Goal: Task Accomplishment & Management: Use online tool/utility

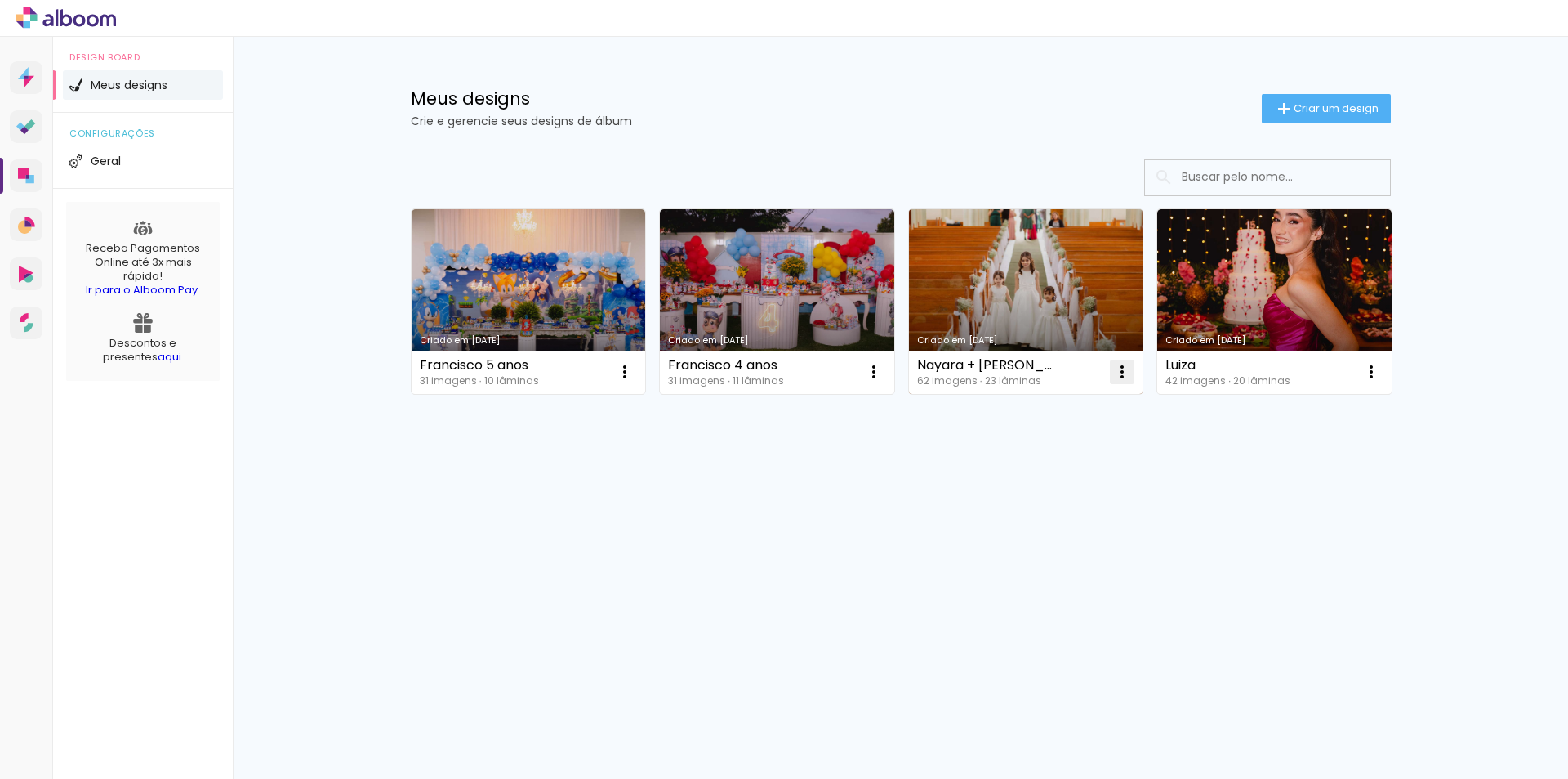
click at [1125, 373] on iron-icon at bounding box center [1122, 372] width 20 height 20
click at [1063, 478] on paper-item "Excluir" at bounding box center [1057, 480] width 161 height 33
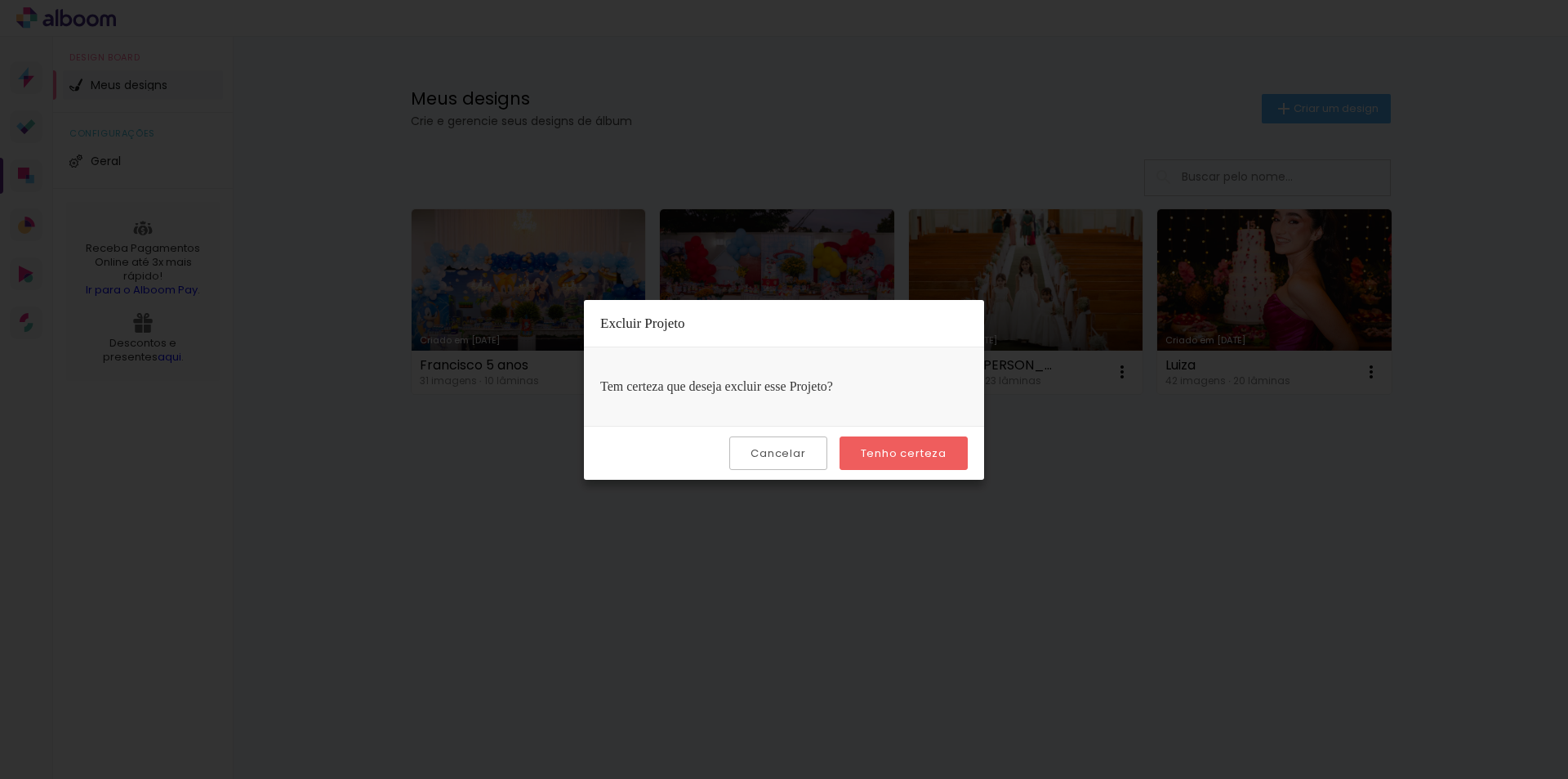
click at [0, 0] on slot "Tenho certeza" at bounding box center [0, 0] width 0 height 0
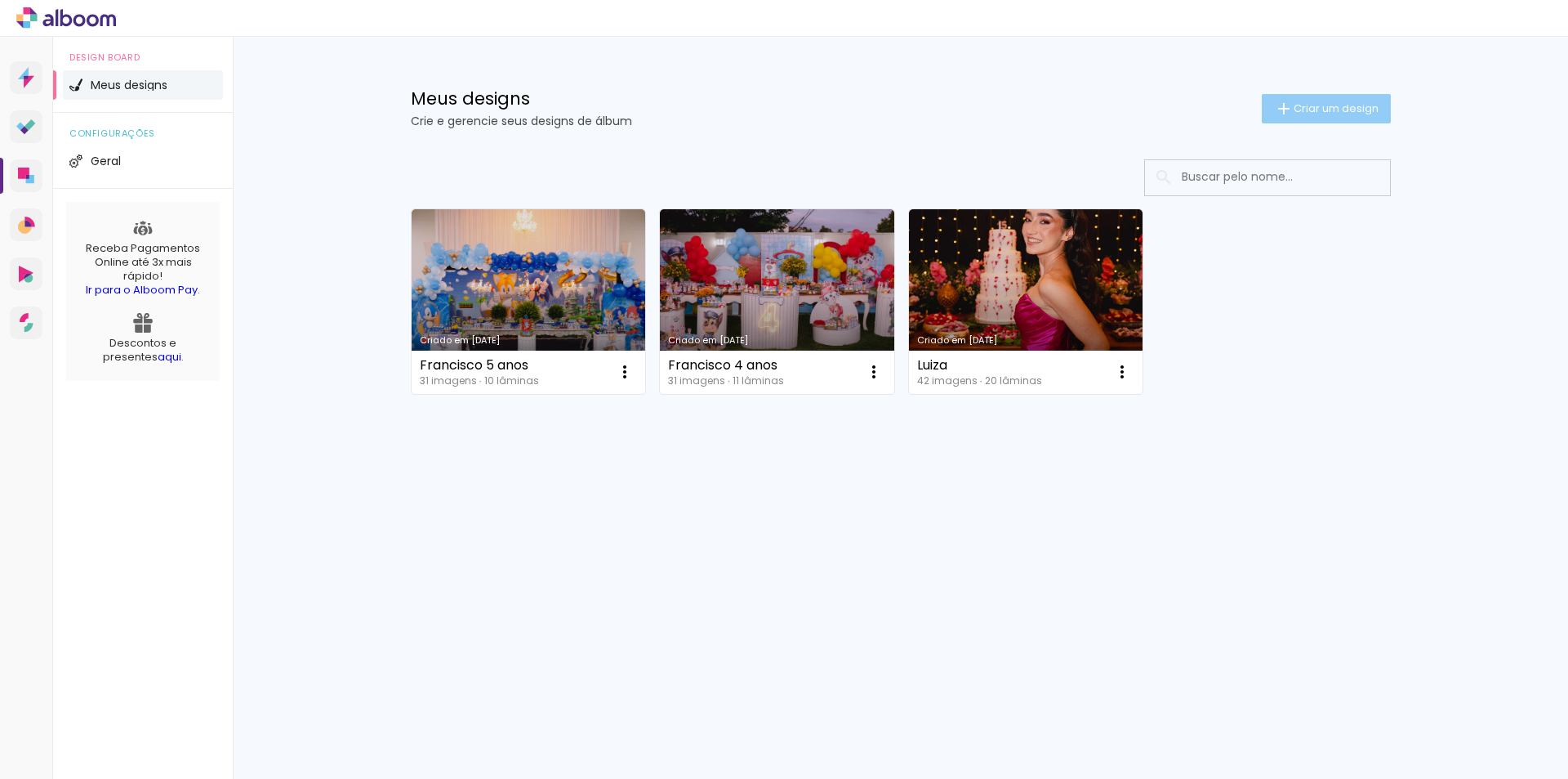
click at [1318, 111] on span "Criar um design" at bounding box center [1336, 108] width 85 height 11
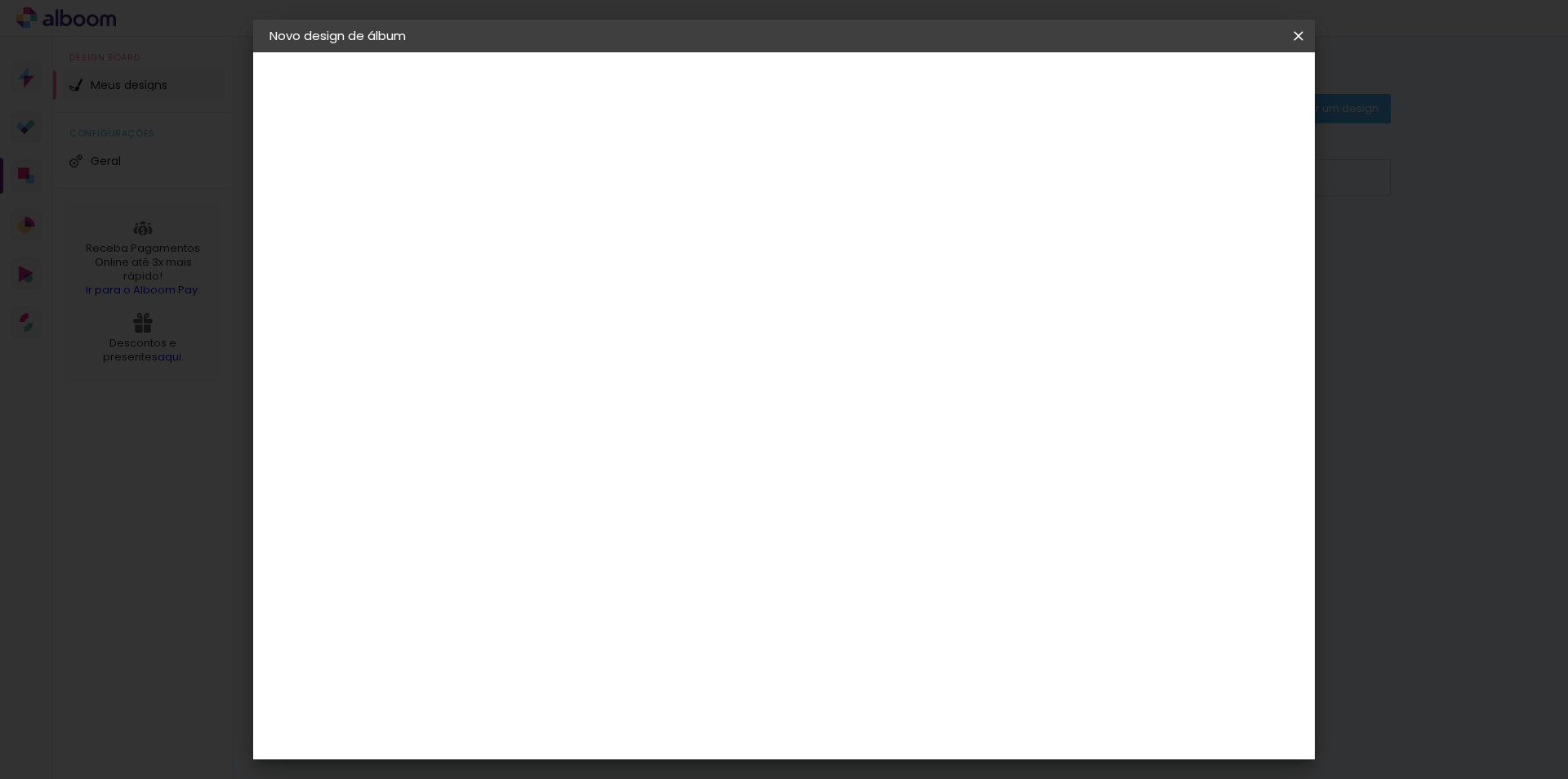
click at [542, 205] on paper-input-container "Título do álbum" at bounding box center [537, 220] width 12 height 41
type input "[PERSON_NAME]"
type paper-input "[PERSON_NAME]"
click at [0, 0] on slot "Avançar" at bounding box center [0, 0] width 0 height 0
click at [623, 323] on paper-input-container at bounding box center [578, 311] width 177 height 37
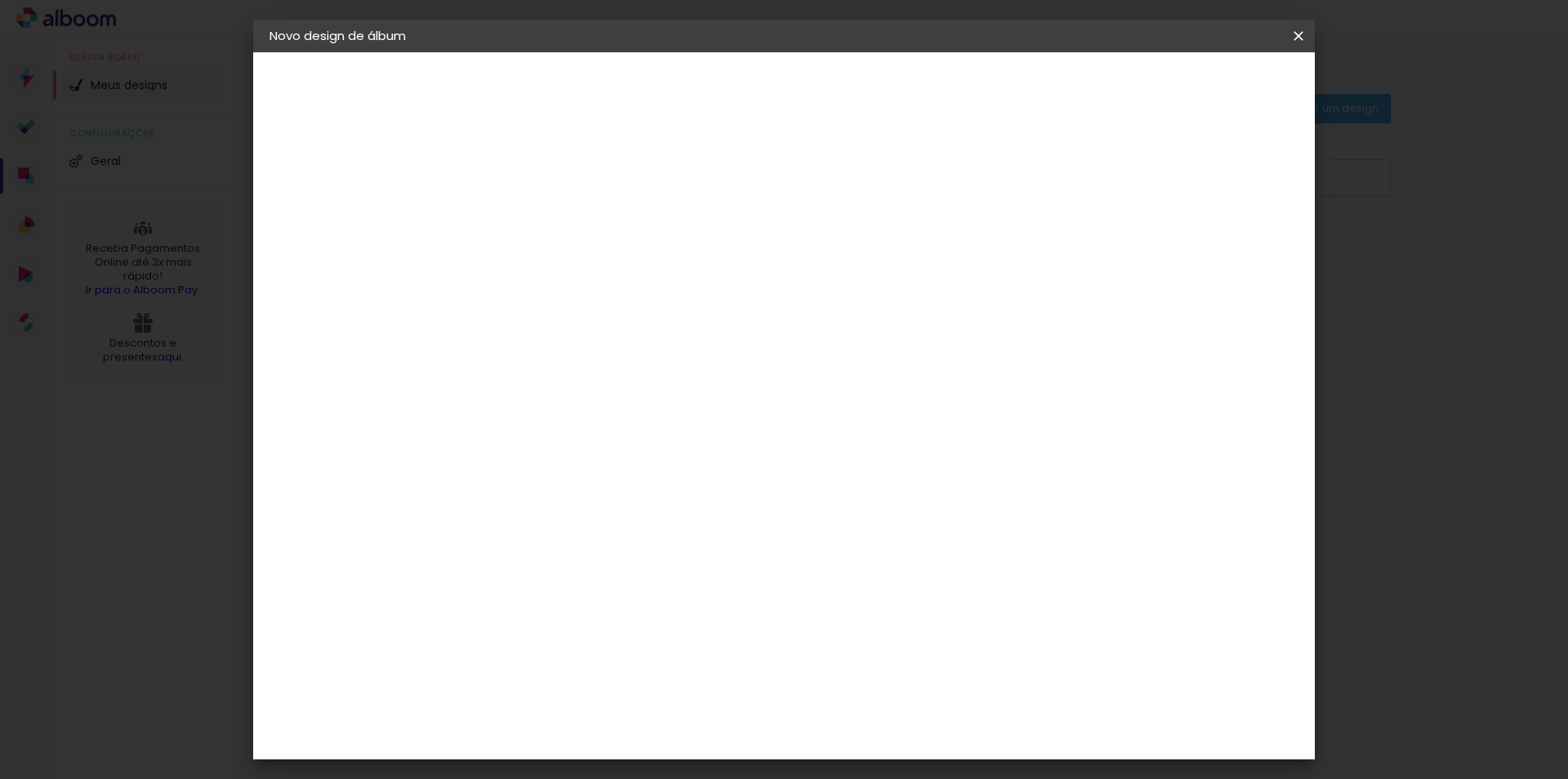
type input "lui"
type paper-input "lui"
click at [613, 359] on paper-item "[PERSON_NAME]" at bounding box center [566, 369] width 153 height 36
click at [615, 376] on div "[PERSON_NAME]" at bounding box center [580, 369] width 109 height 13
click at [0, 0] on slot "Avançar" at bounding box center [0, 0] width 0 height 0
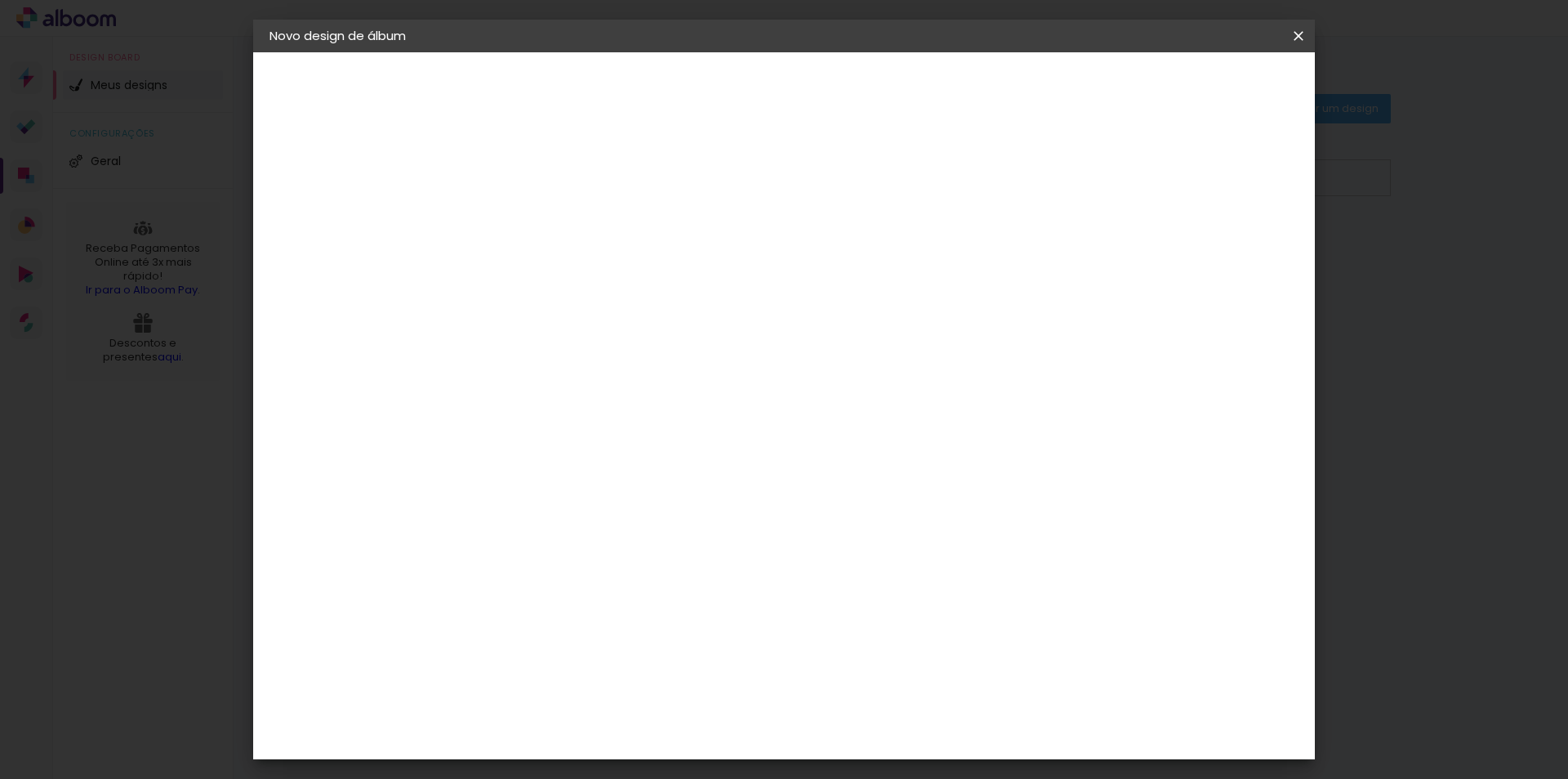
click at [600, 272] on input "text" at bounding box center [568, 284] width 64 height 26
click at [0, 0] on slot "Slim Book" at bounding box center [0, 0] width 0 height 0
type input "Slim Book"
click at [647, 419] on span "20 x 60" at bounding box center [609, 428] width 76 height 34
click at [0, 0] on slot "Avançar" at bounding box center [0, 0] width 0 height 0
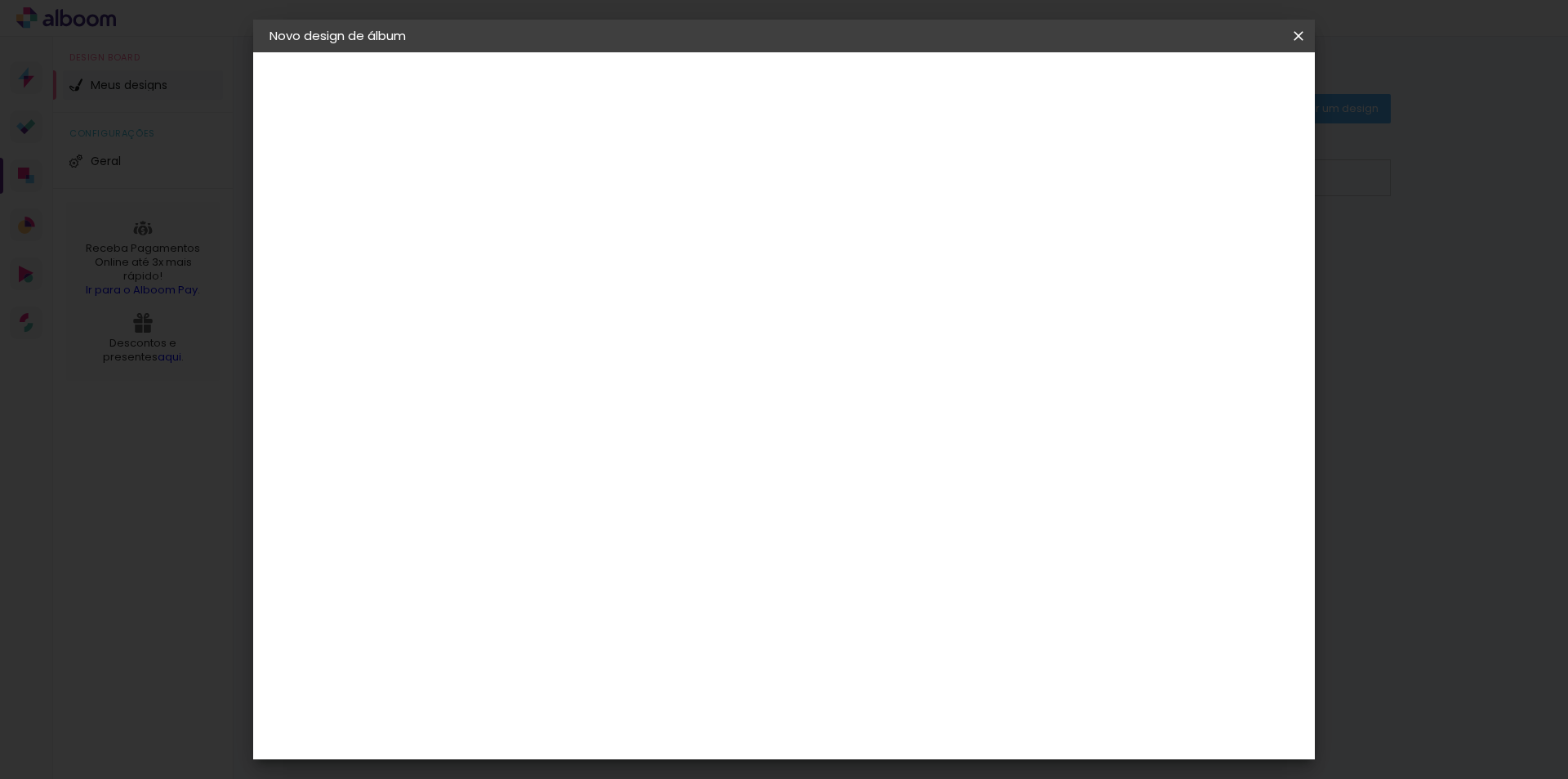
click at [1196, 88] on span "Iniciar design" at bounding box center [1159, 87] width 74 height 12
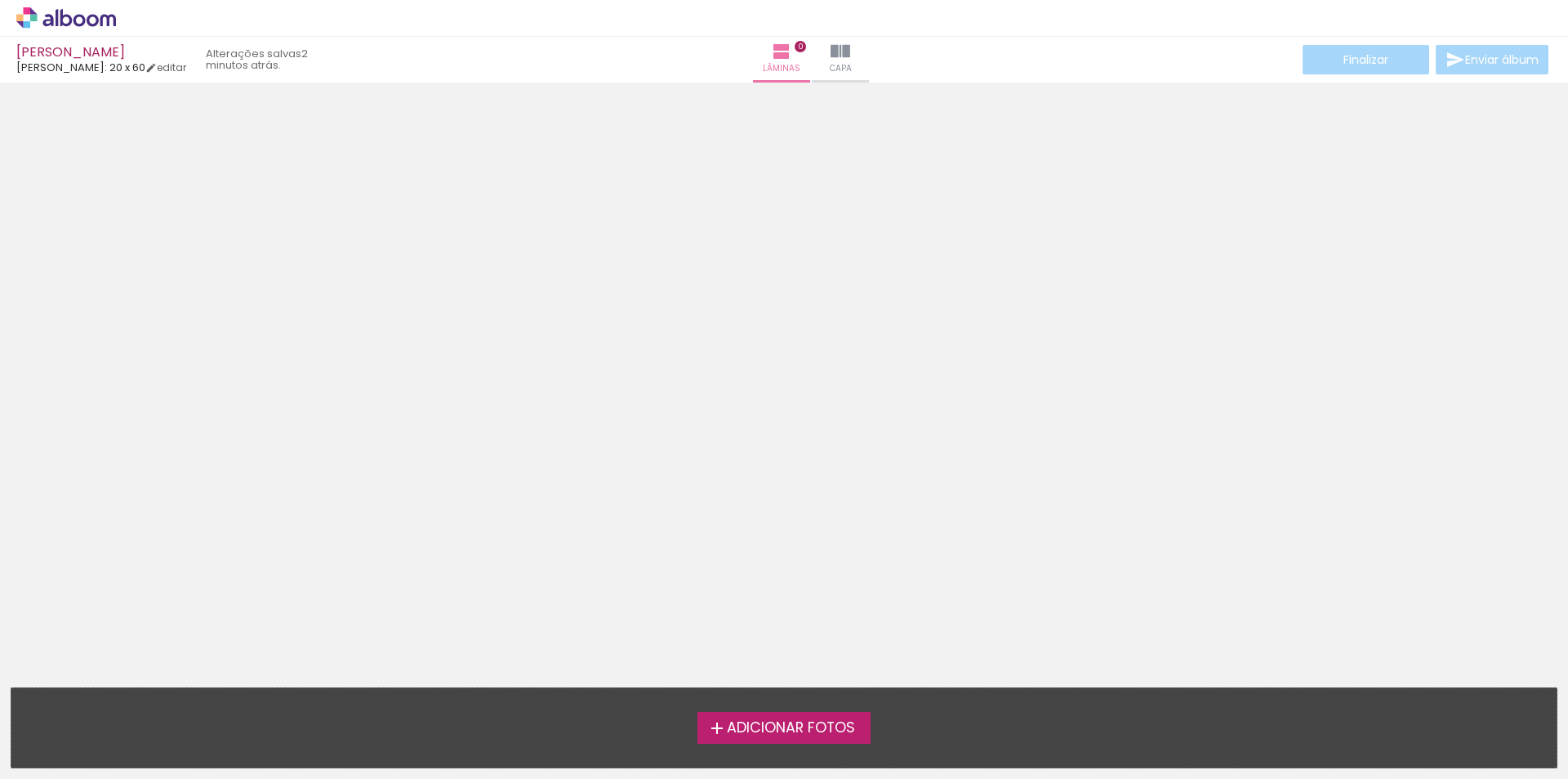
click at [759, 729] on span "Adicionar Fotos" at bounding box center [790, 728] width 128 height 15
click at [0, 0] on input "file" at bounding box center [0, 0] width 0 height 0
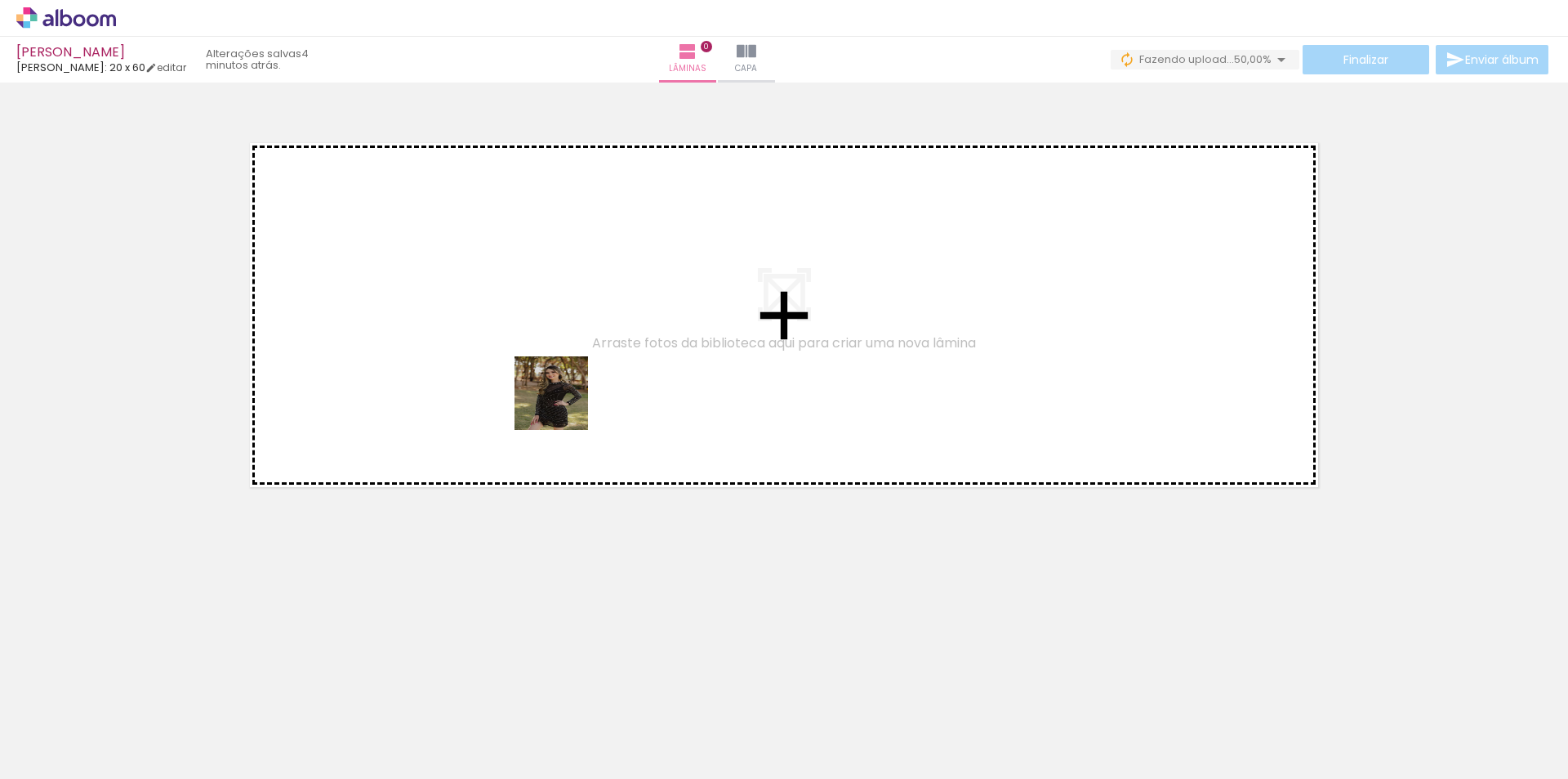
drag, startPoint x: 164, startPoint y: 715, endPoint x: 600, endPoint y: 371, distance: 555.4
click at [661, 297] on quentale-workspace at bounding box center [784, 389] width 1568 height 779
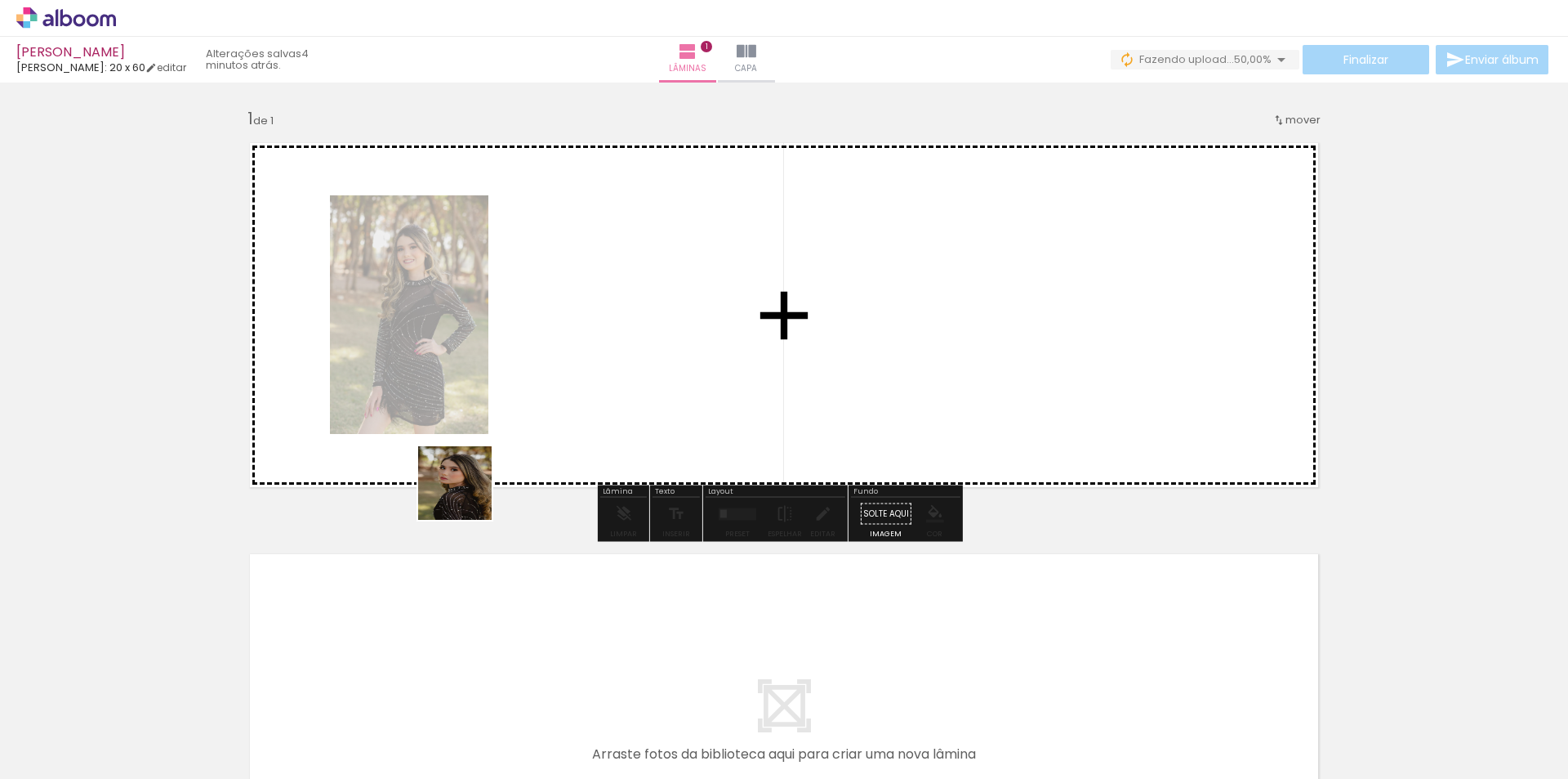
drag, startPoint x: 291, startPoint y: 722, endPoint x: 601, endPoint y: 297, distance: 526.0
click at [601, 297] on quentale-workspace at bounding box center [784, 389] width 1568 height 779
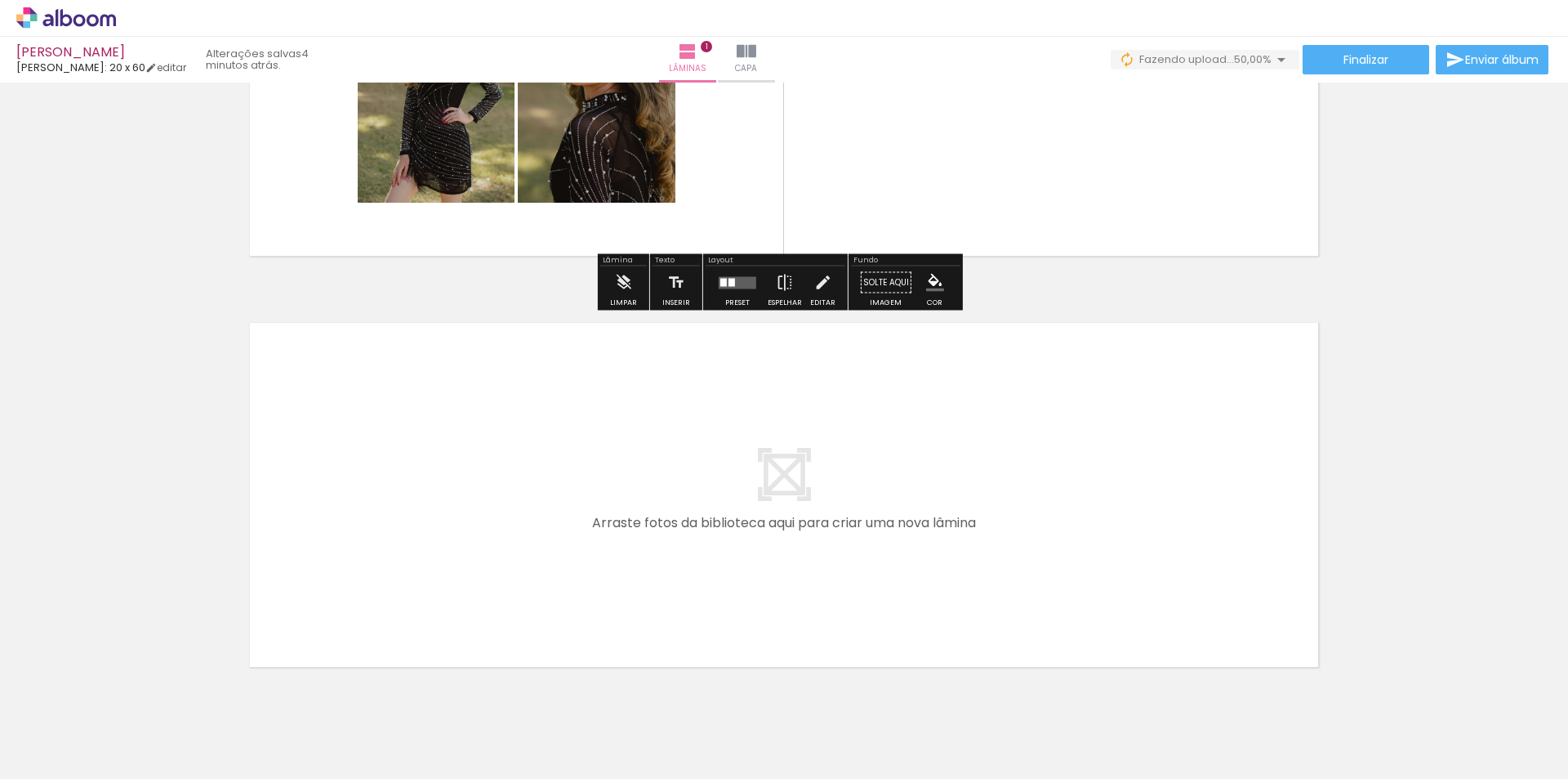
scroll to position [245, 0]
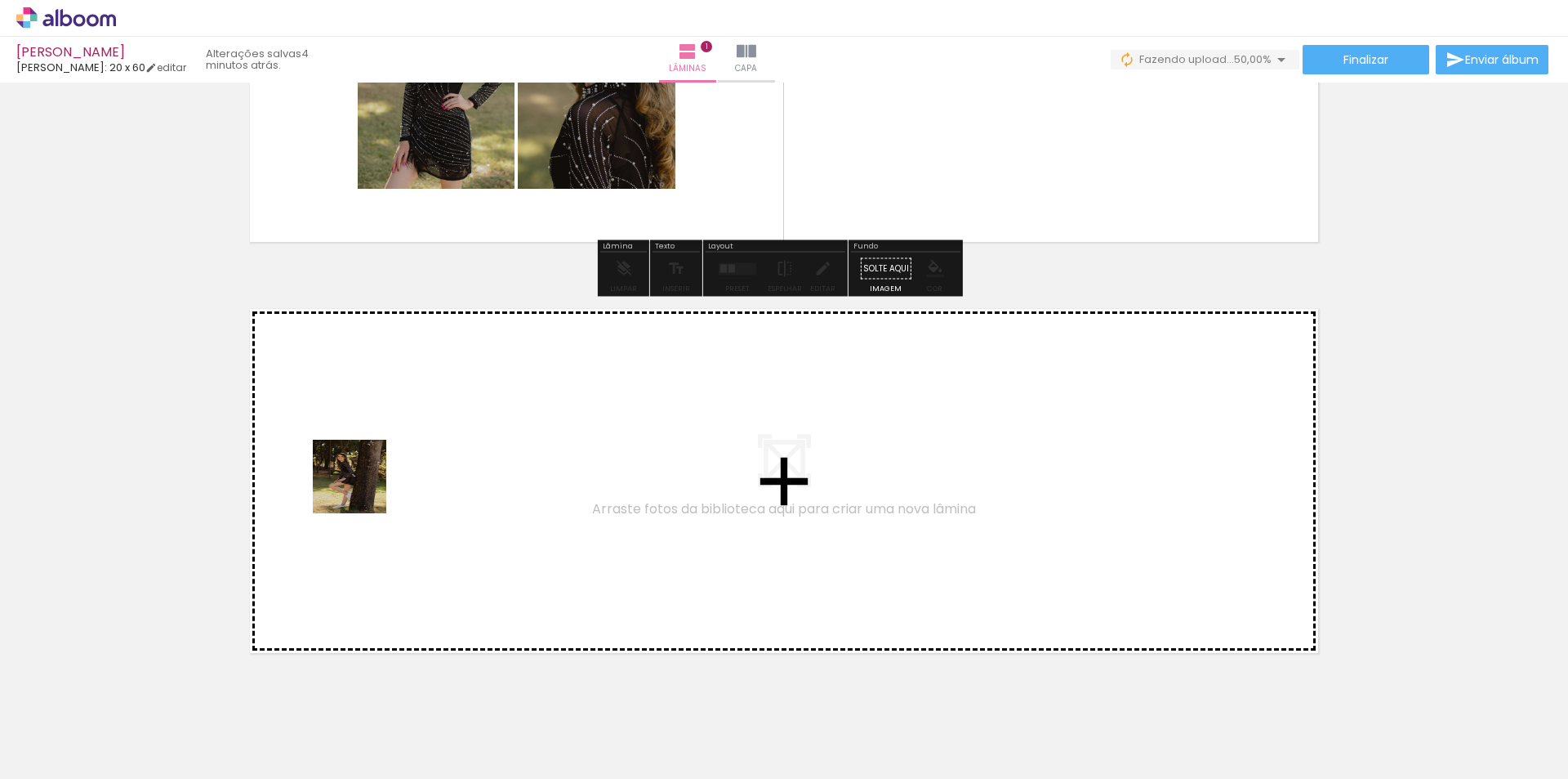
drag, startPoint x: 352, startPoint y: 727, endPoint x: 362, endPoint y: 470, distance: 257.2
click at [362, 470] on quentale-workspace at bounding box center [784, 389] width 1568 height 779
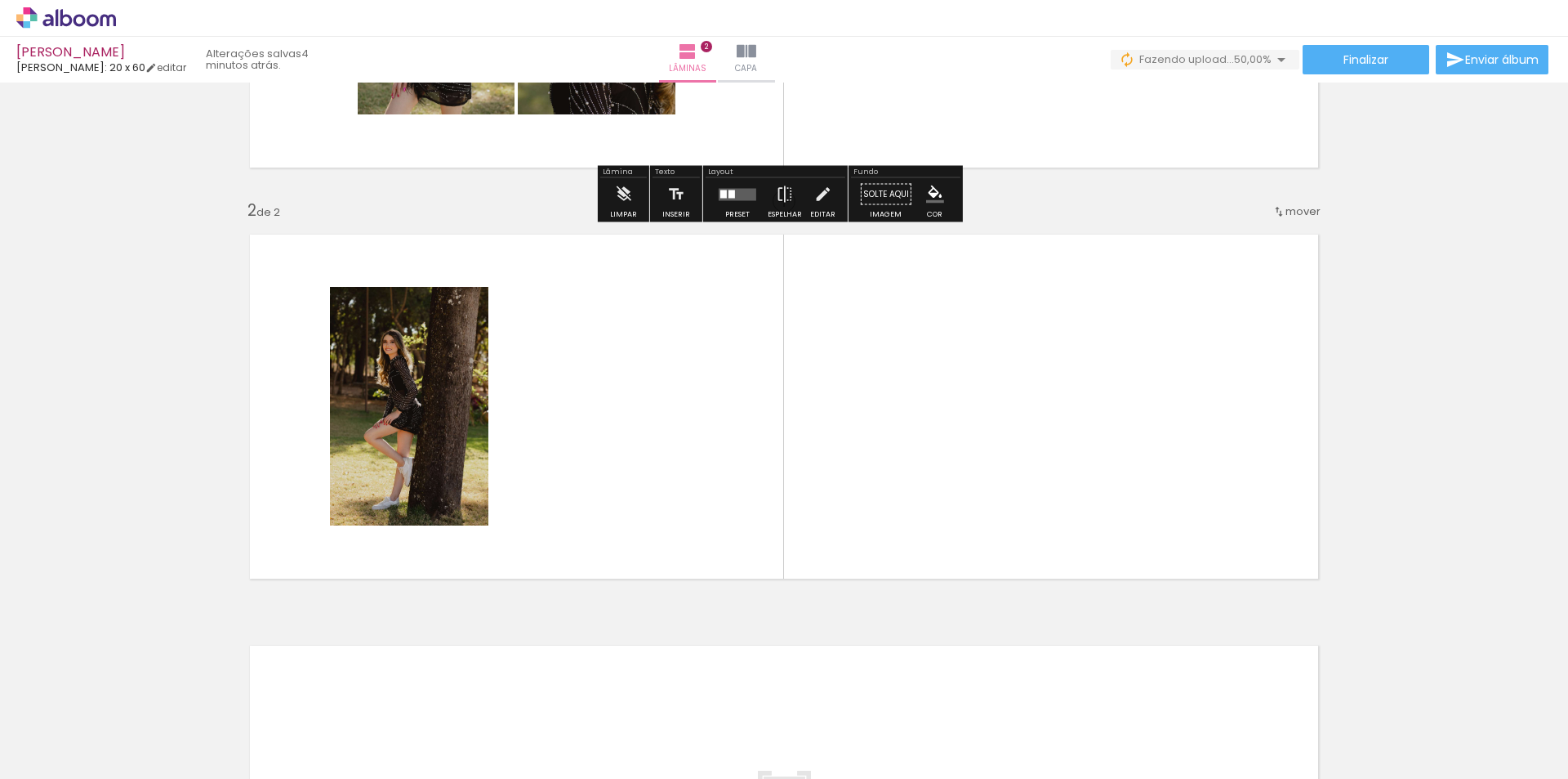
scroll to position [346, 0]
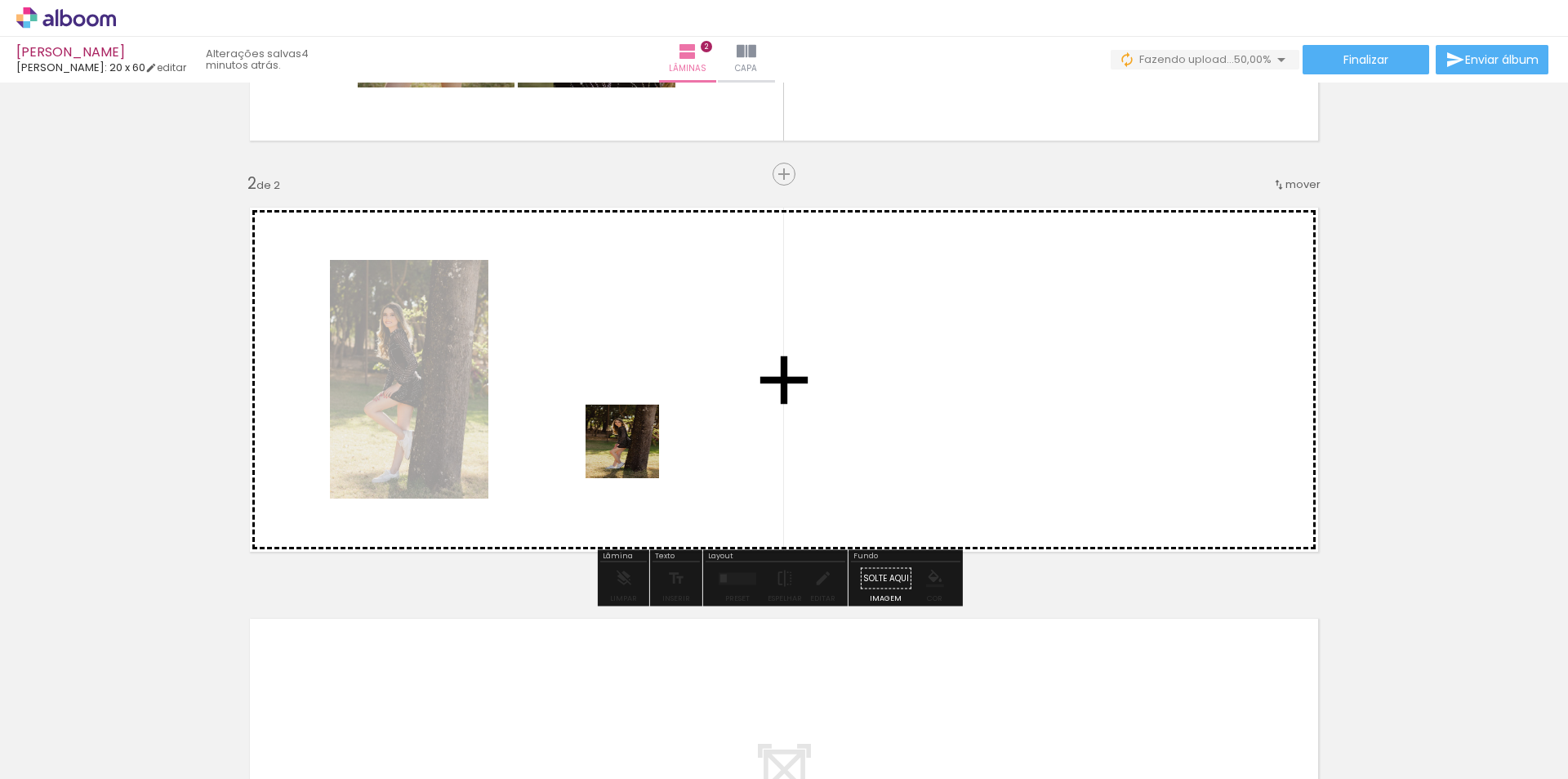
drag, startPoint x: 541, startPoint y: 606, endPoint x: 665, endPoint y: 646, distance: 130.3
click at [656, 401] on quentale-workspace at bounding box center [784, 389] width 1568 height 779
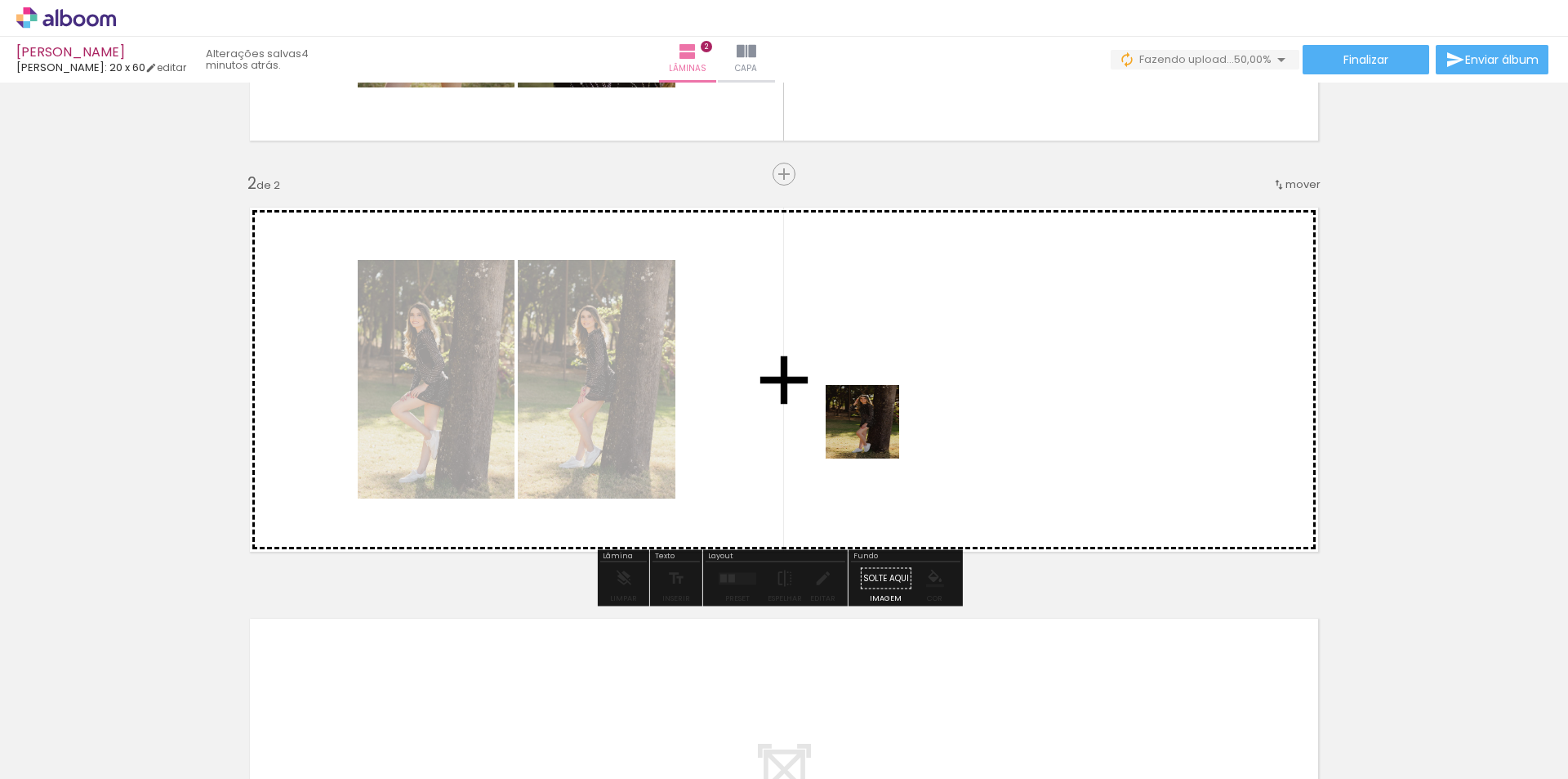
drag, startPoint x: 535, startPoint y: 748, endPoint x: 897, endPoint y: 477, distance: 452.2
click at [875, 428] on quentale-workspace at bounding box center [784, 389] width 1568 height 779
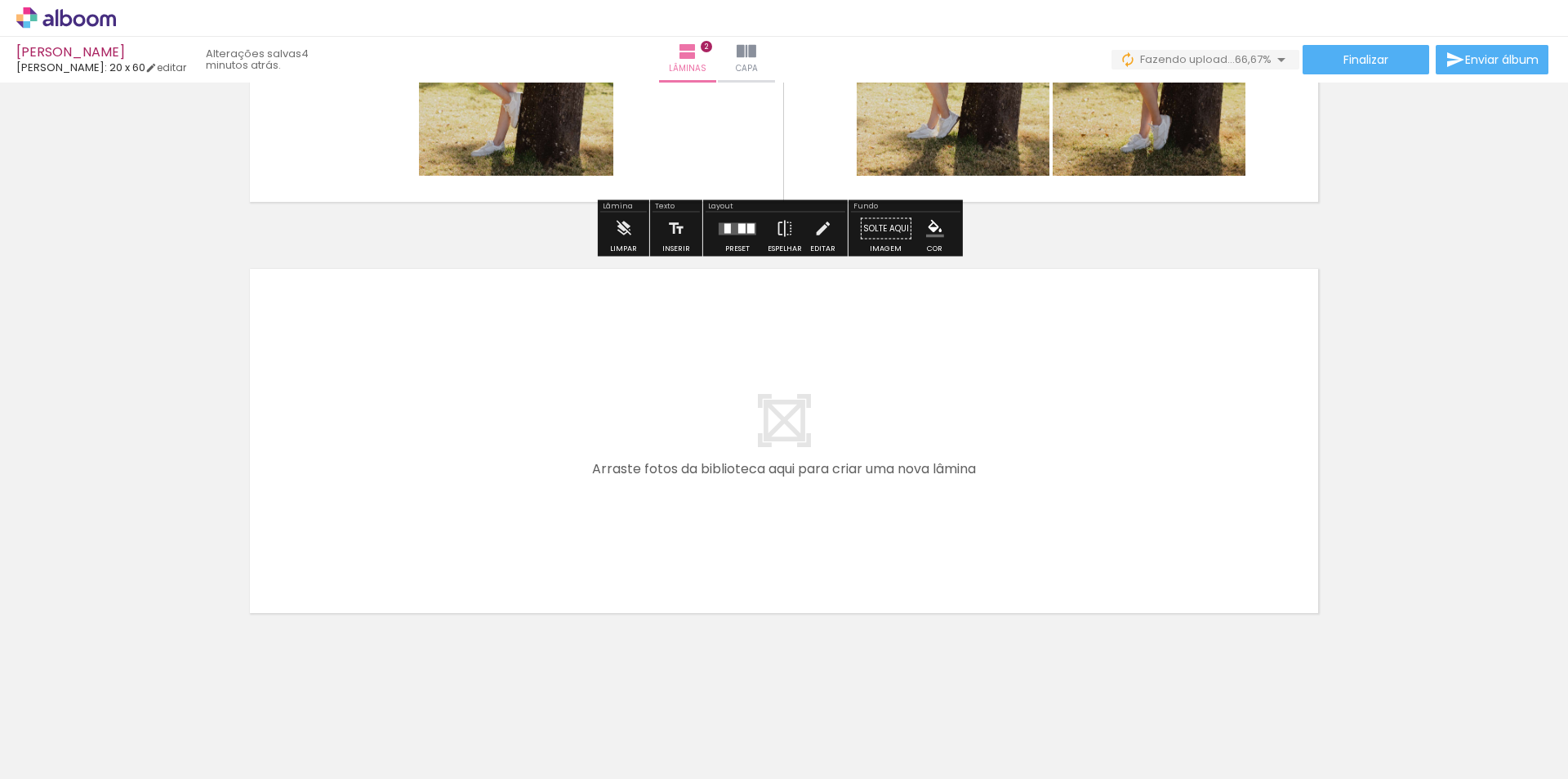
scroll to position [703, 0]
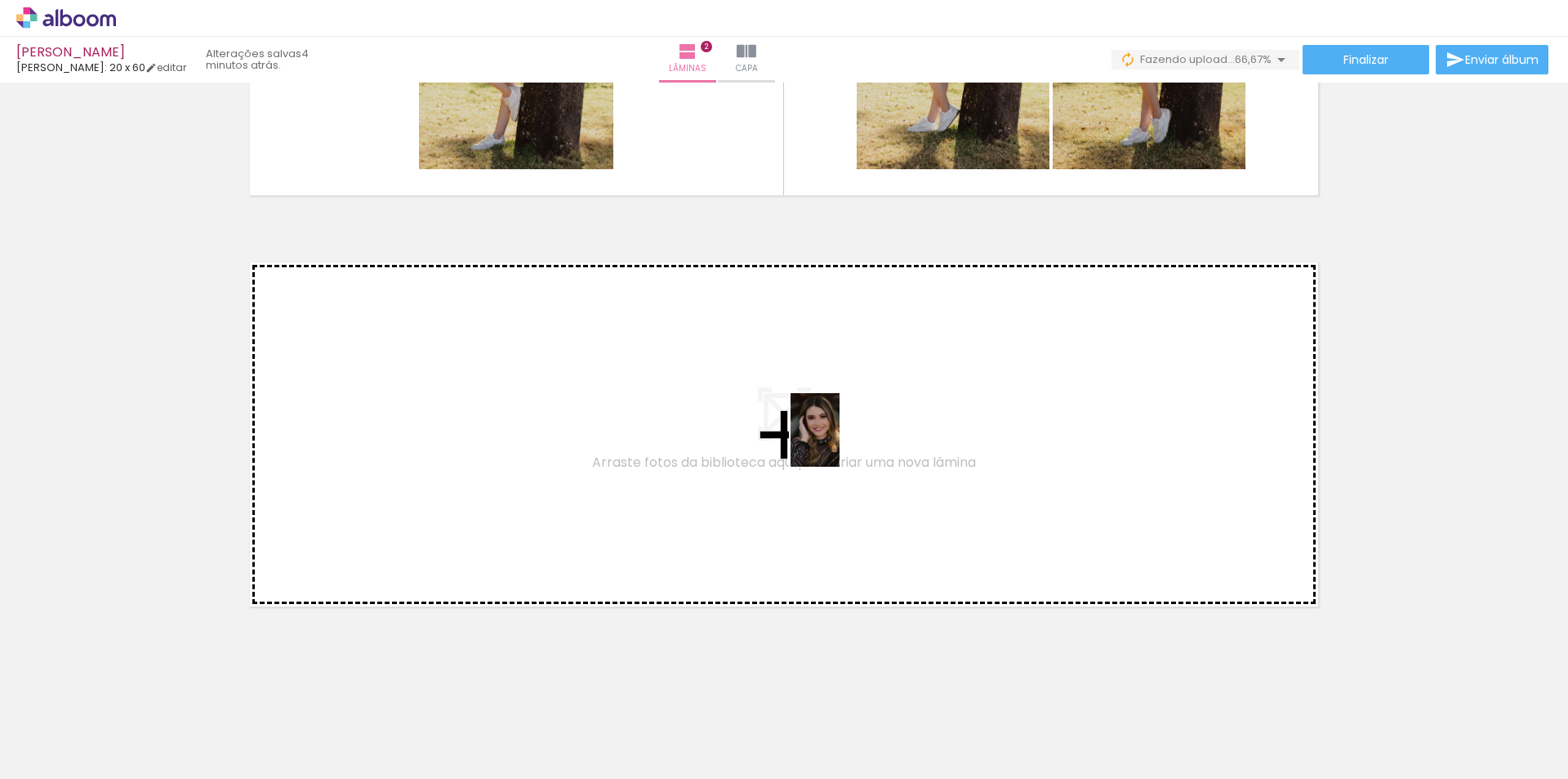
drag, startPoint x: 722, startPoint y: 730, endPoint x: 863, endPoint y: 640, distance: 167.3
click at [863, 413] on quentale-workspace at bounding box center [784, 389] width 1568 height 779
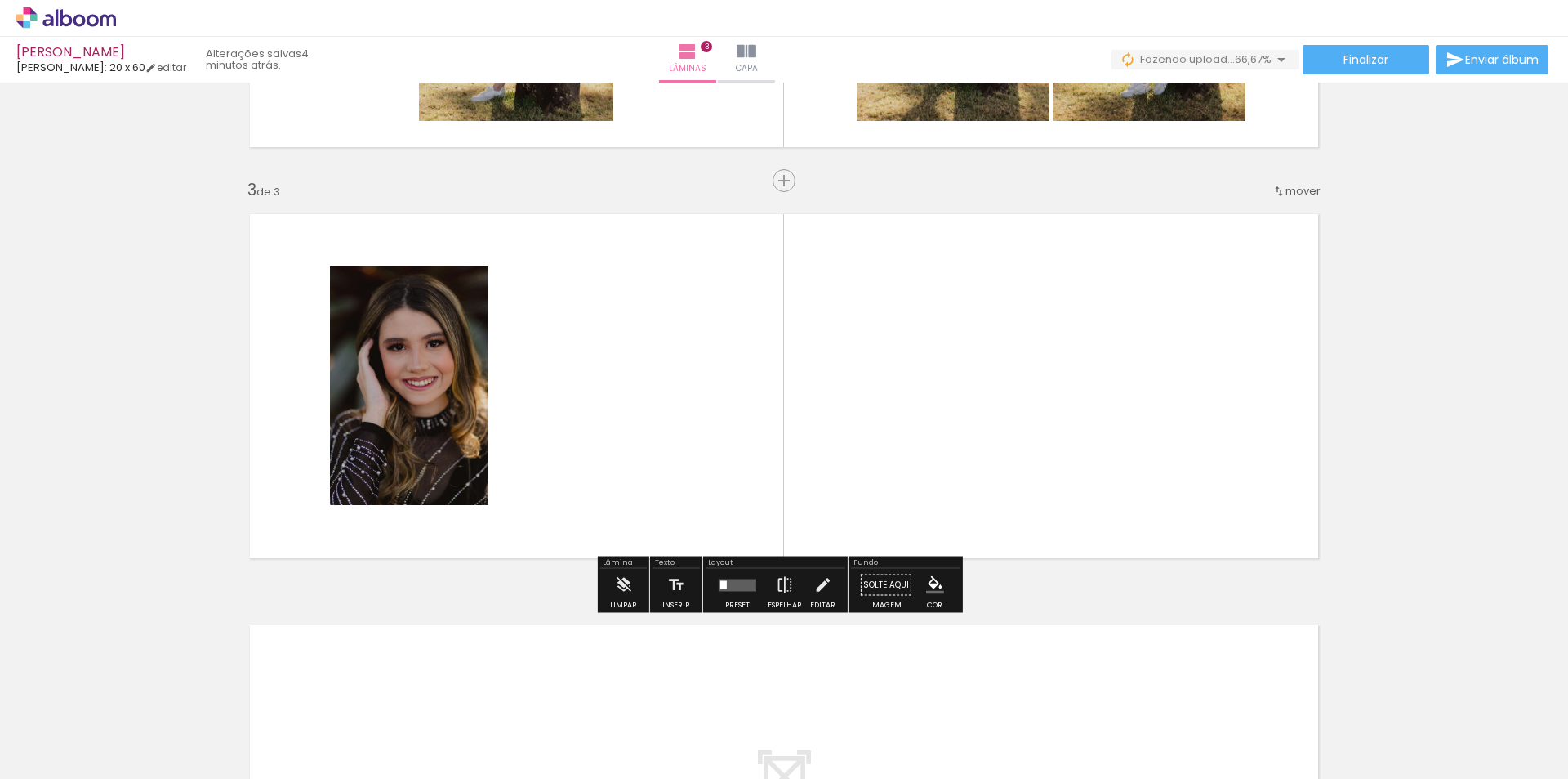
scroll to position [758, 0]
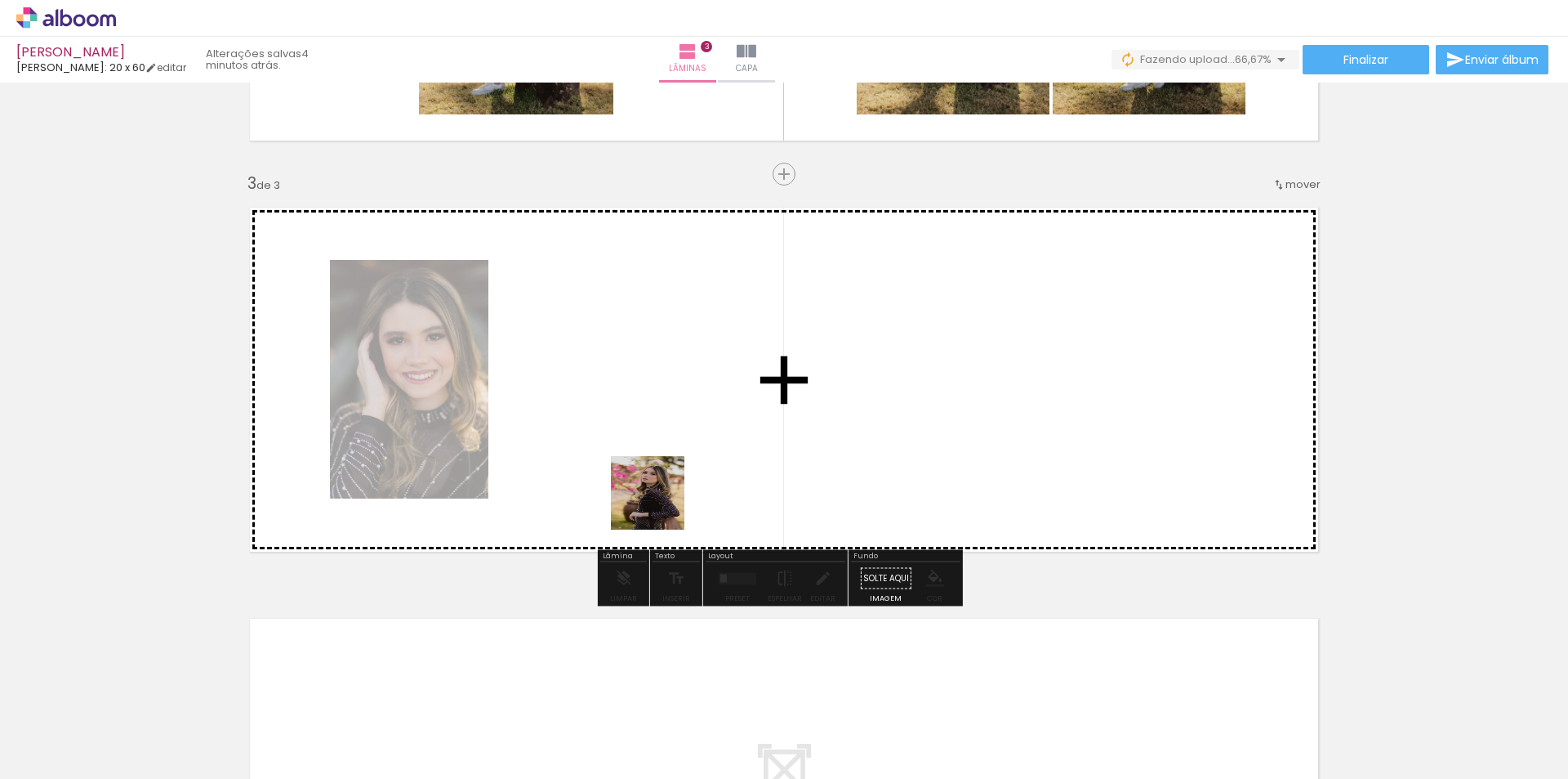
drag, startPoint x: 817, startPoint y: 731, endPoint x: 642, endPoint y: 527, distance: 268.8
click at [621, 461] on quentale-workspace at bounding box center [784, 389] width 1568 height 779
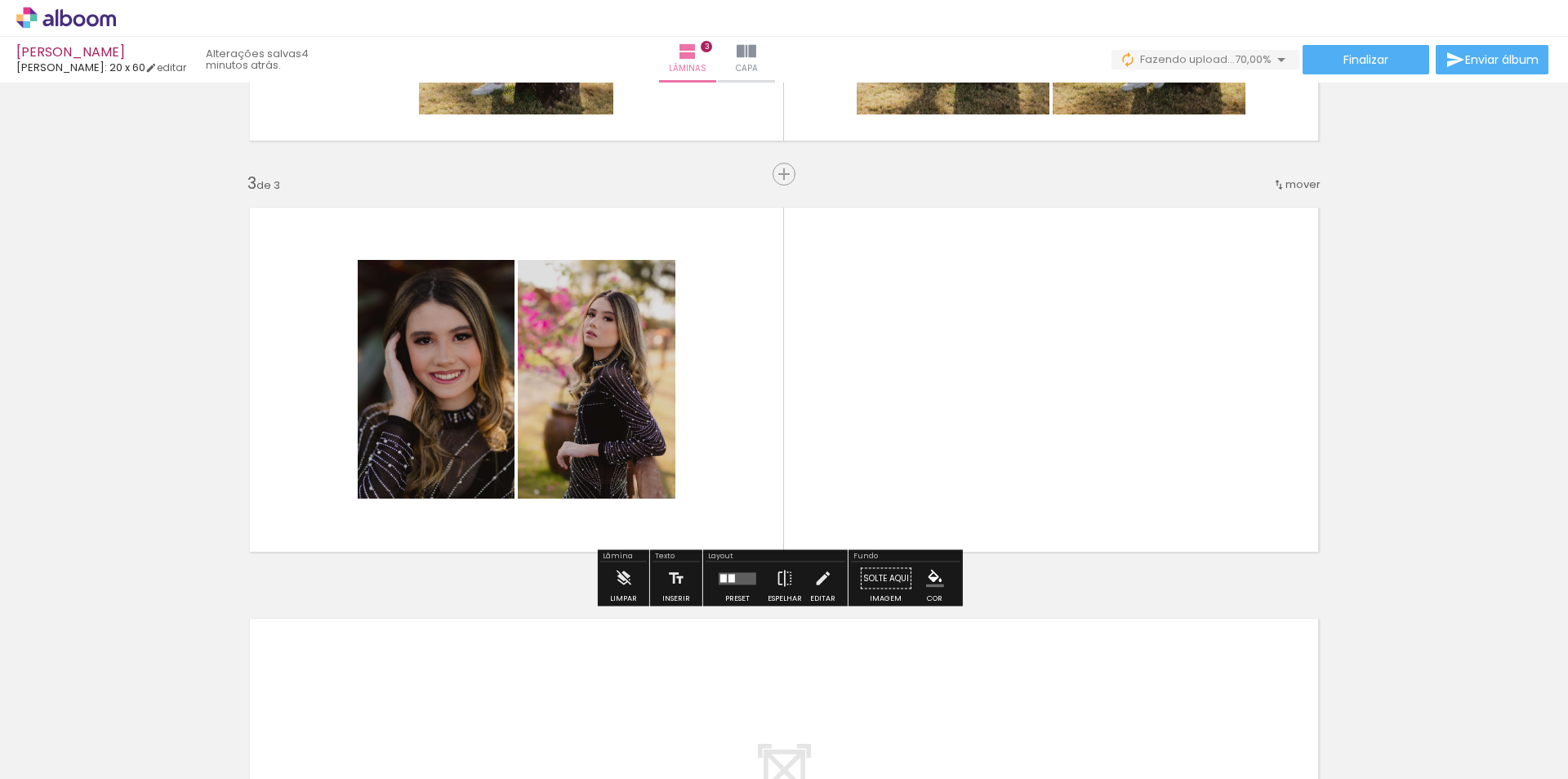
drag, startPoint x: 625, startPoint y: 726, endPoint x: 930, endPoint y: 371, distance: 468.0
click at [930, 371] on quentale-workspace at bounding box center [784, 389] width 1568 height 779
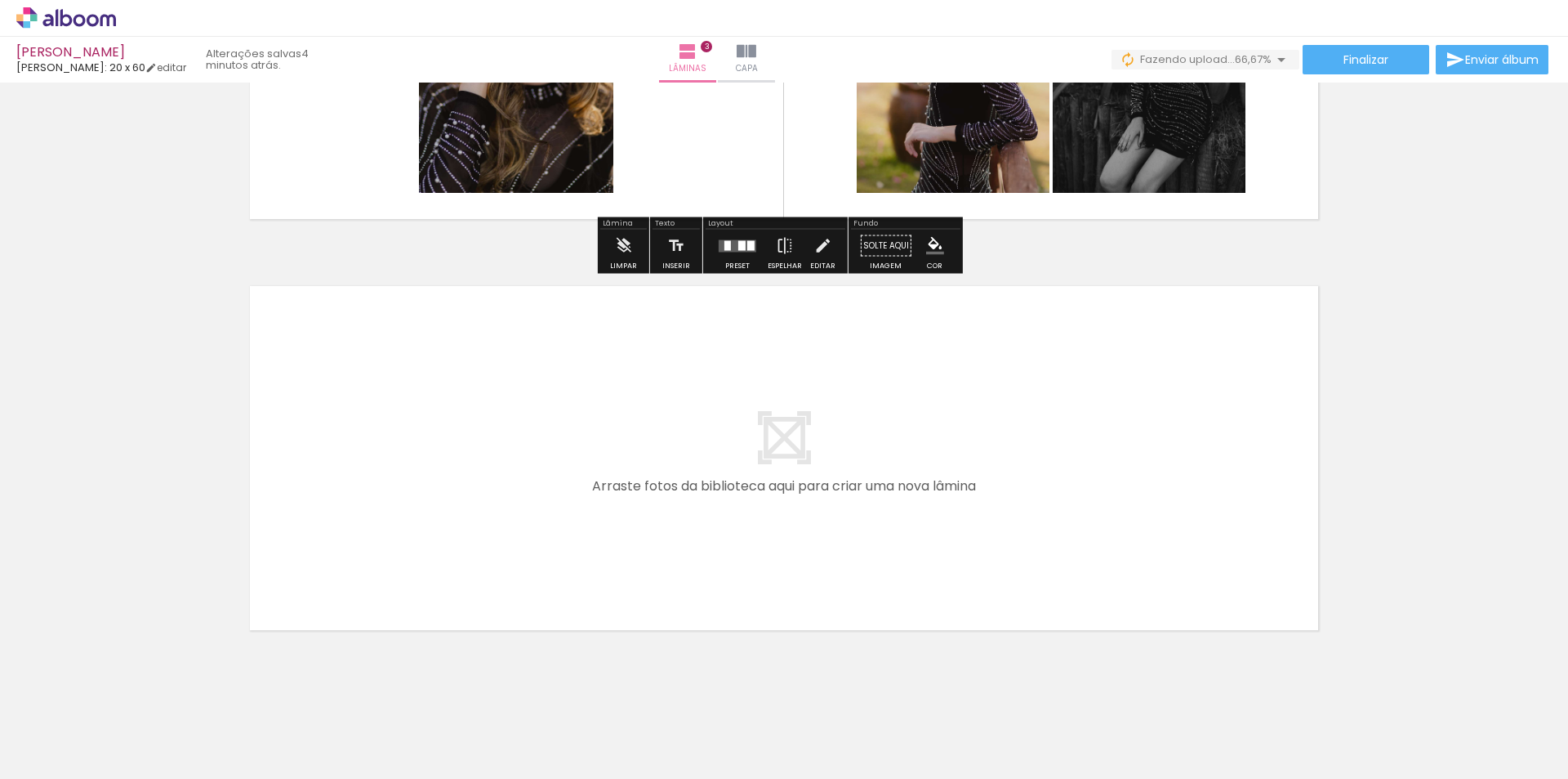
scroll to position [1114, 0]
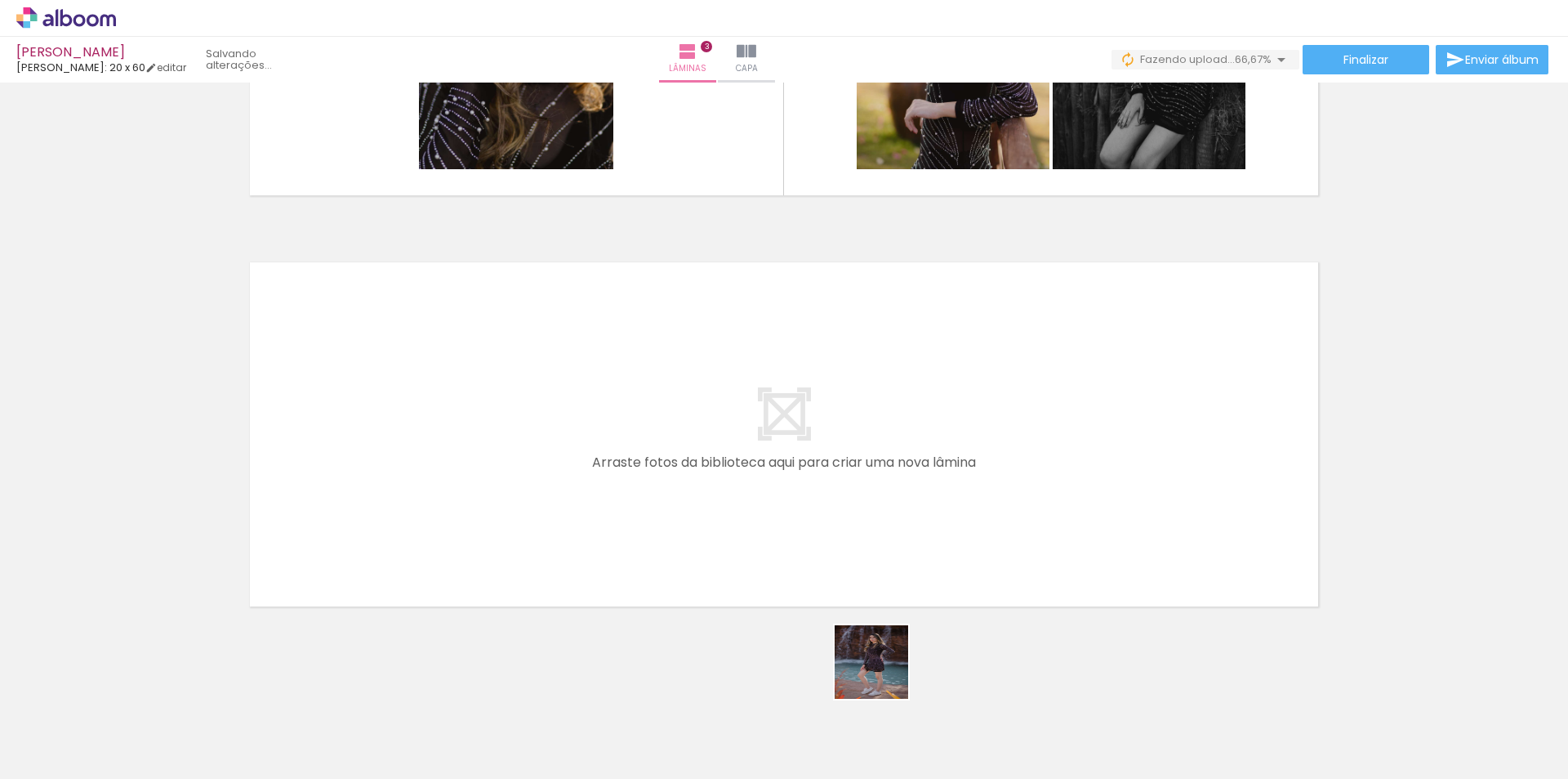
drag, startPoint x: 915, startPoint y: 732, endPoint x: 932, endPoint y: 653, distance: 80.8
click at [642, 417] on quentale-workspace at bounding box center [784, 389] width 1568 height 779
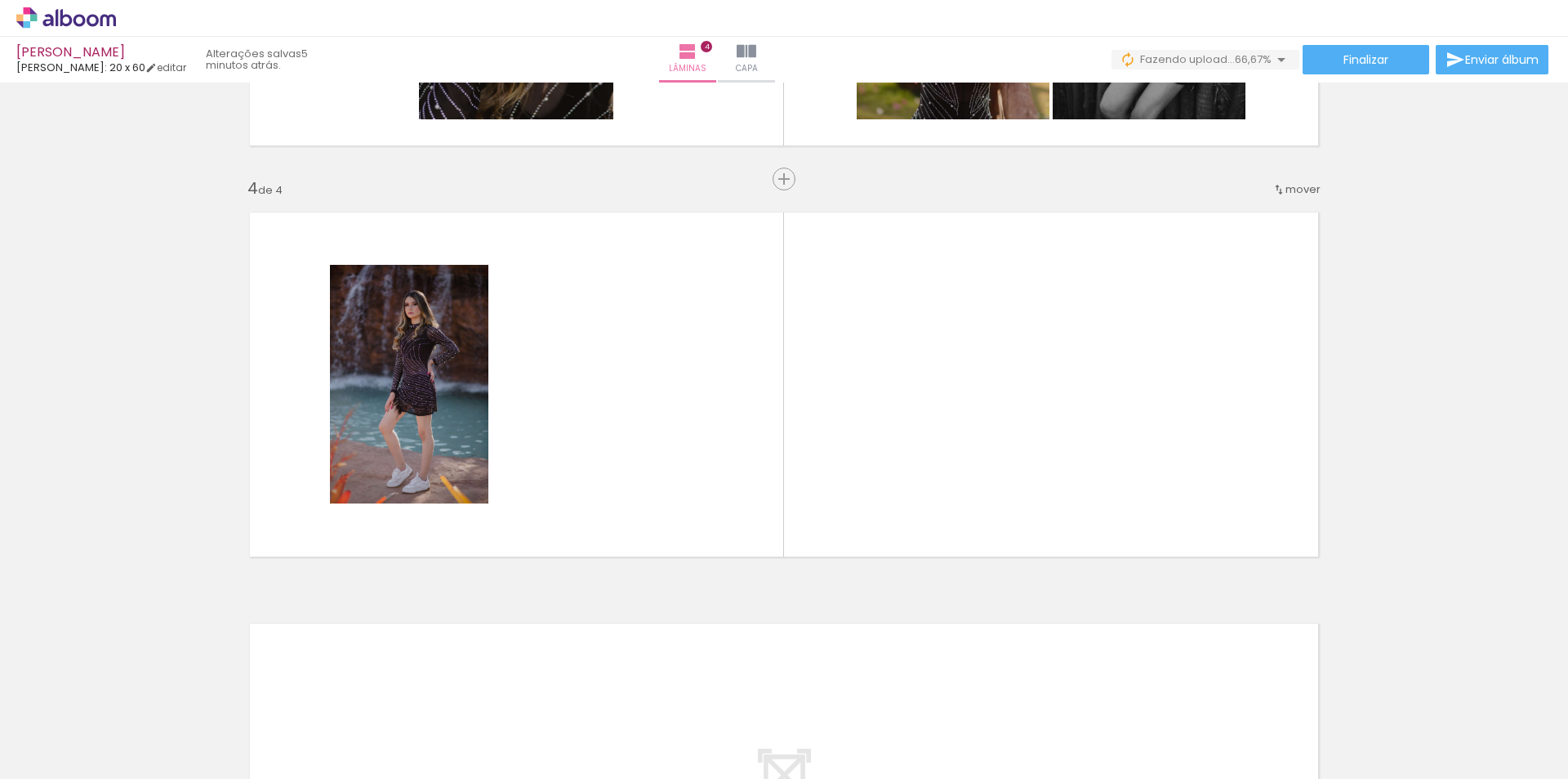
scroll to position [1168, 0]
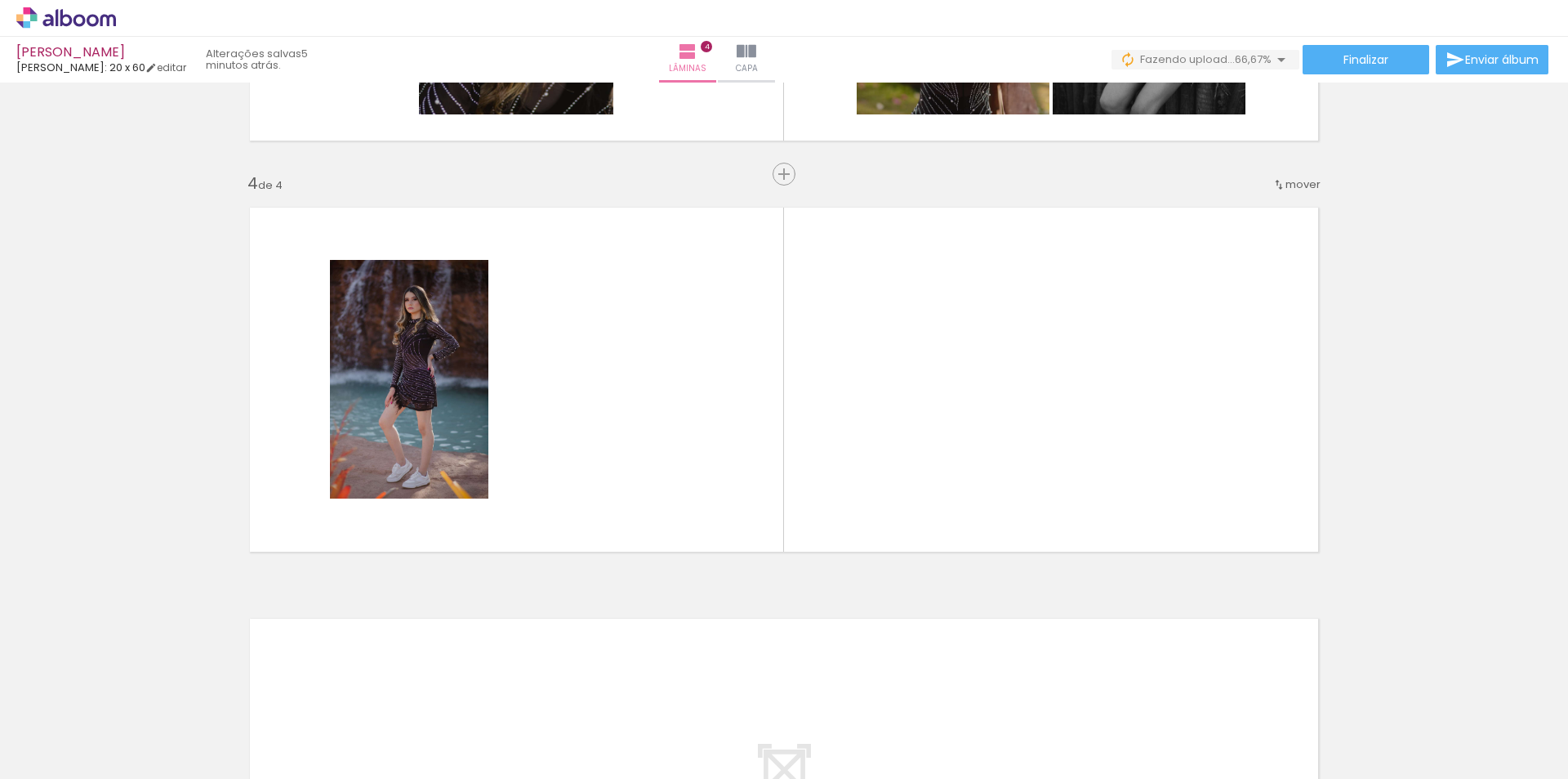
drag, startPoint x: 997, startPoint y: 741, endPoint x: 903, endPoint y: 418, distance: 336.4
click at [903, 418] on quentale-workspace at bounding box center [784, 389] width 1568 height 779
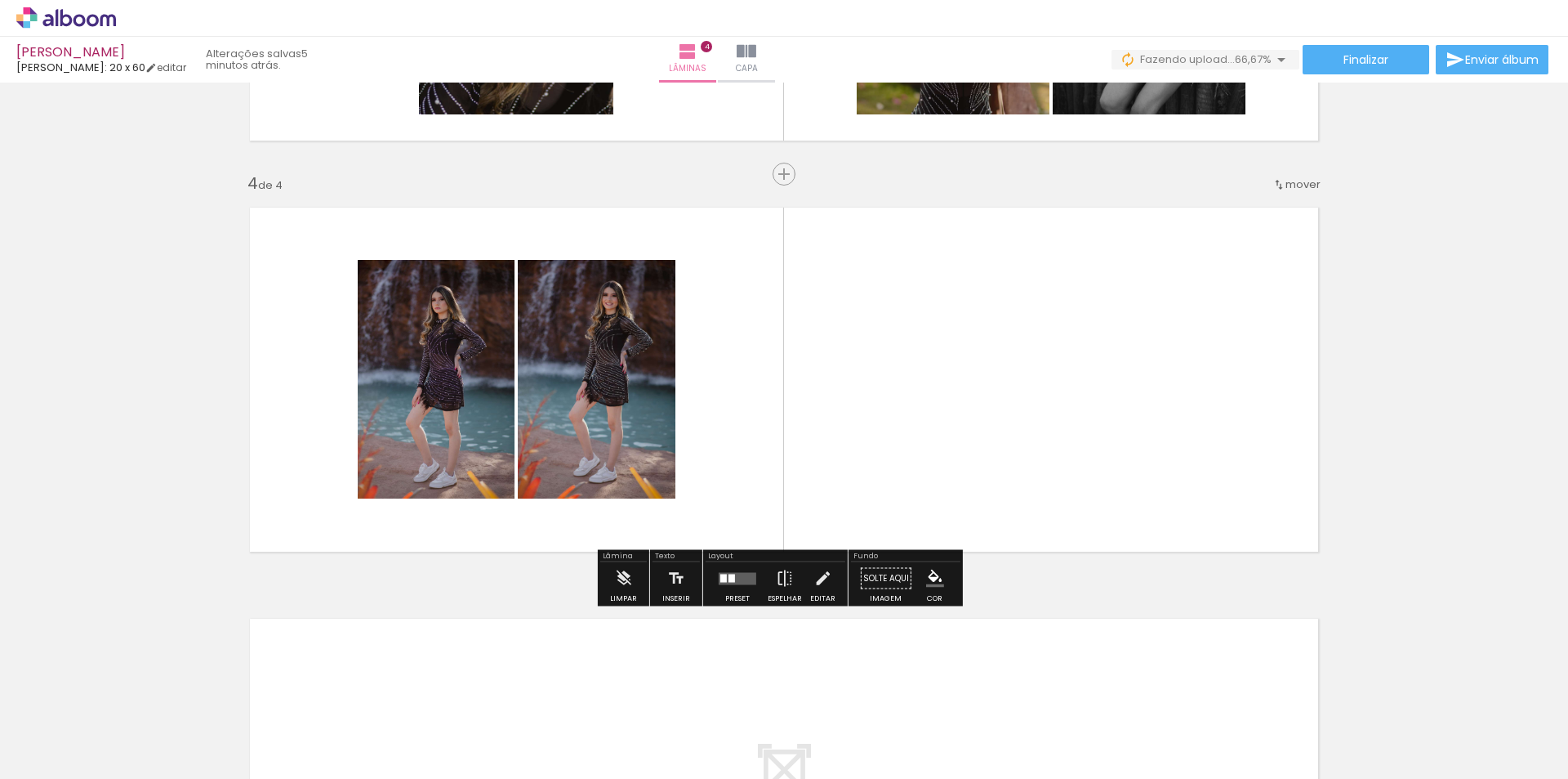
drag, startPoint x: 1098, startPoint y: 739, endPoint x: 1077, endPoint y: 405, distance: 334.7
click at [1077, 405] on quentale-workspace at bounding box center [784, 389] width 1568 height 779
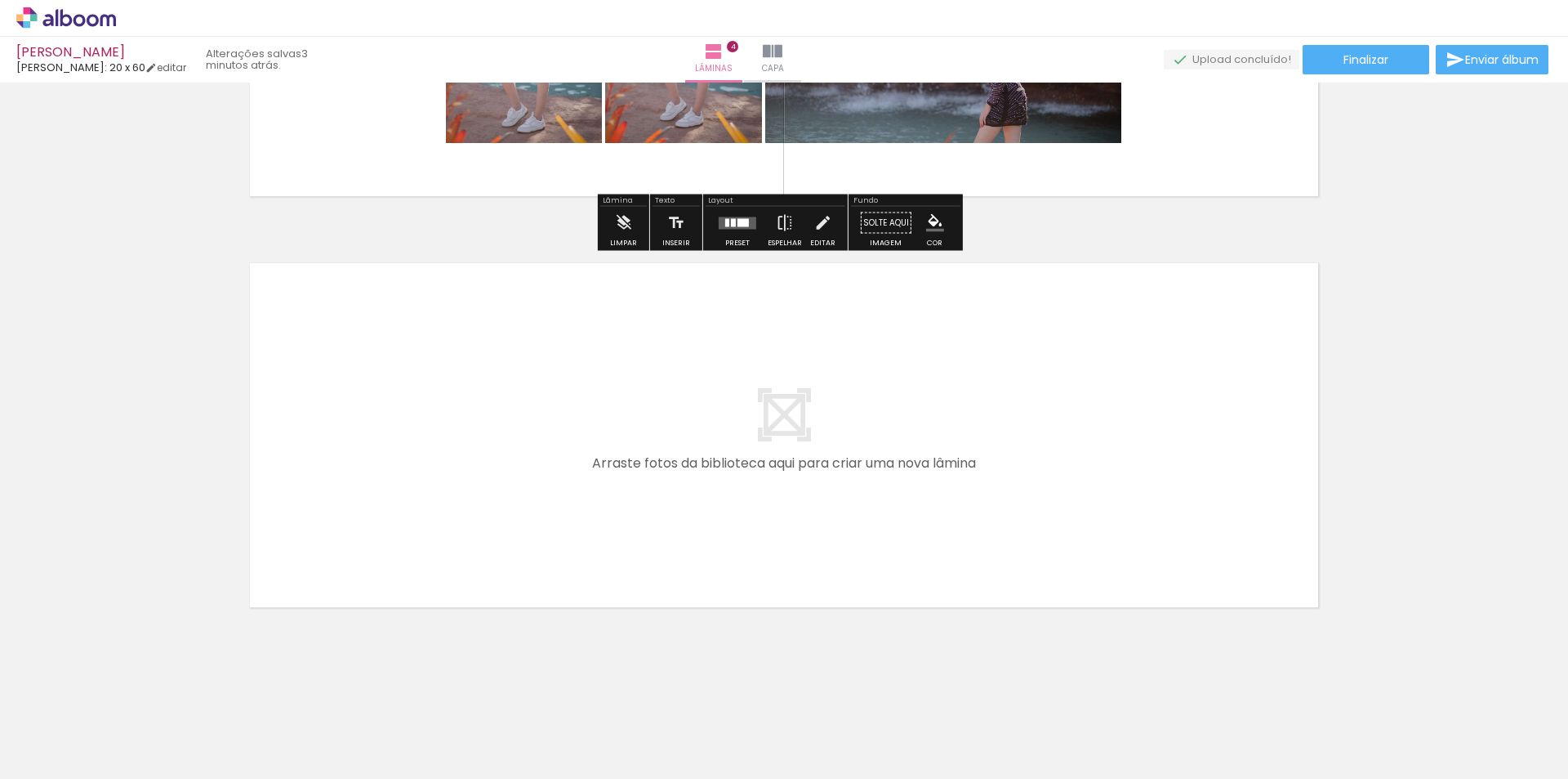
scroll to position [1525, 0]
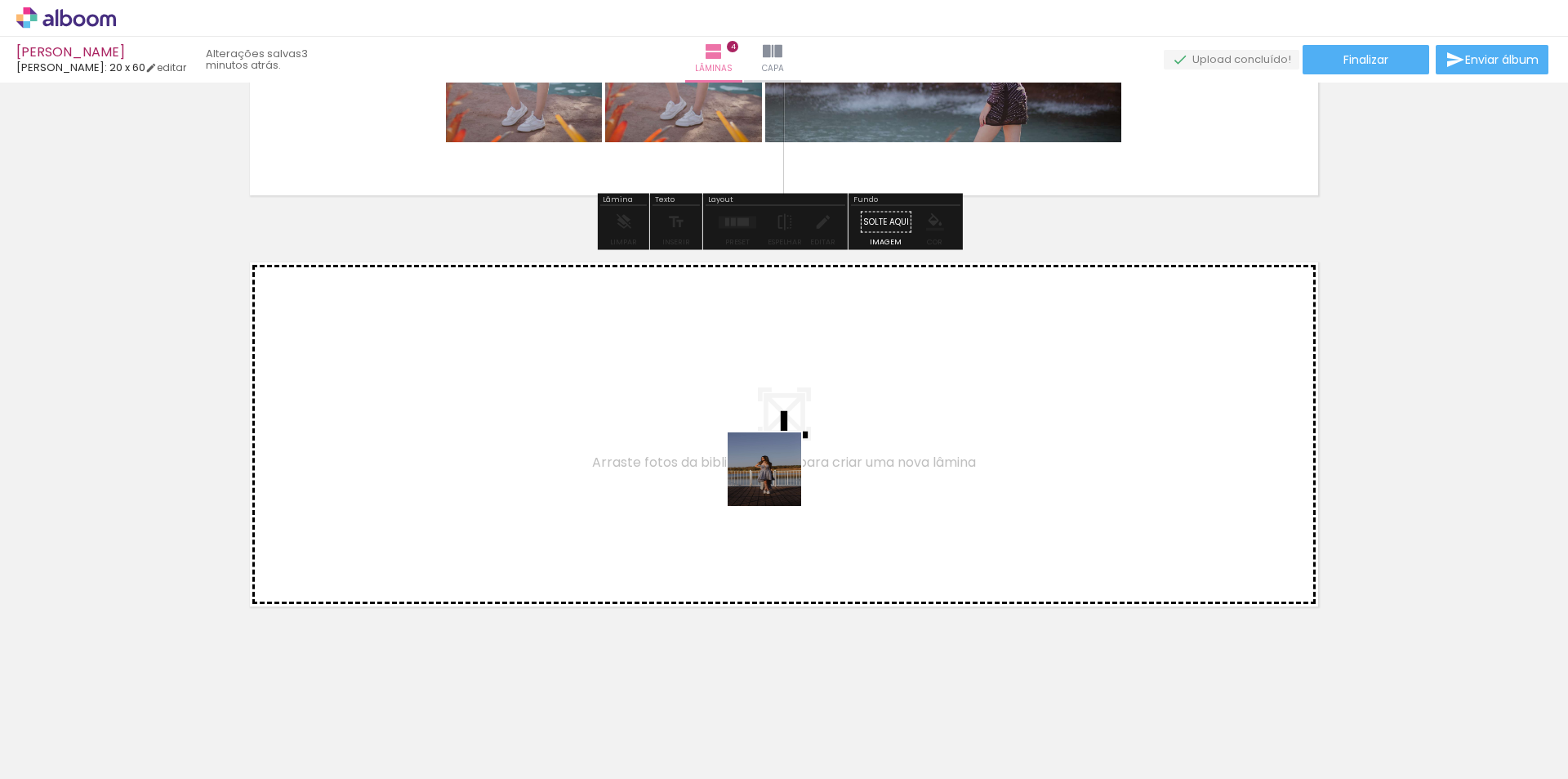
drag, startPoint x: 1186, startPoint y: 728, endPoint x: 776, endPoint y: 482, distance: 478.1
click at [776, 482] on quentale-workspace at bounding box center [784, 389] width 1568 height 779
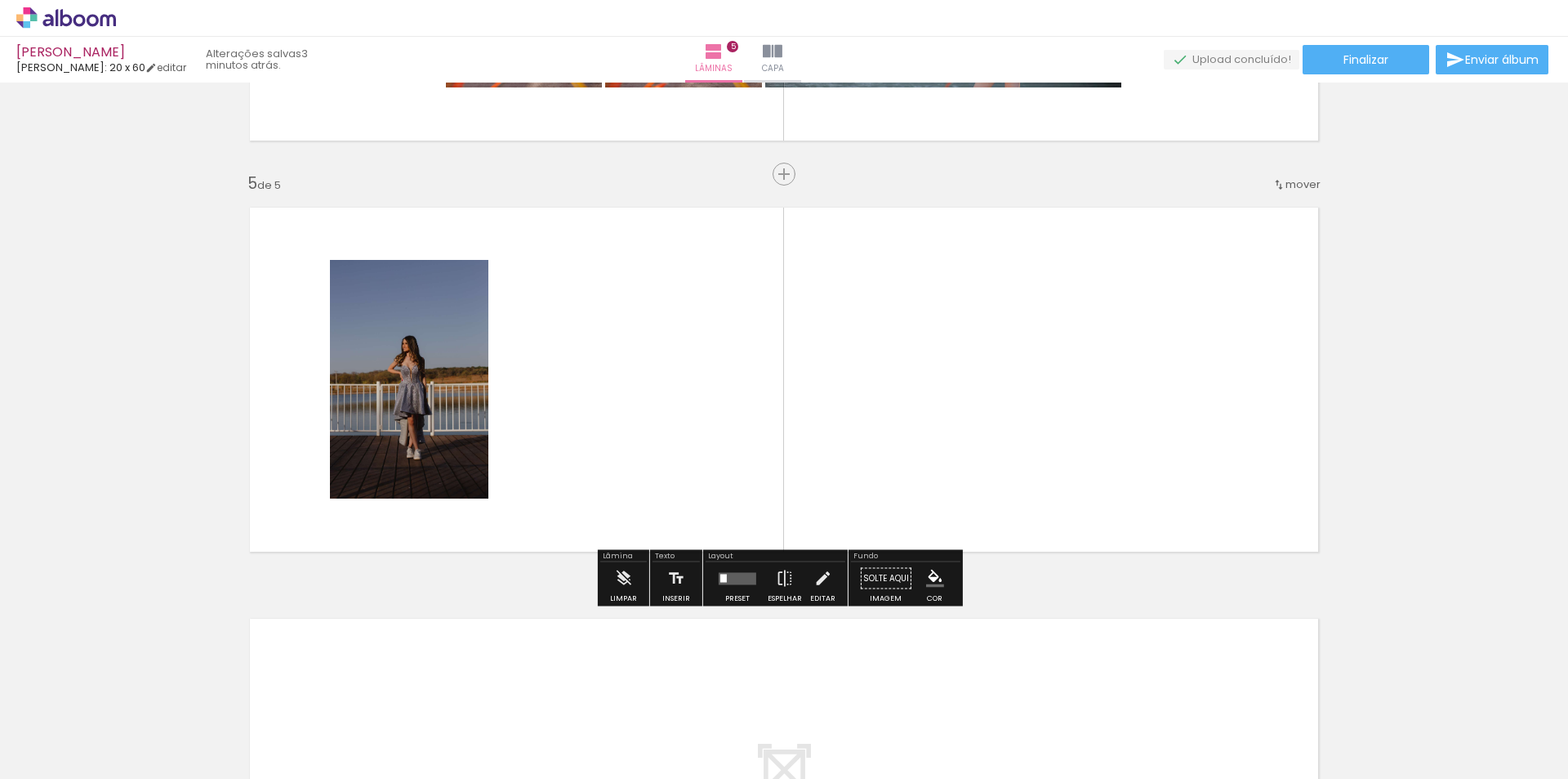
scroll to position [1661, 0]
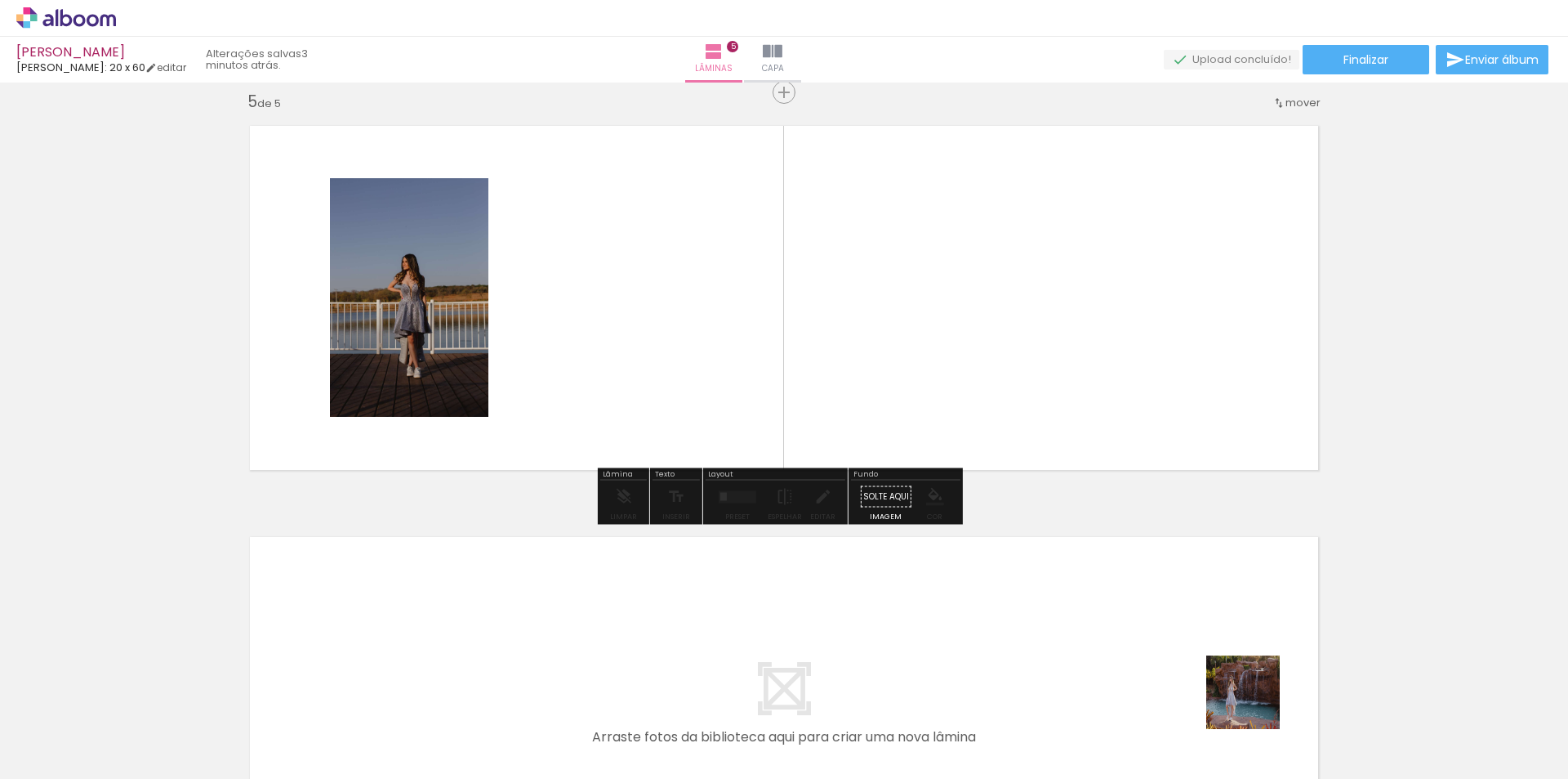
drag, startPoint x: 1255, startPoint y: 705, endPoint x: 1172, endPoint y: 592, distance: 140.2
click at [863, 381] on quentale-workspace at bounding box center [784, 389] width 1568 height 779
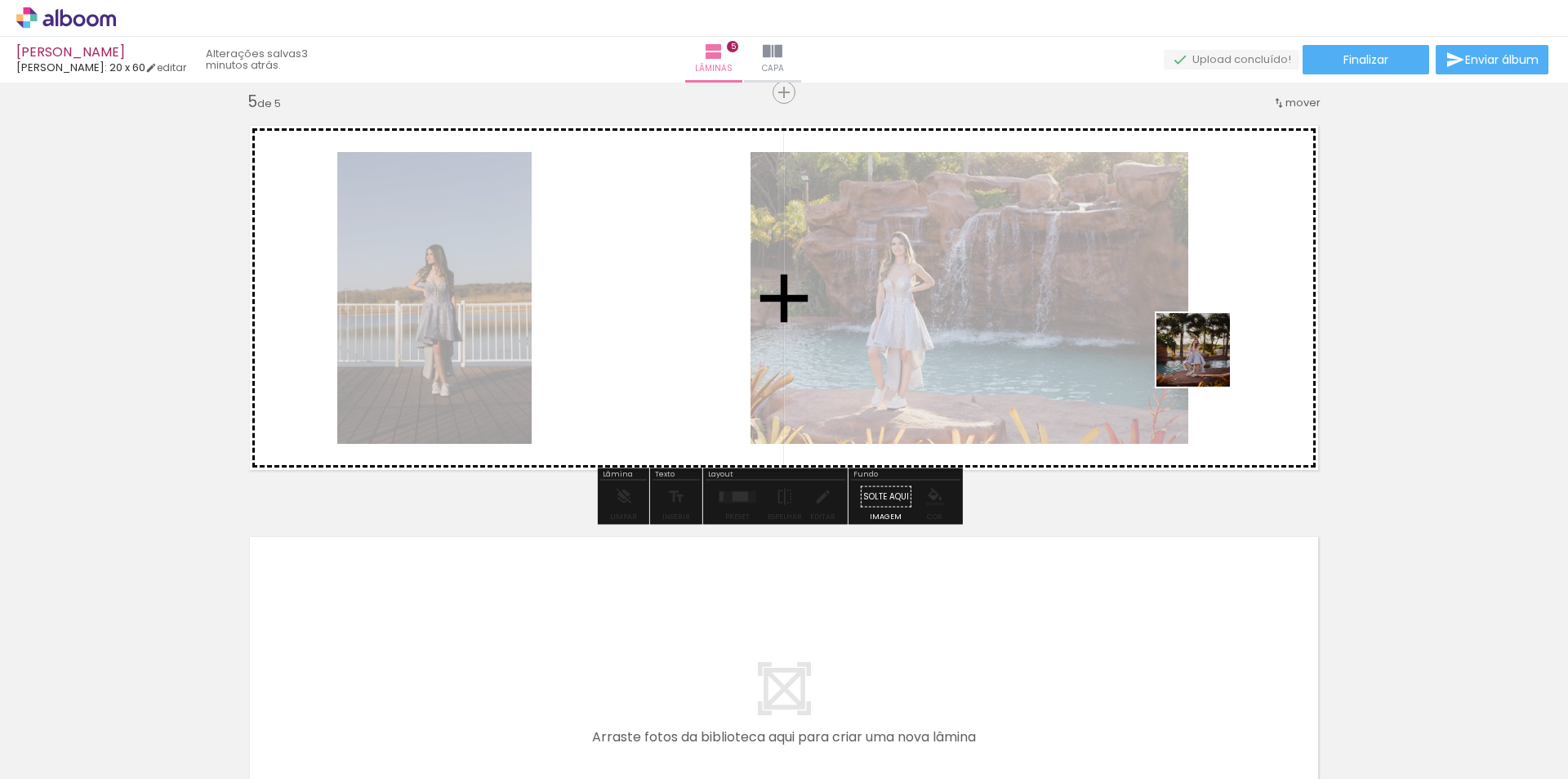
drag, startPoint x: 1358, startPoint y: 742, endPoint x: 1205, endPoint y: 359, distance: 412.4
click at [1205, 359] on quentale-workspace at bounding box center [784, 389] width 1568 height 779
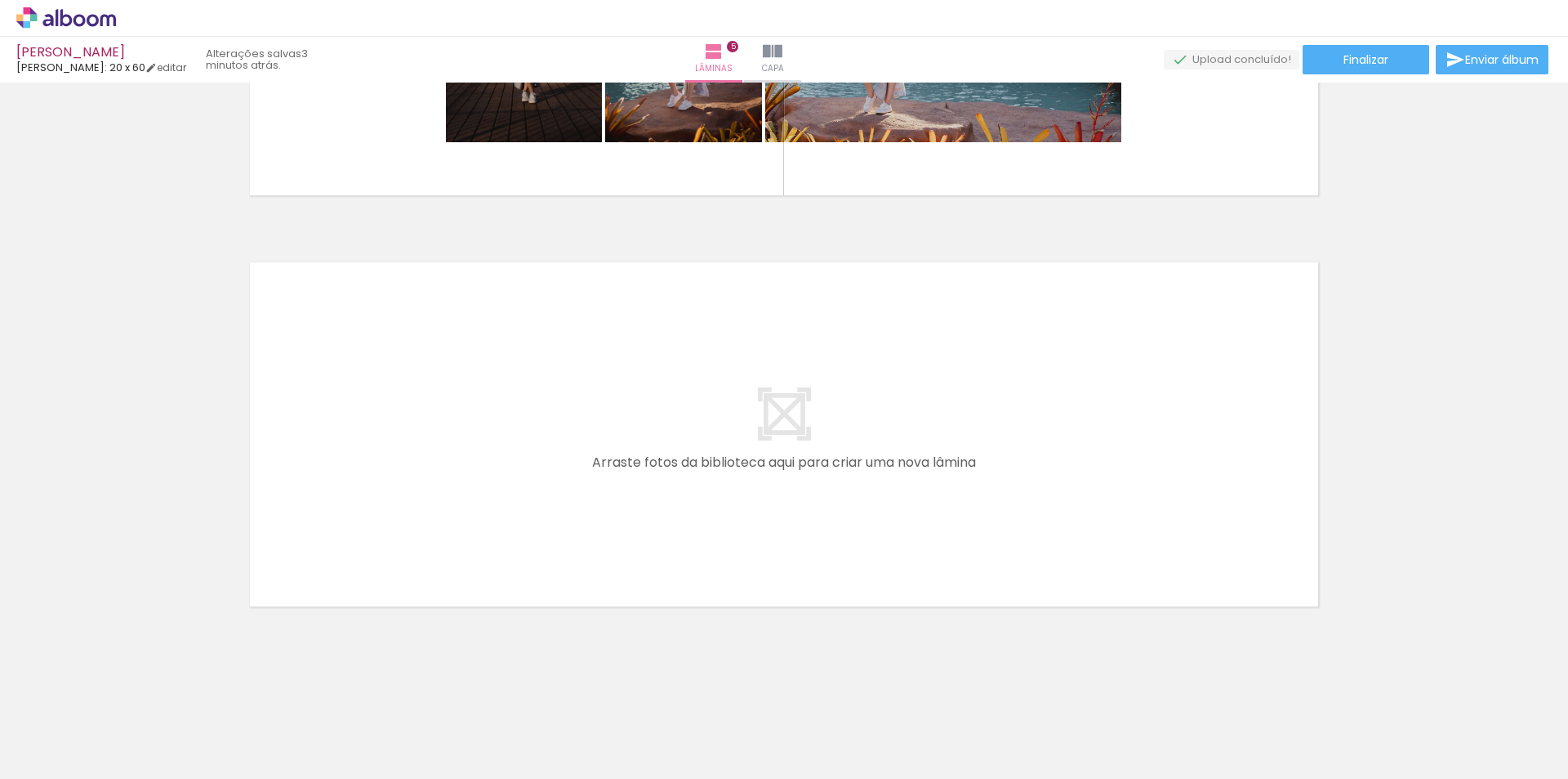
scroll to position [0, 827]
click at [595, 463] on quentale-workspace at bounding box center [784, 389] width 1568 height 779
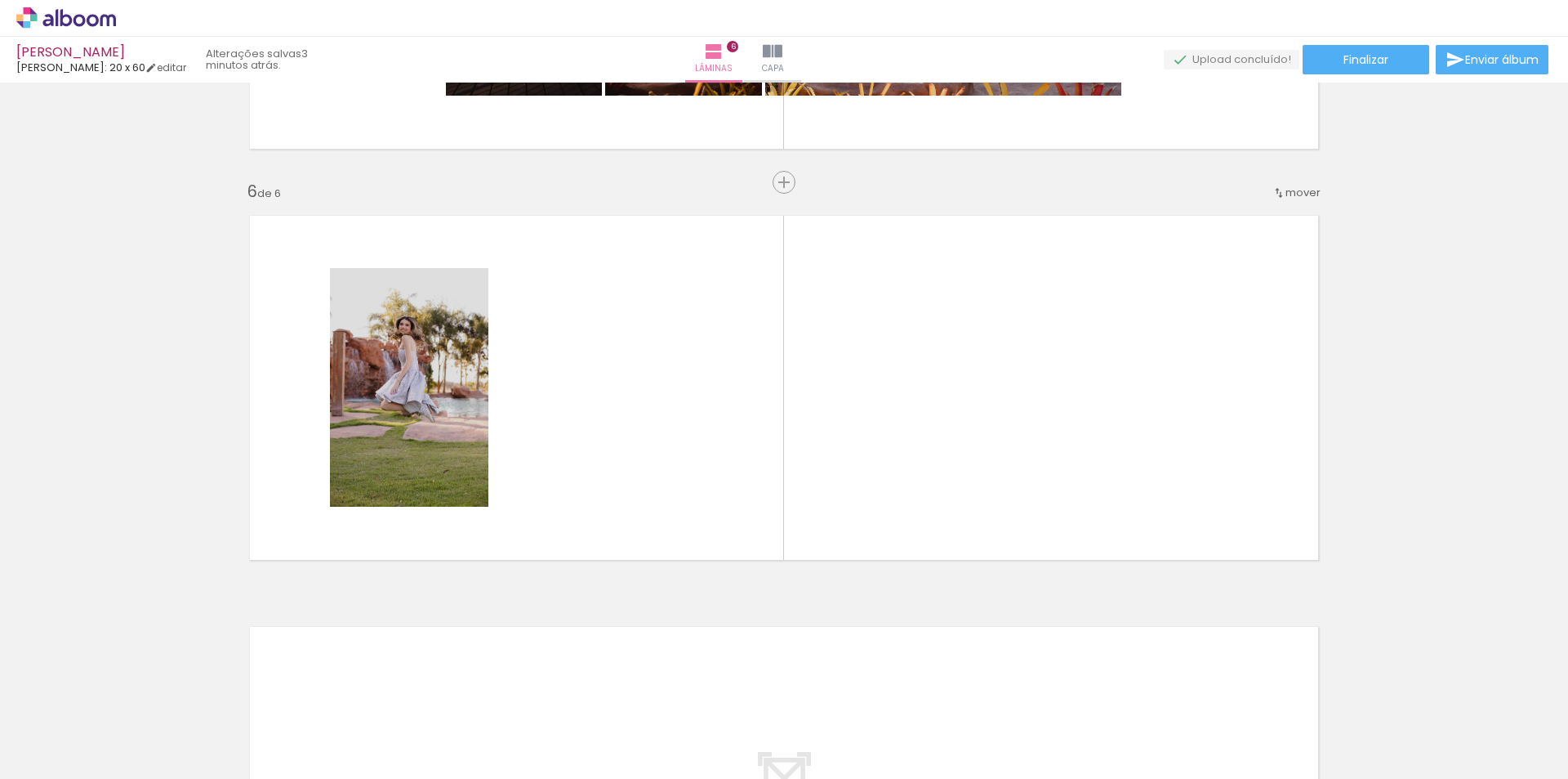
scroll to position [1990, 0]
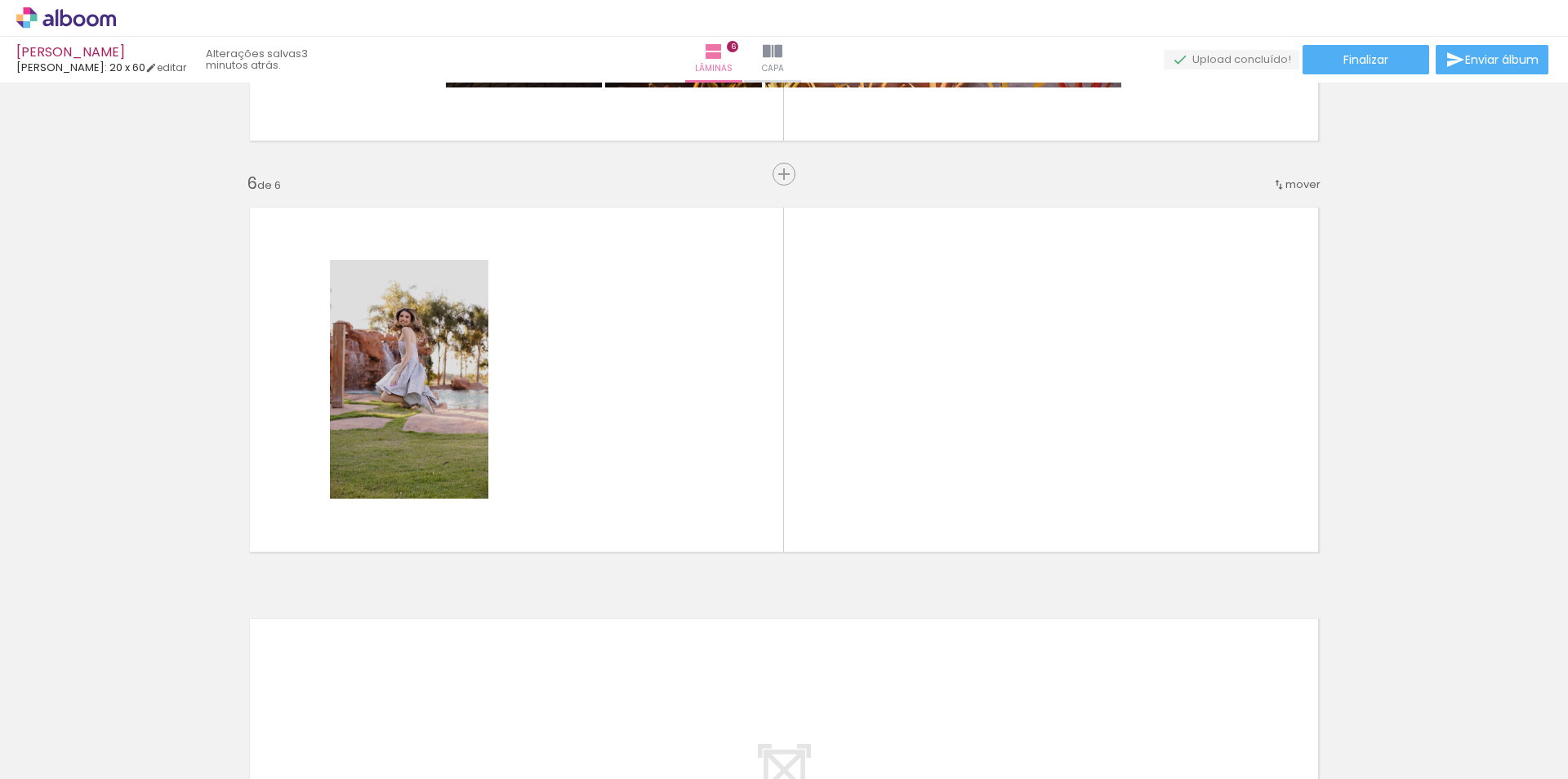
drag, startPoint x: 720, startPoint y: 734, endPoint x: 779, endPoint y: 713, distance: 62.6
click at [666, 411] on quentale-workspace at bounding box center [784, 389] width 1568 height 779
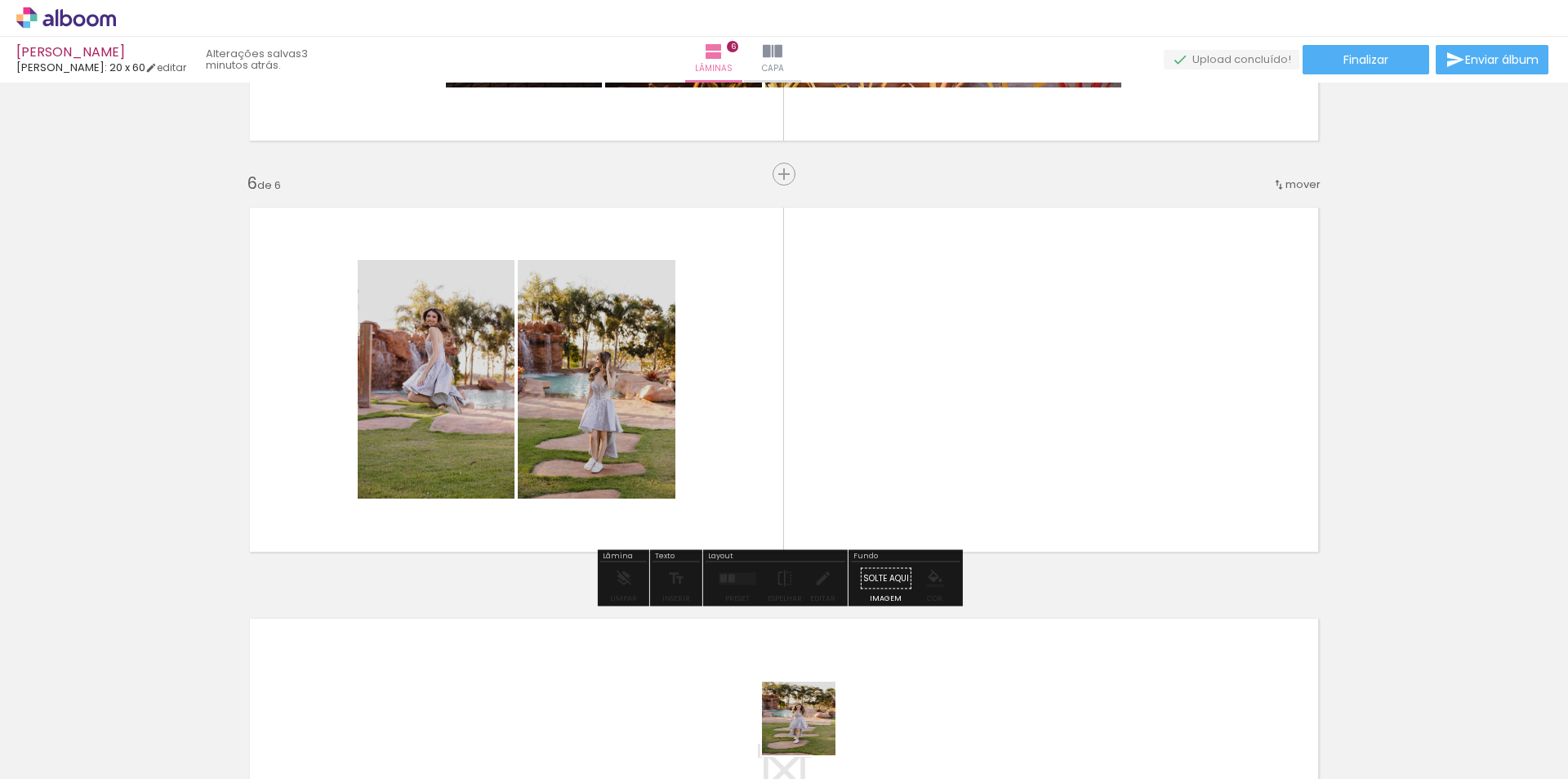
drag, startPoint x: 805, startPoint y: 749, endPoint x: 997, endPoint y: 522, distance: 297.3
click at [909, 396] on quentale-workspace at bounding box center [784, 389] width 1568 height 779
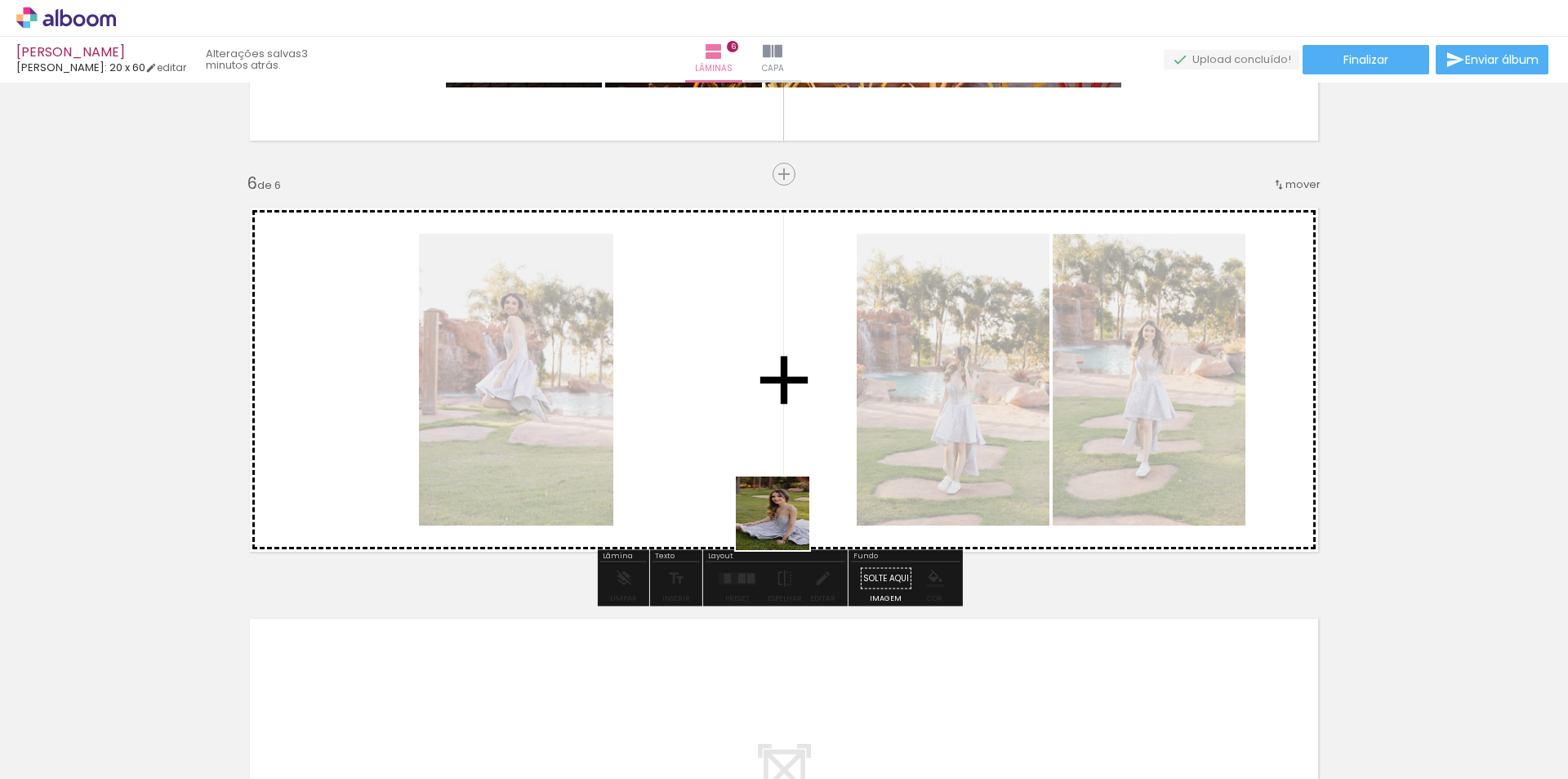
drag, startPoint x: 908, startPoint y: 742, endPoint x: 870, endPoint y: 579, distance: 167.4
click at [737, 431] on quentale-workspace at bounding box center [784, 389] width 1568 height 779
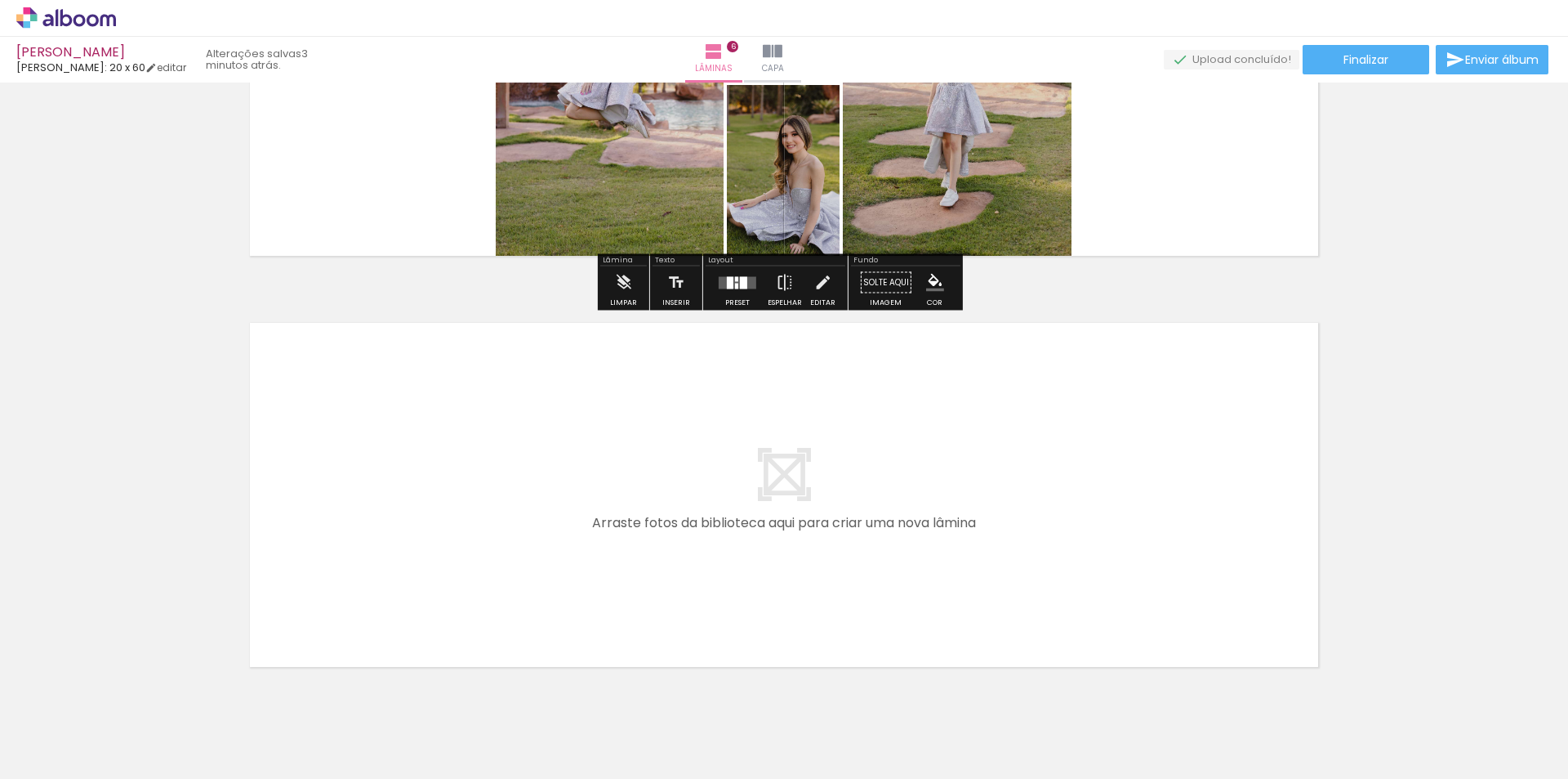
scroll to position [2347, 0]
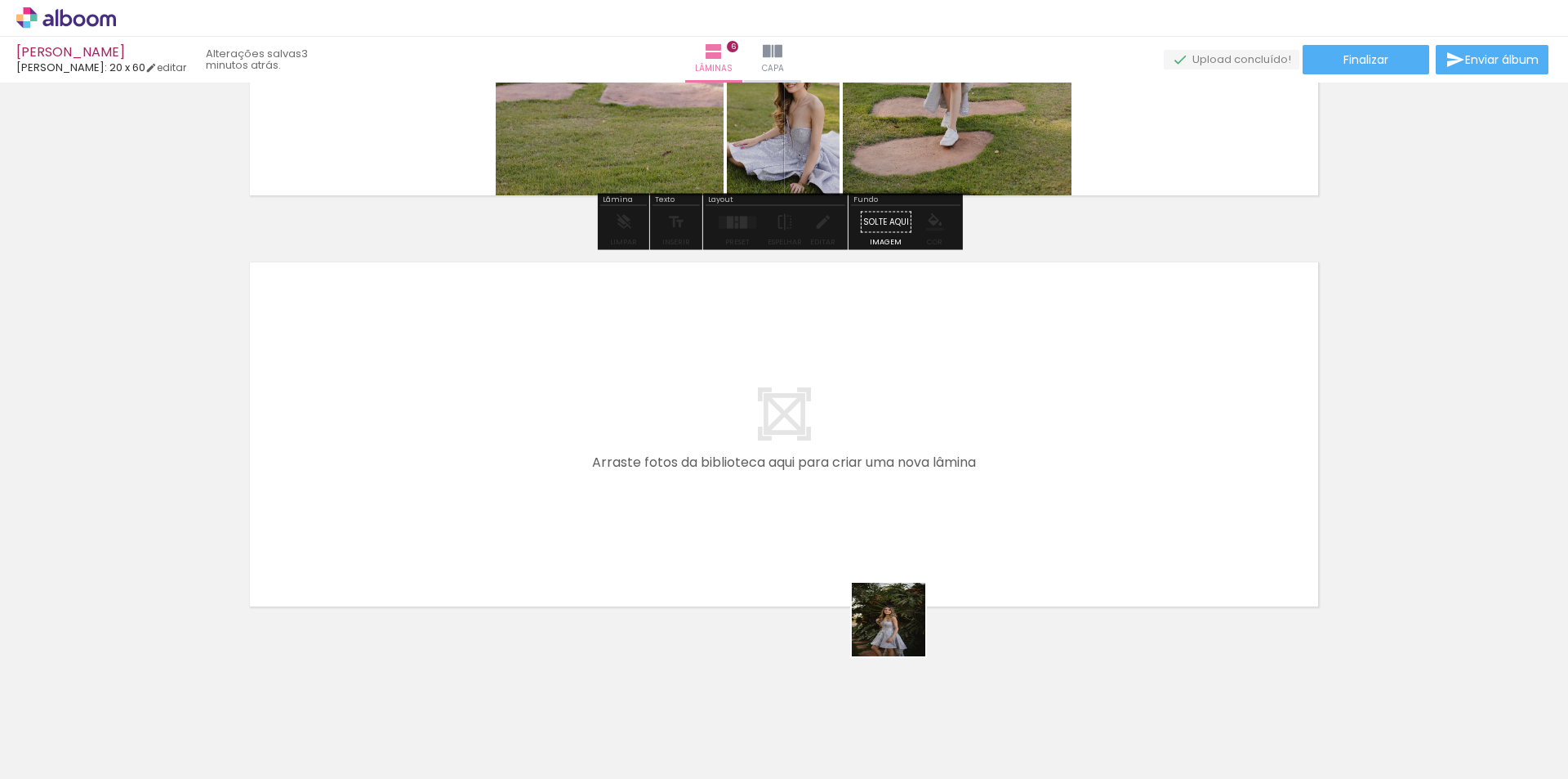
drag, startPoint x: 995, startPoint y: 751, endPoint x: 751, endPoint y: 463, distance: 377.5
click at [751, 463] on quentale-workspace at bounding box center [784, 389] width 1568 height 779
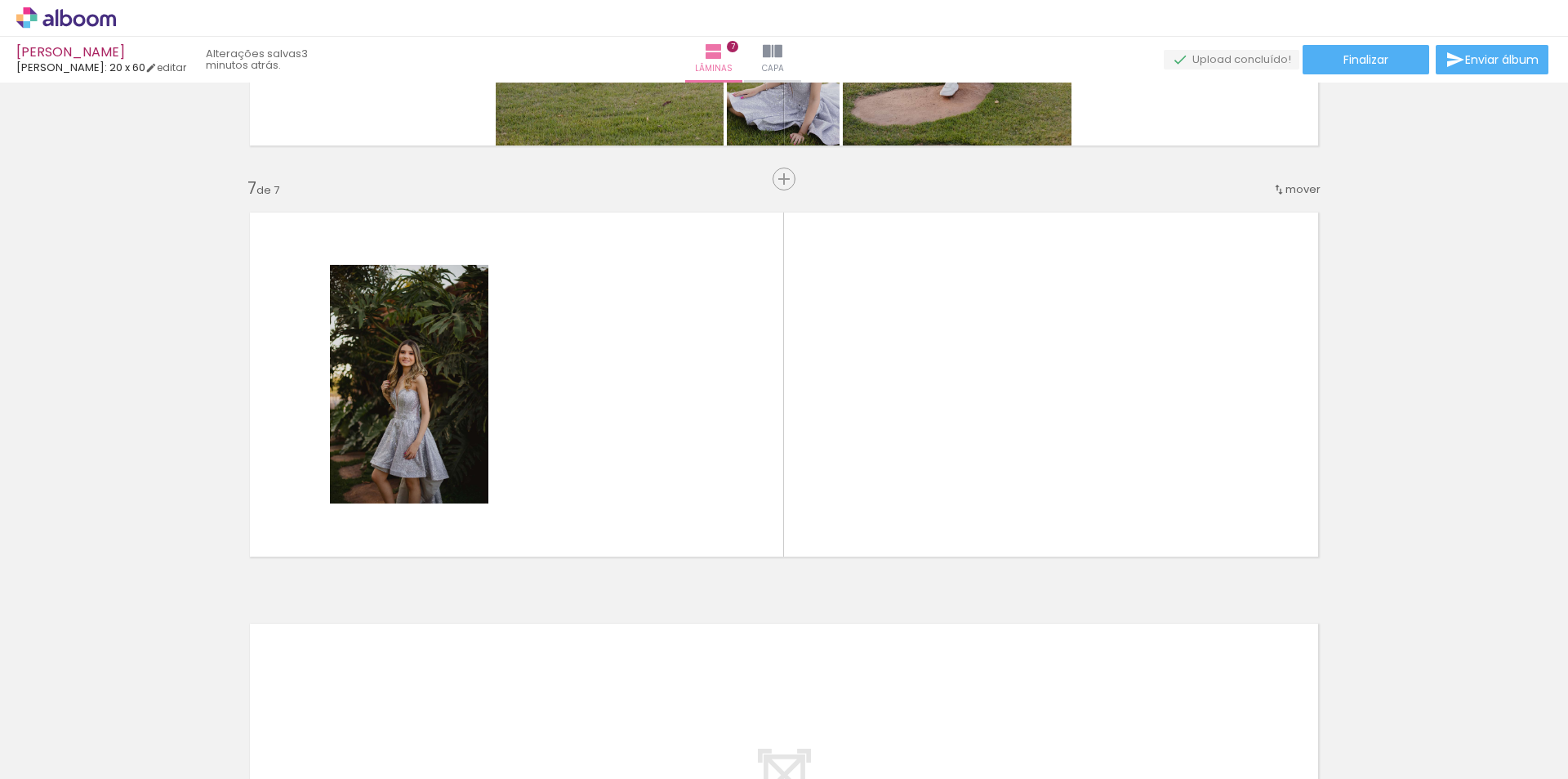
scroll to position [2401, 0]
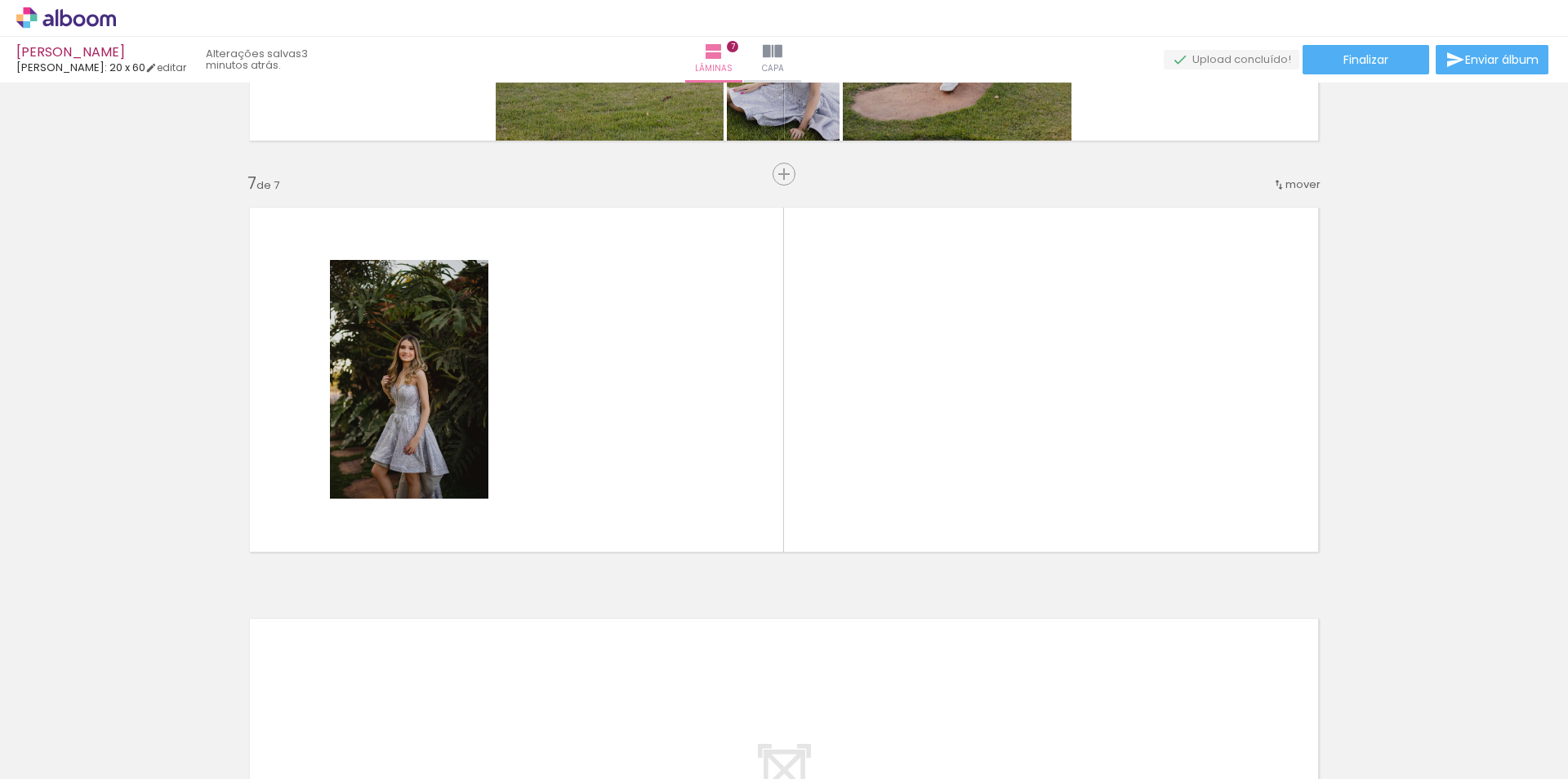
drag, startPoint x: 1094, startPoint y: 753, endPoint x: 809, endPoint y: 364, distance: 482.2
click at [809, 364] on quentale-workspace at bounding box center [784, 389] width 1568 height 779
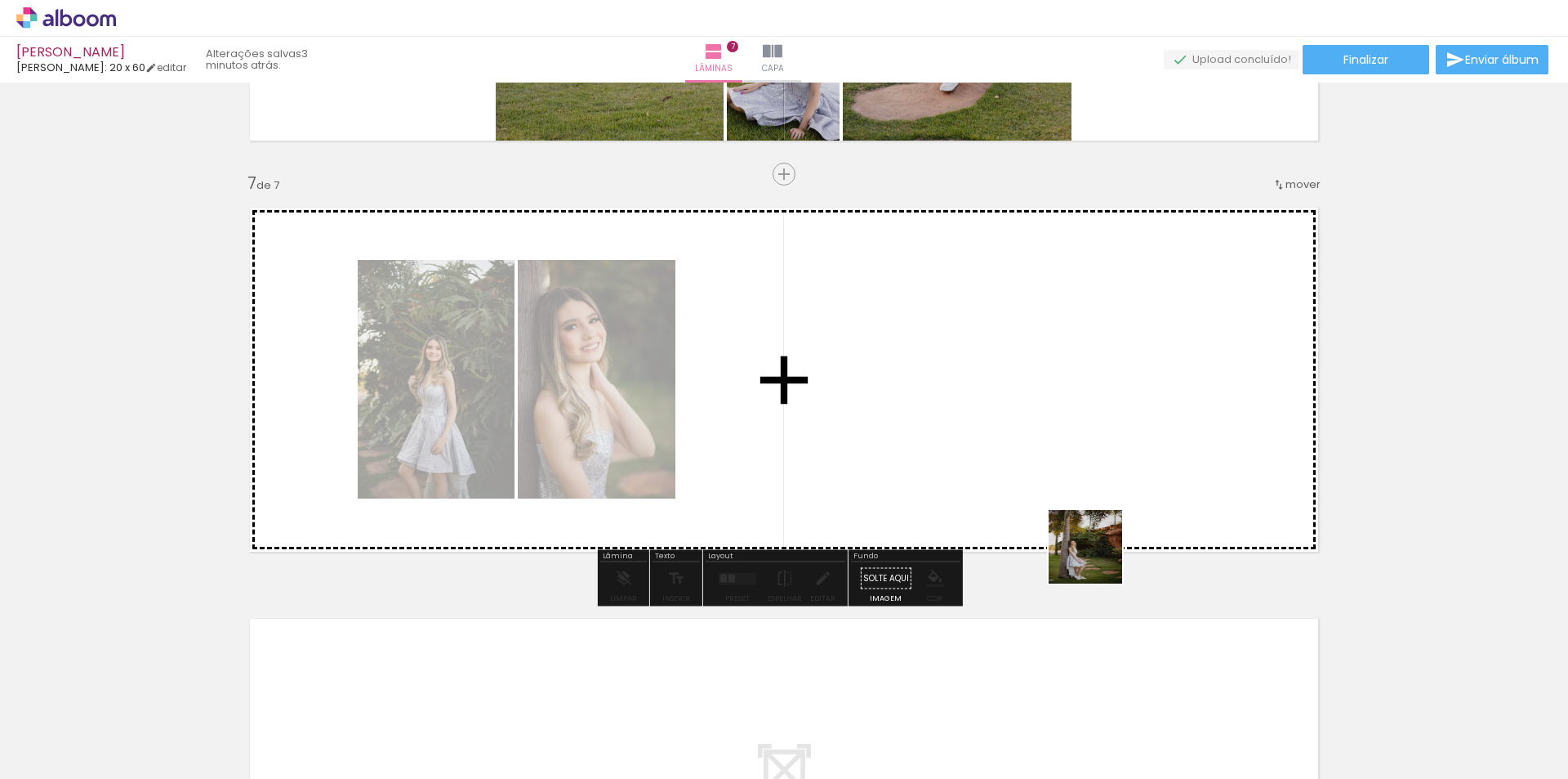
drag, startPoint x: 1097, startPoint y: 559, endPoint x: 1334, endPoint y: 558, distance: 237.0
click at [1009, 375] on quentale-workspace at bounding box center [784, 389] width 1568 height 779
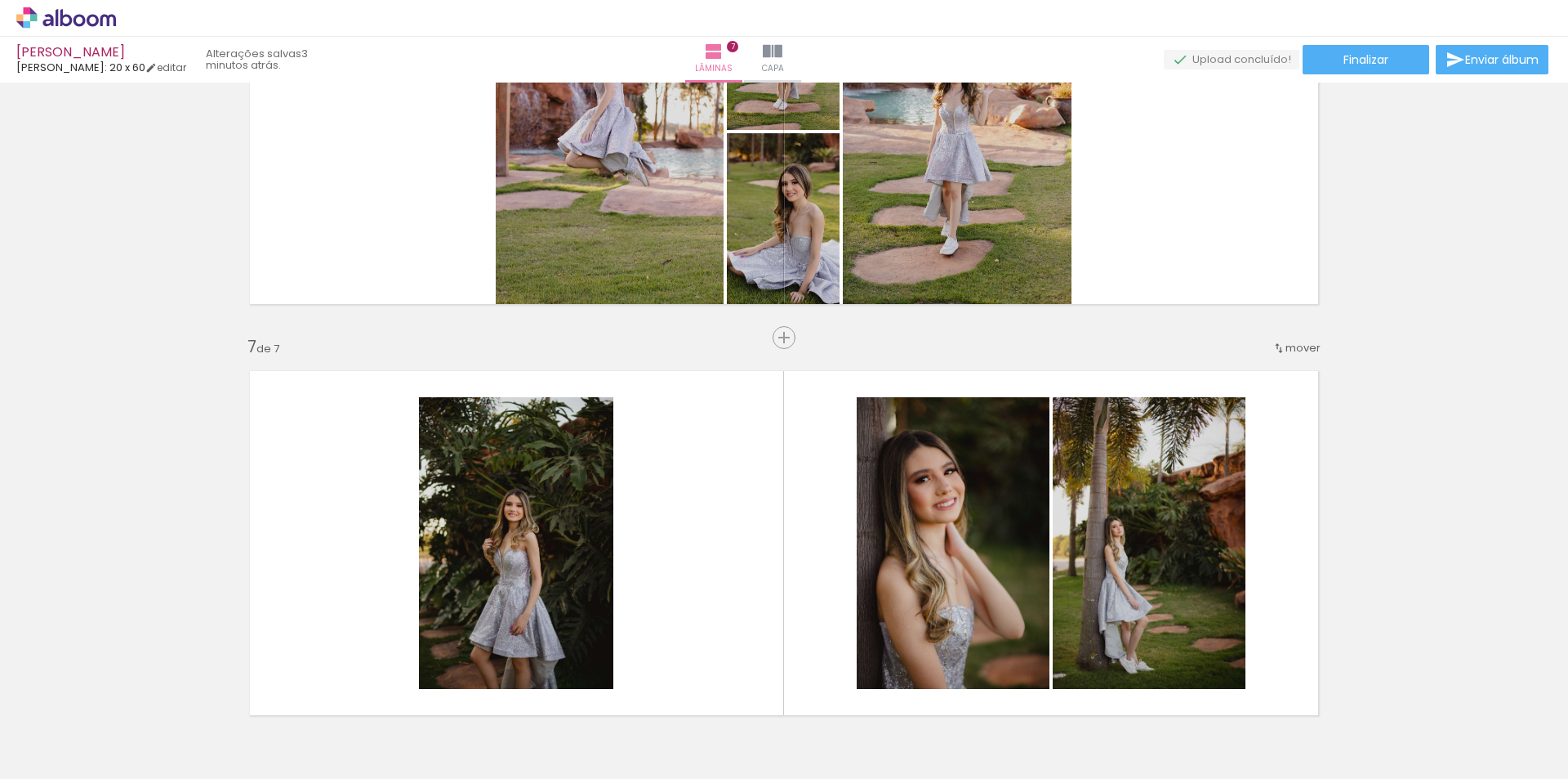
scroll to position [2728, 0]
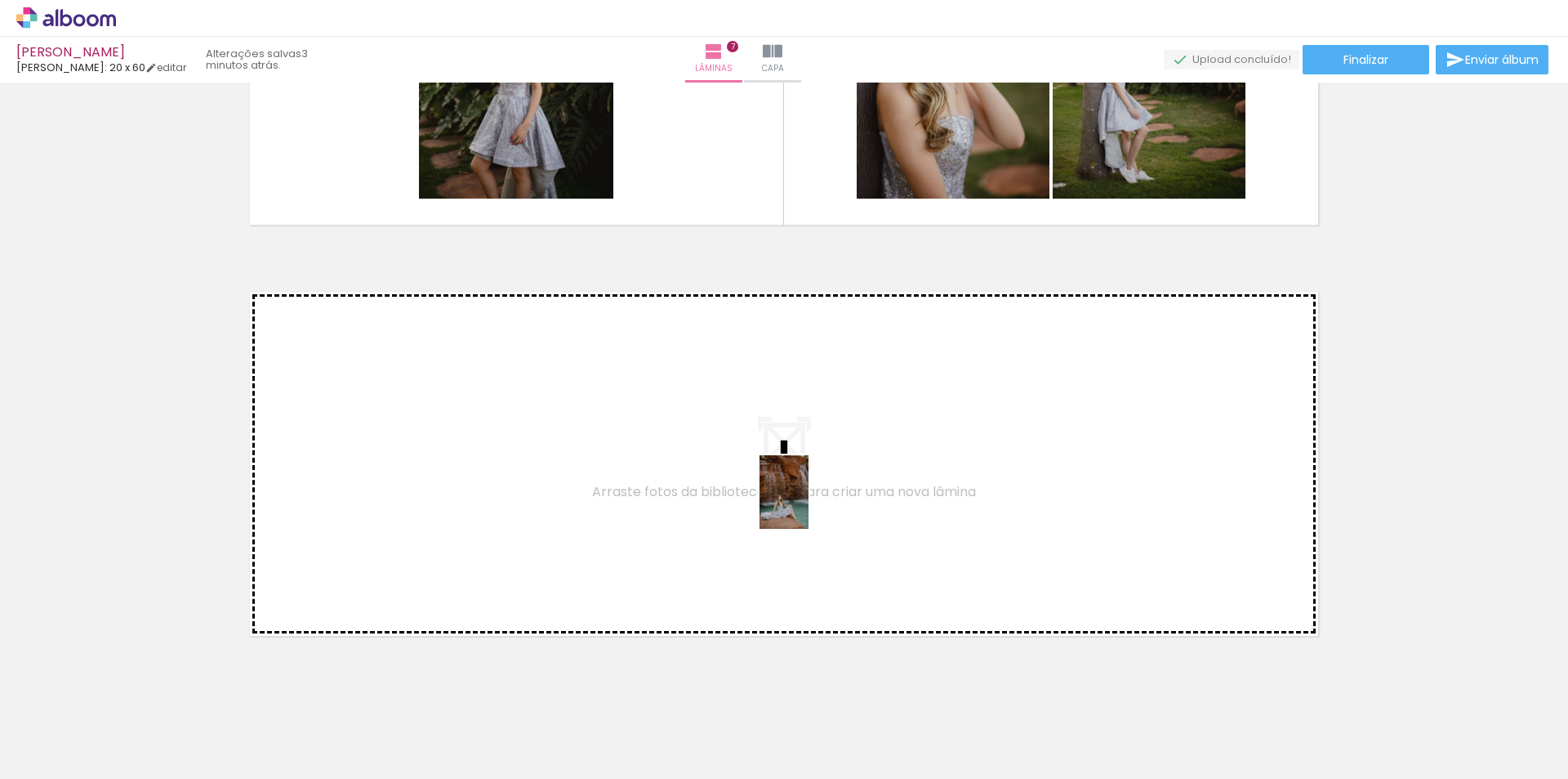
drag, startPoint x: 1001, startPoint y: 674, endPoint x: 1114, endPoint y: 673, distance: 113.0
click at [764, 457] on quentale-workspace at bounding box center [784, 389] width 1568 height 779
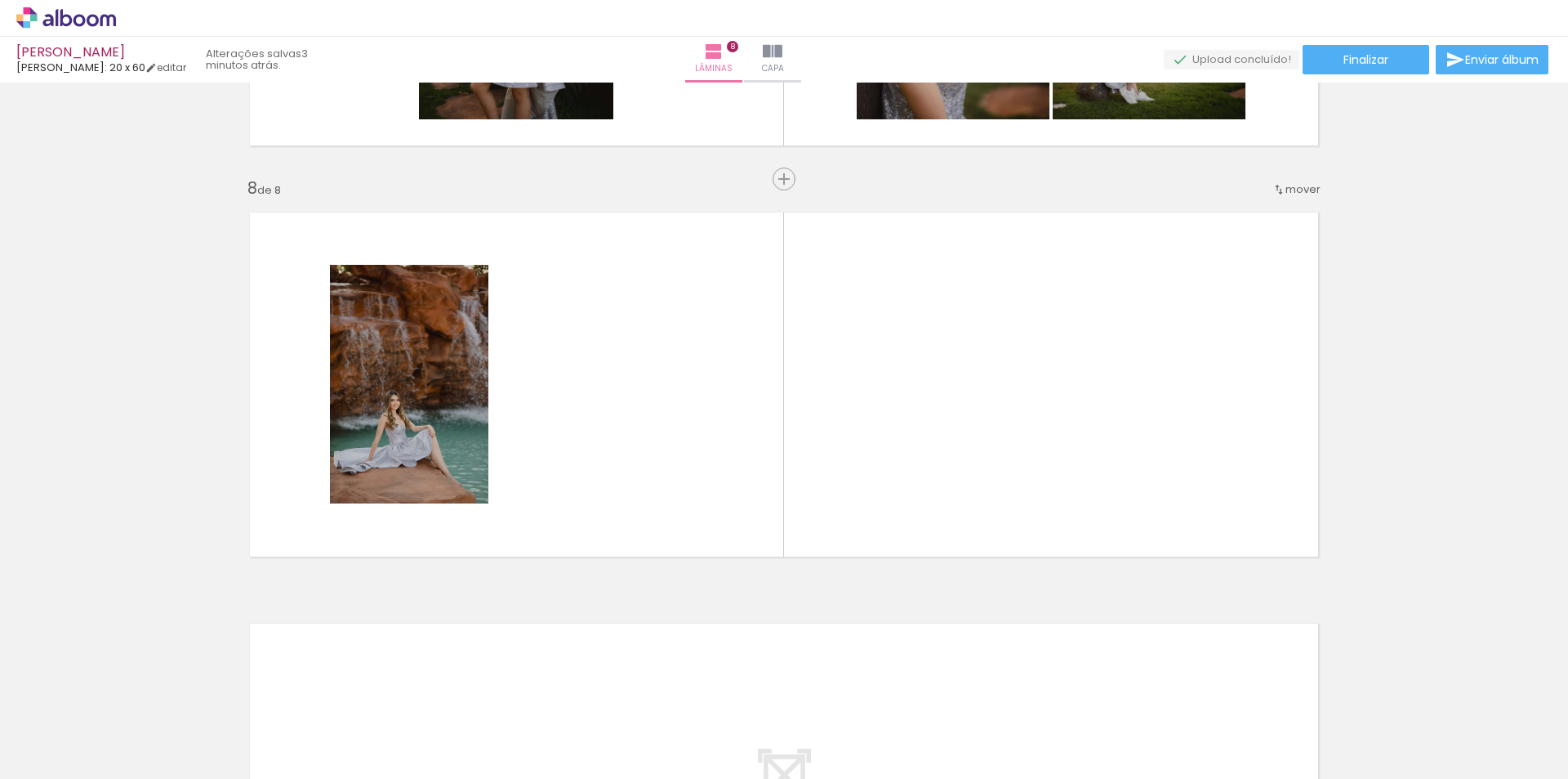
scroll to position [2812, 0]
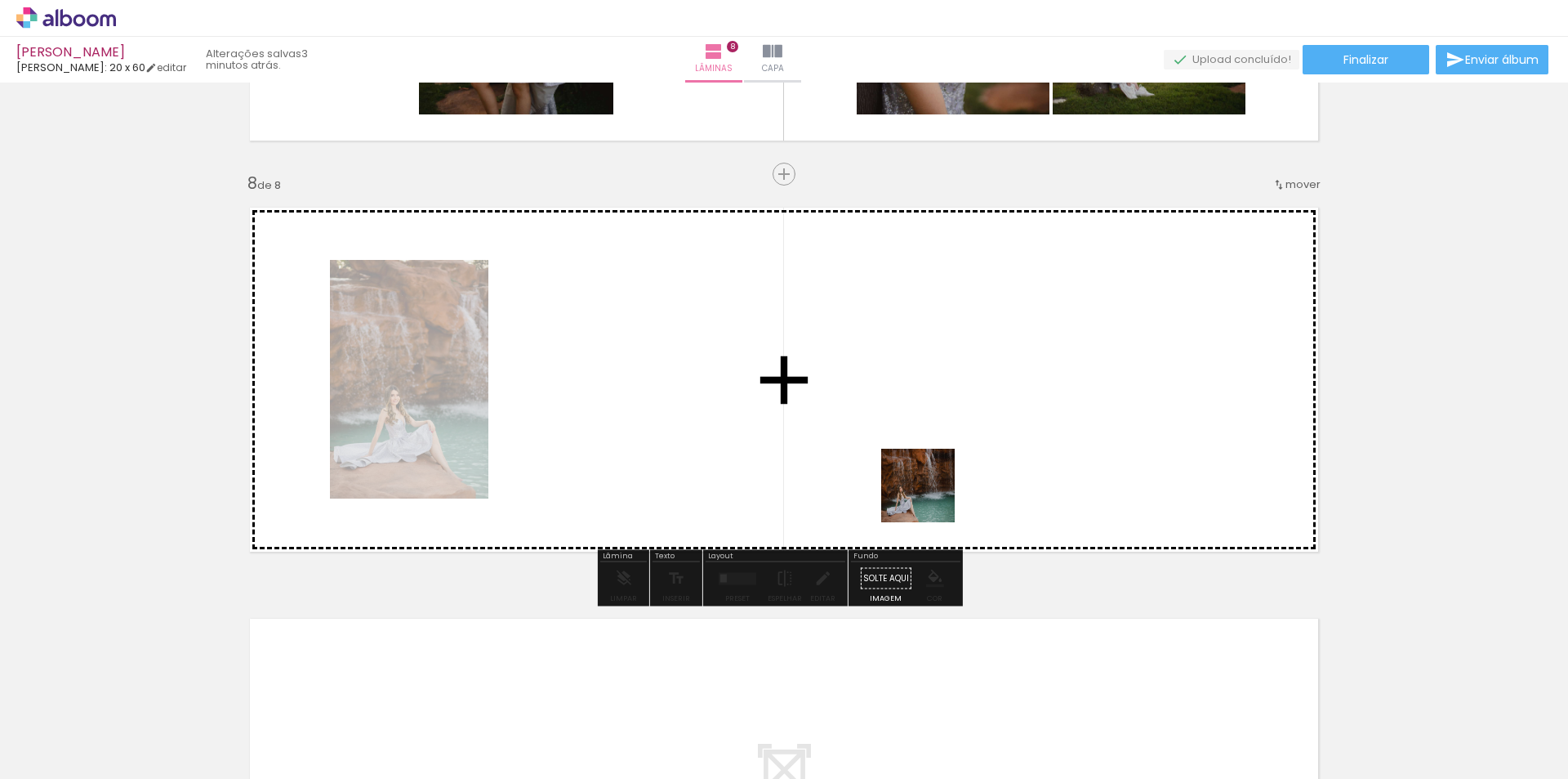
drag, startPoint x: 1136, startPoint y: 739, endPoint x: 703, endPoint y: 366, distance: 571.5
click at [703, 366] on quentale-workspace at bounding box center [784, 389] width 1568 height 779
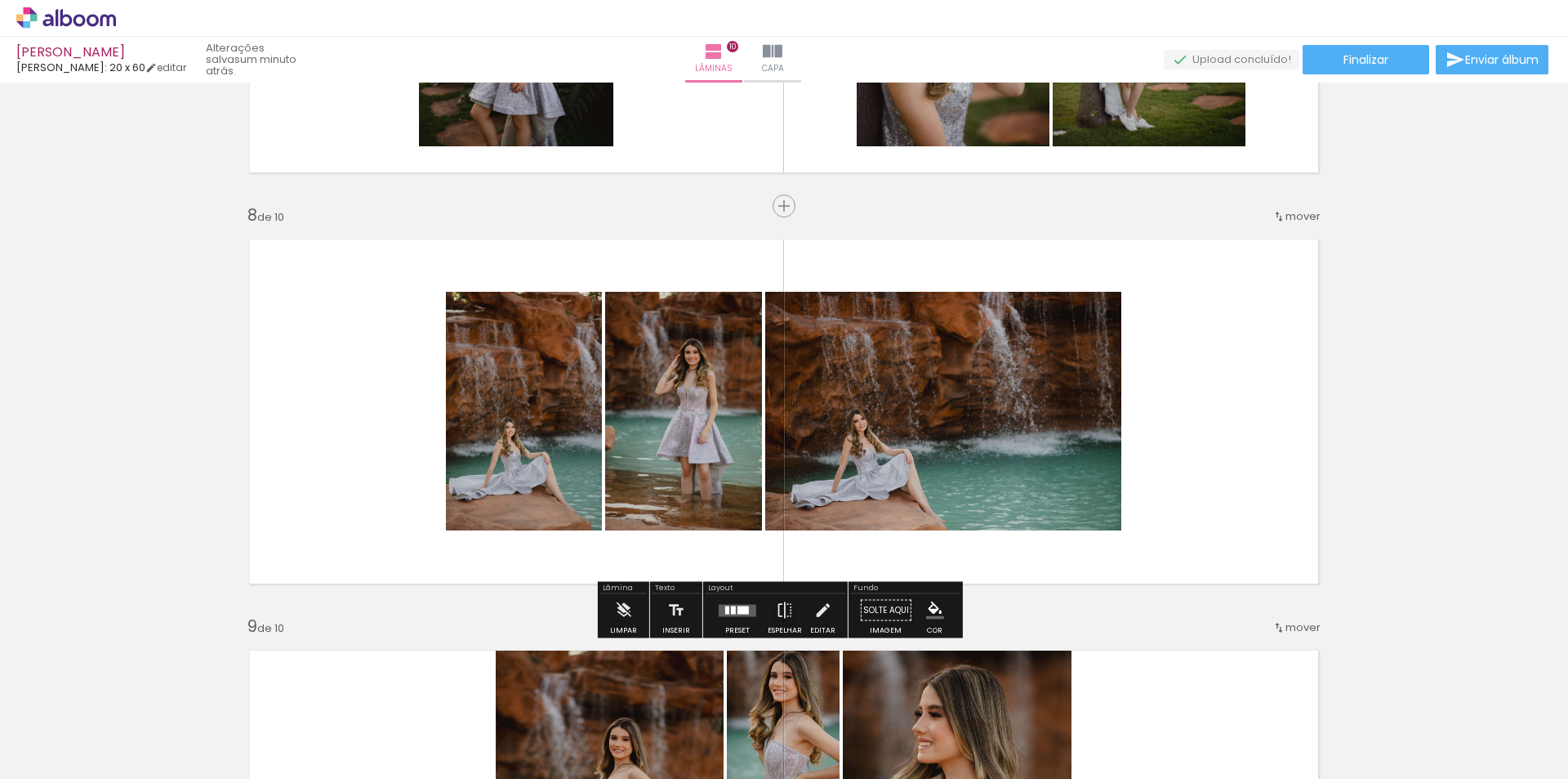
scroll to position [2807, 0]
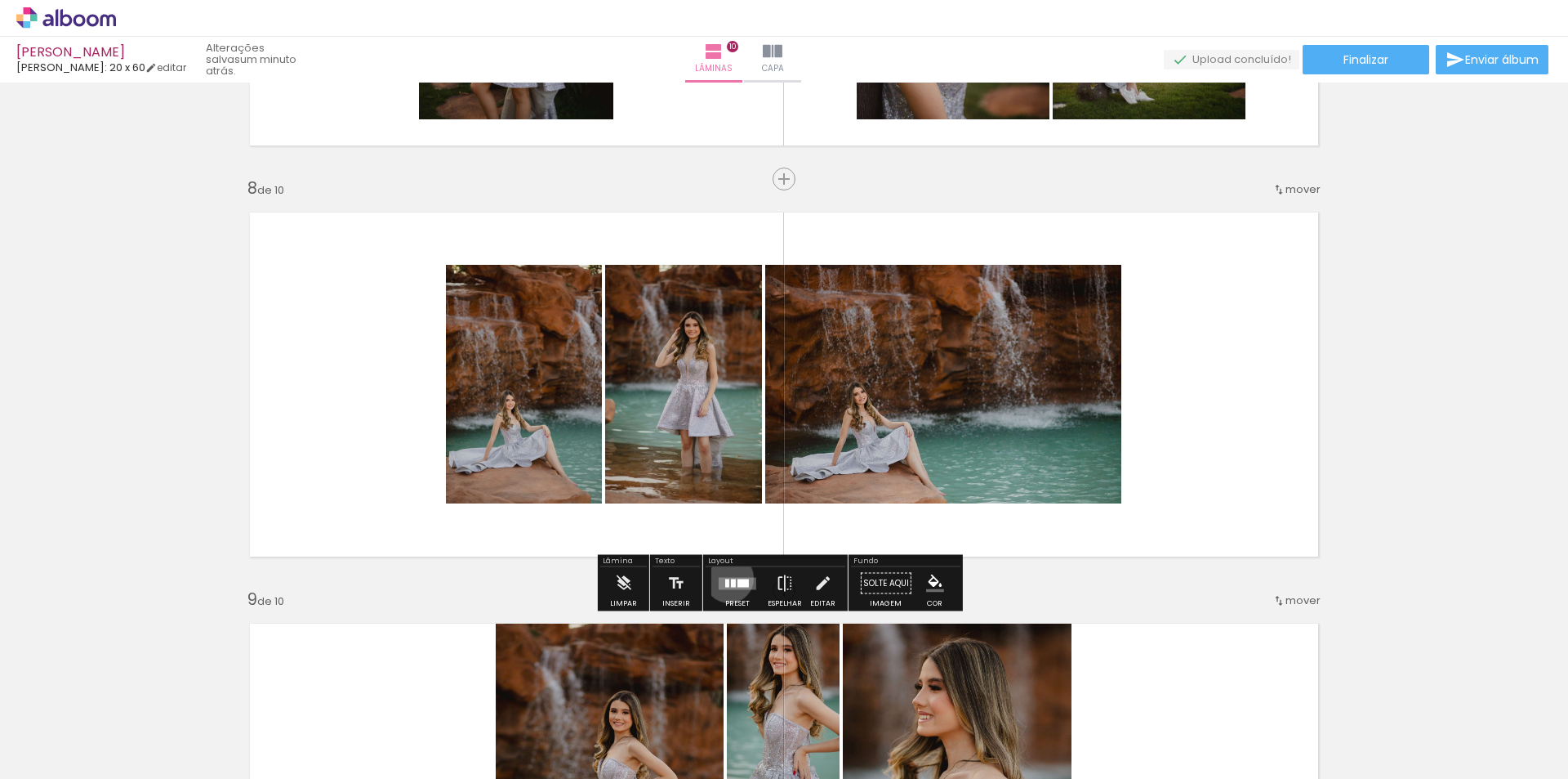
click at [725, 577] on quentale-layouter at bounding box center [737, 582] width 37 height 12
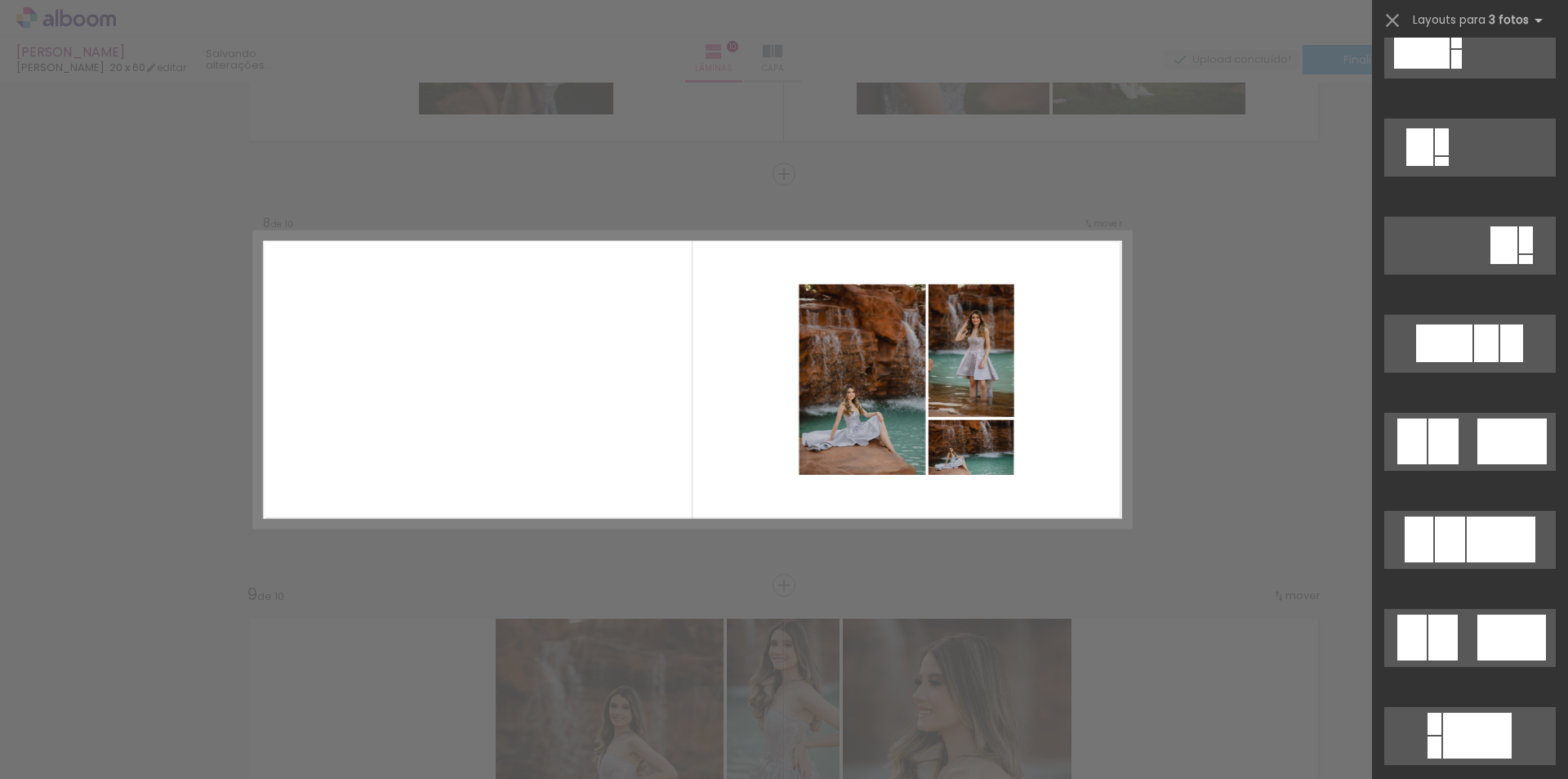
scroll to position [981, 0]
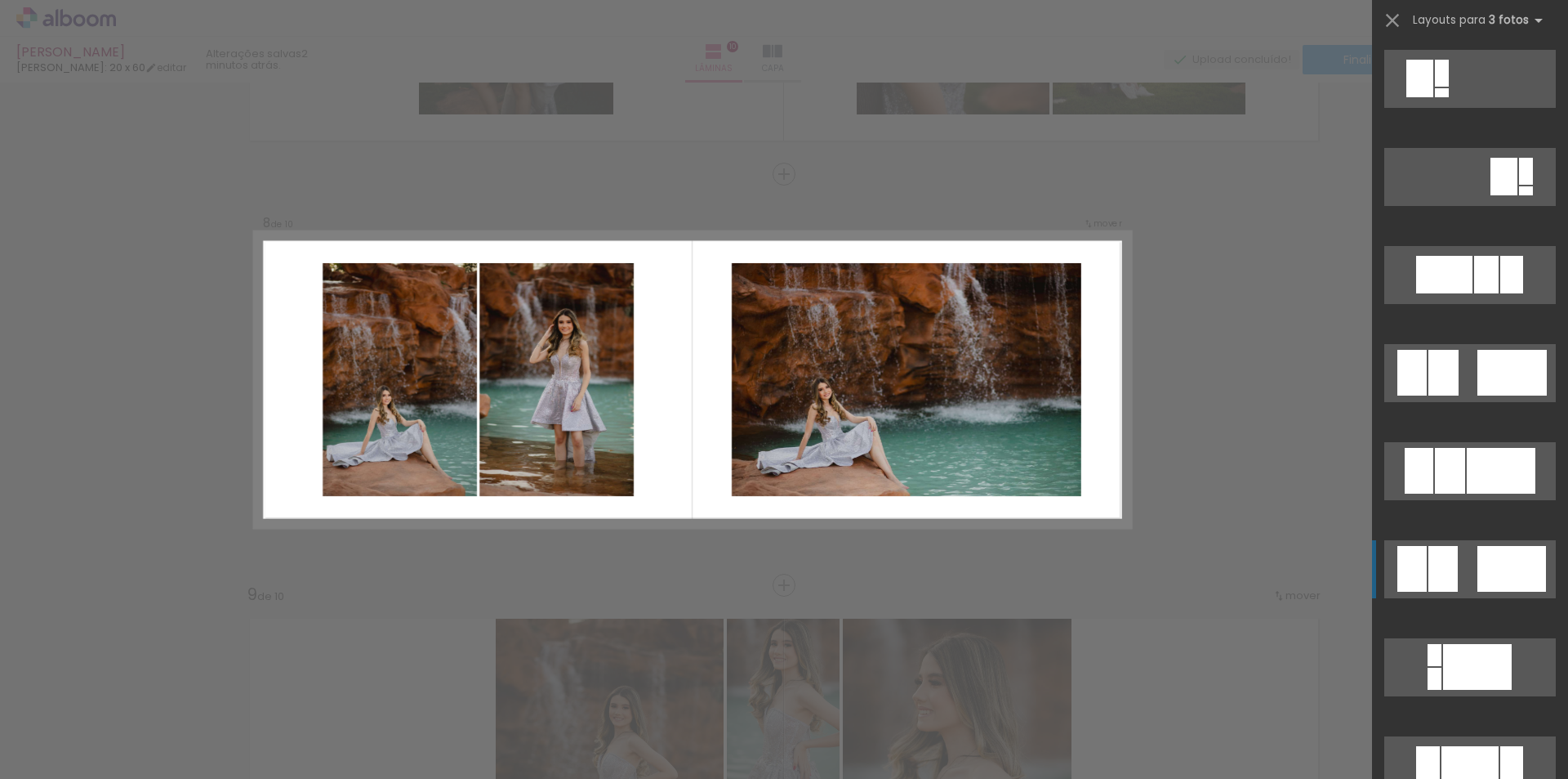
click at [1505, 550] on div at bounding box center [1511, 568] width 69 height 45
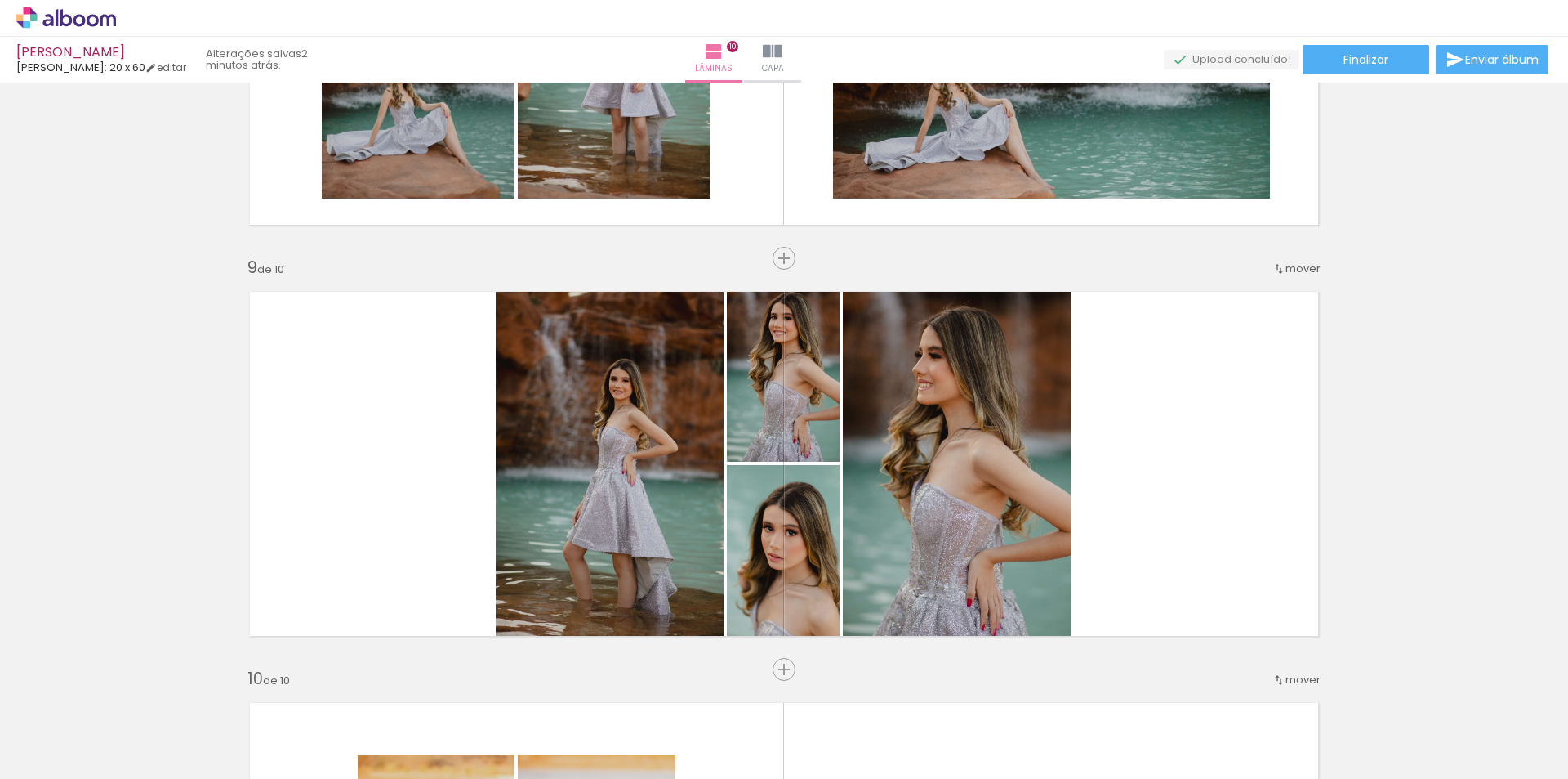
scroll to position [3221, 0]
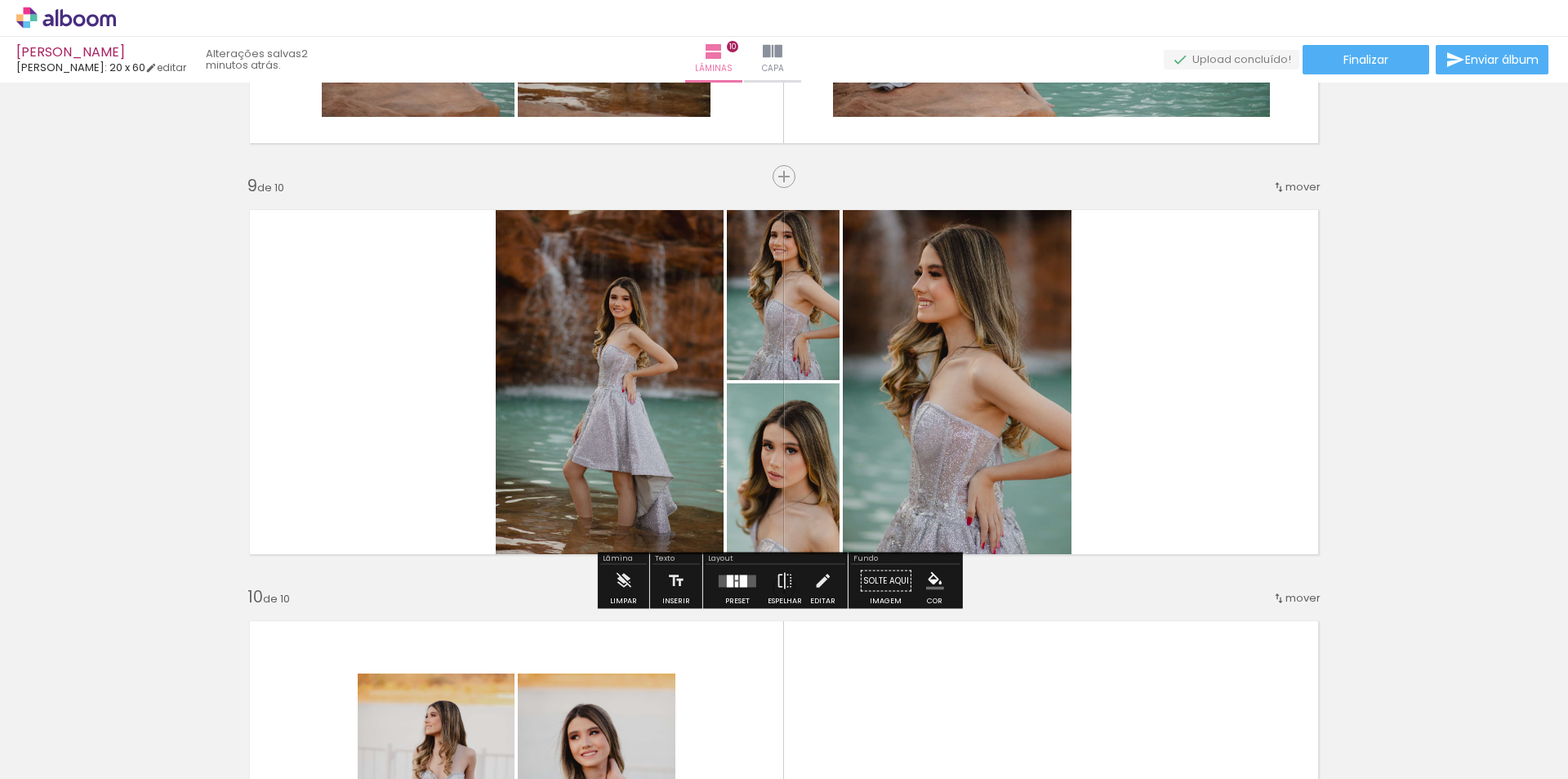
click at [740, 583] on div at bounding box center [743, 580] width 7 height 12
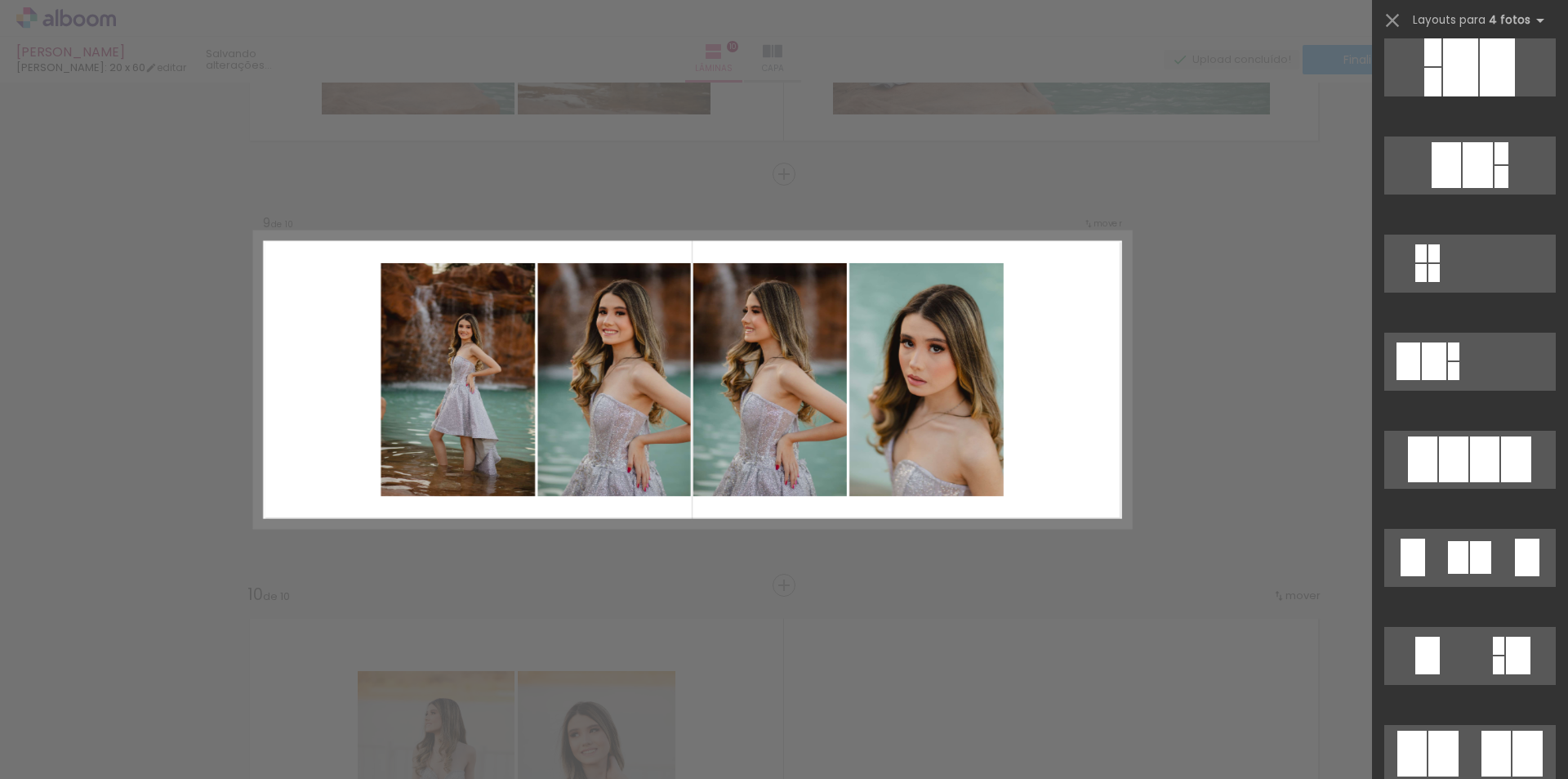
scroll to position [817, 0]
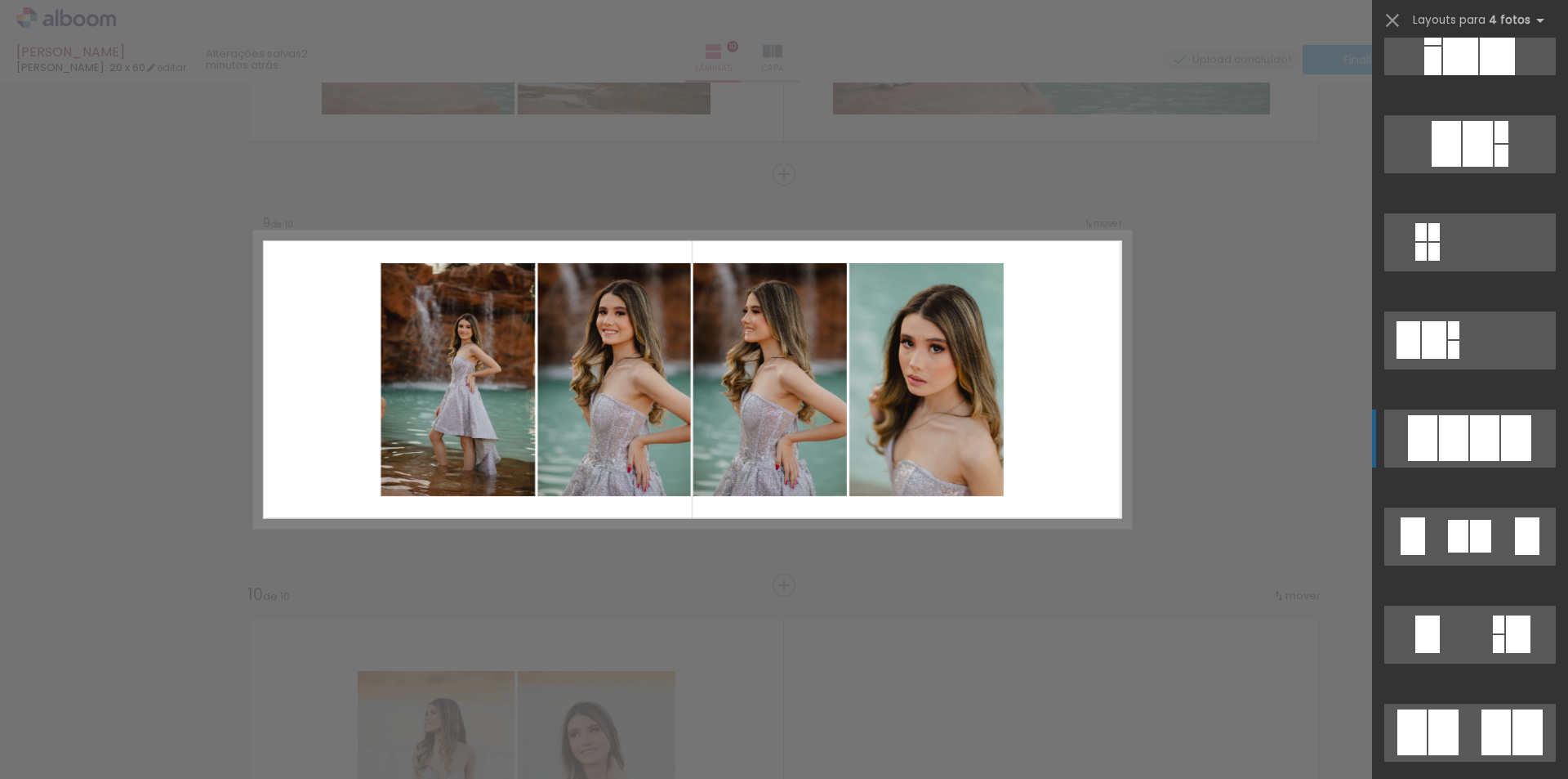
click at [1470, 450] on div at bounding box center [1485, 437] width 30 height 45
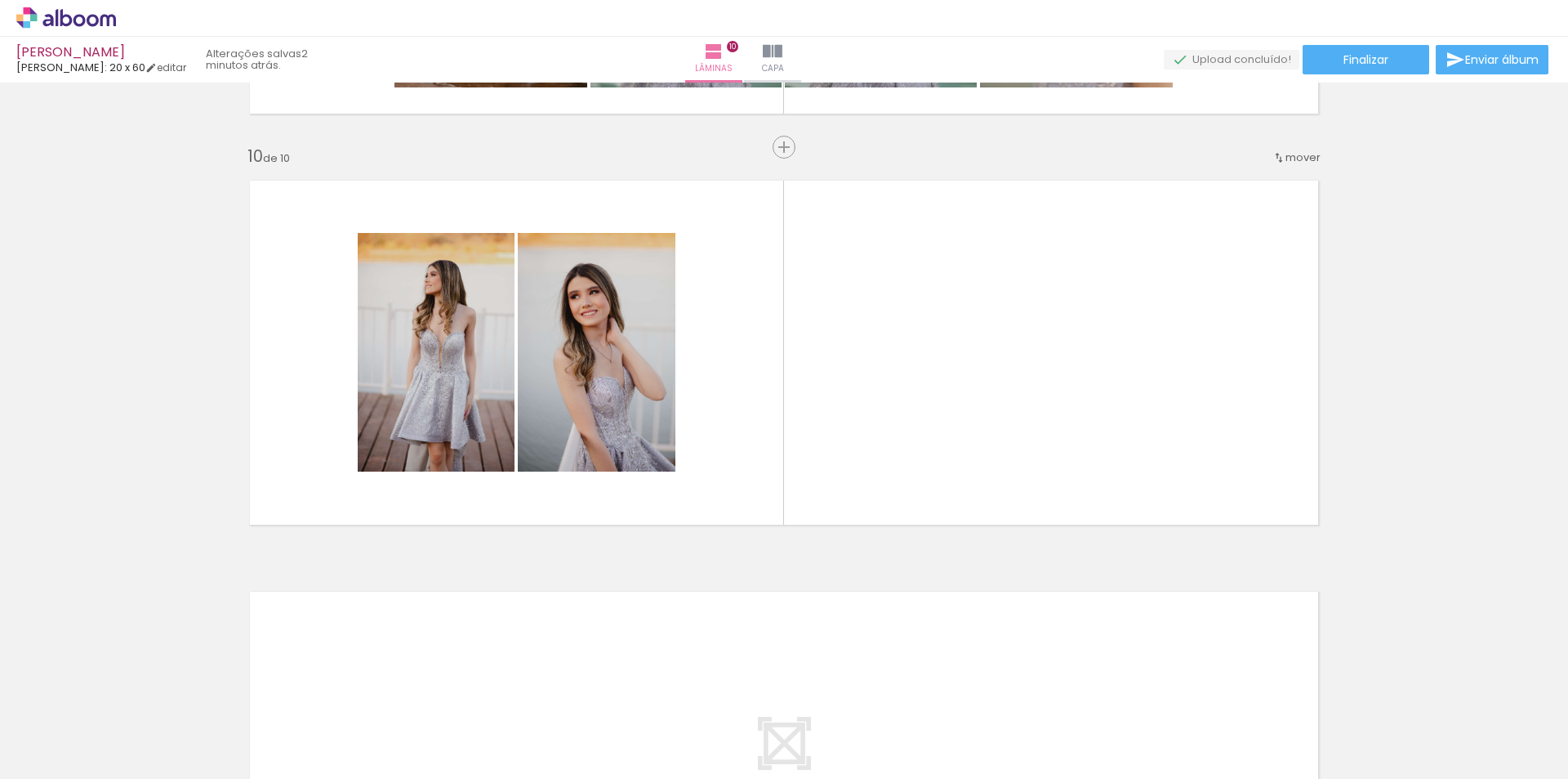
scroll to position [3631, 0]
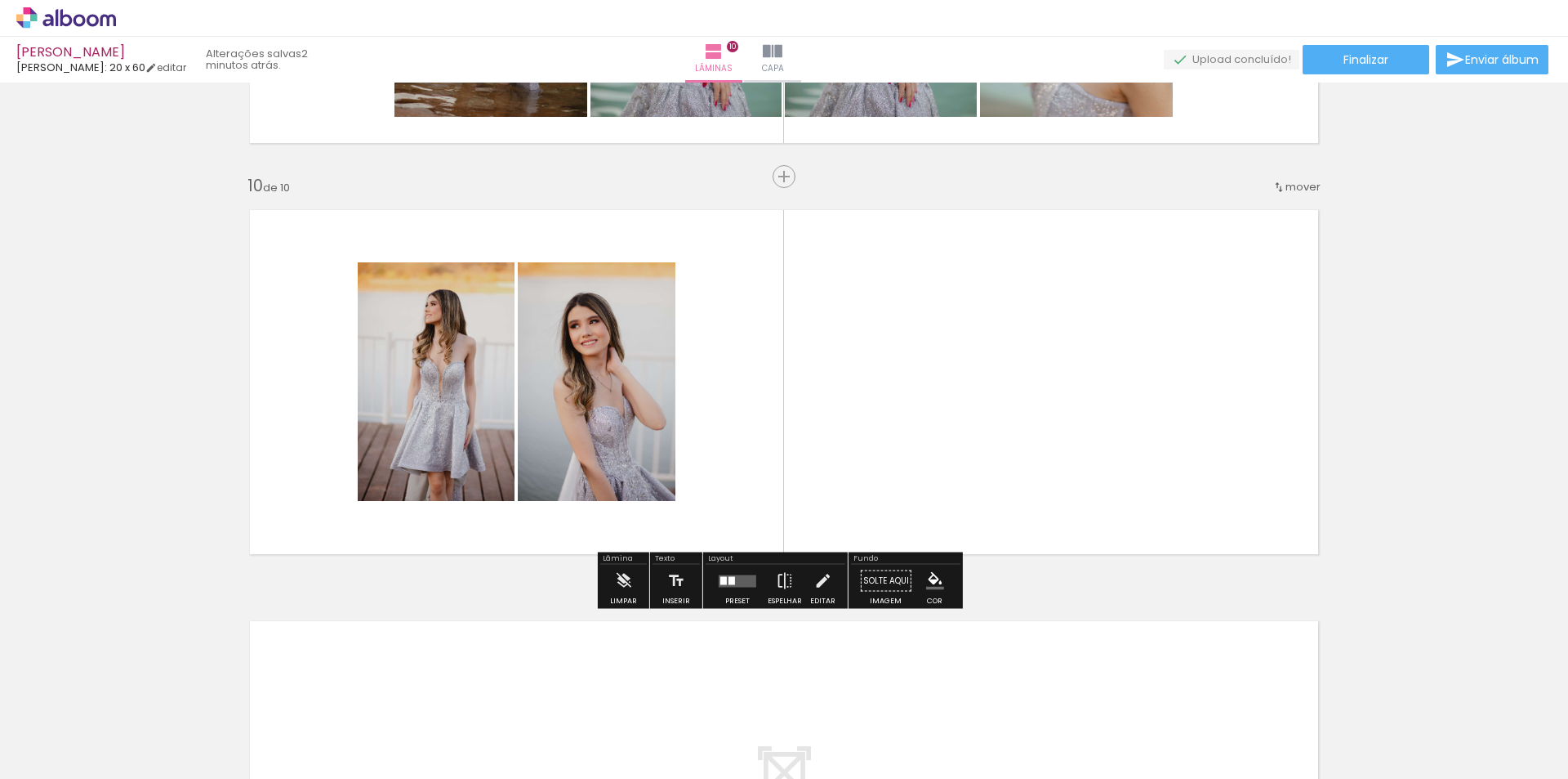
click at [728, 582] on div at bounding box center [732, 580] width 7 height 8
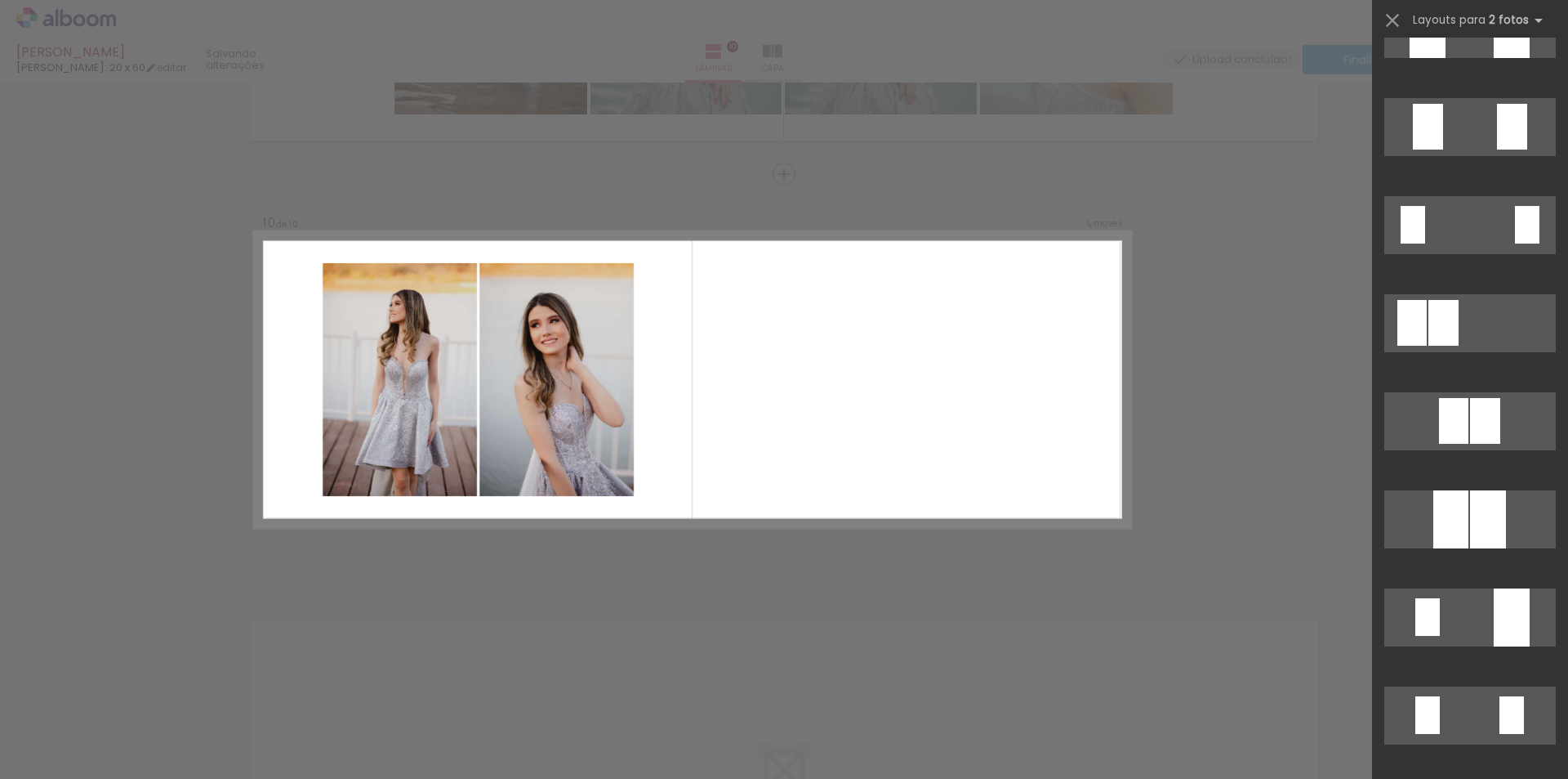
scroll to position [164, 0]
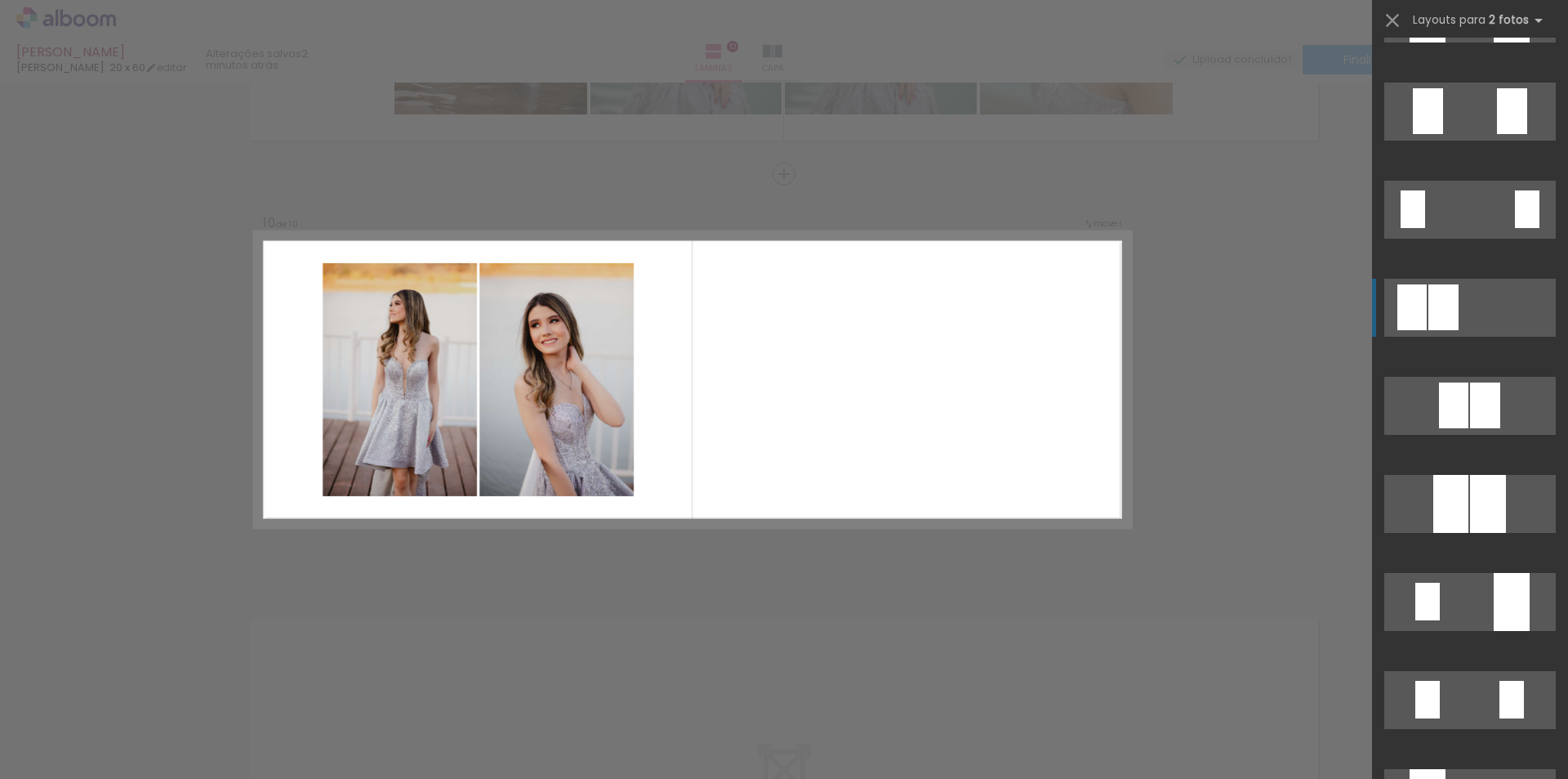
click at [1481, 315] on quentale-layouter at bounding box center [1470, 307] width 172 height 58
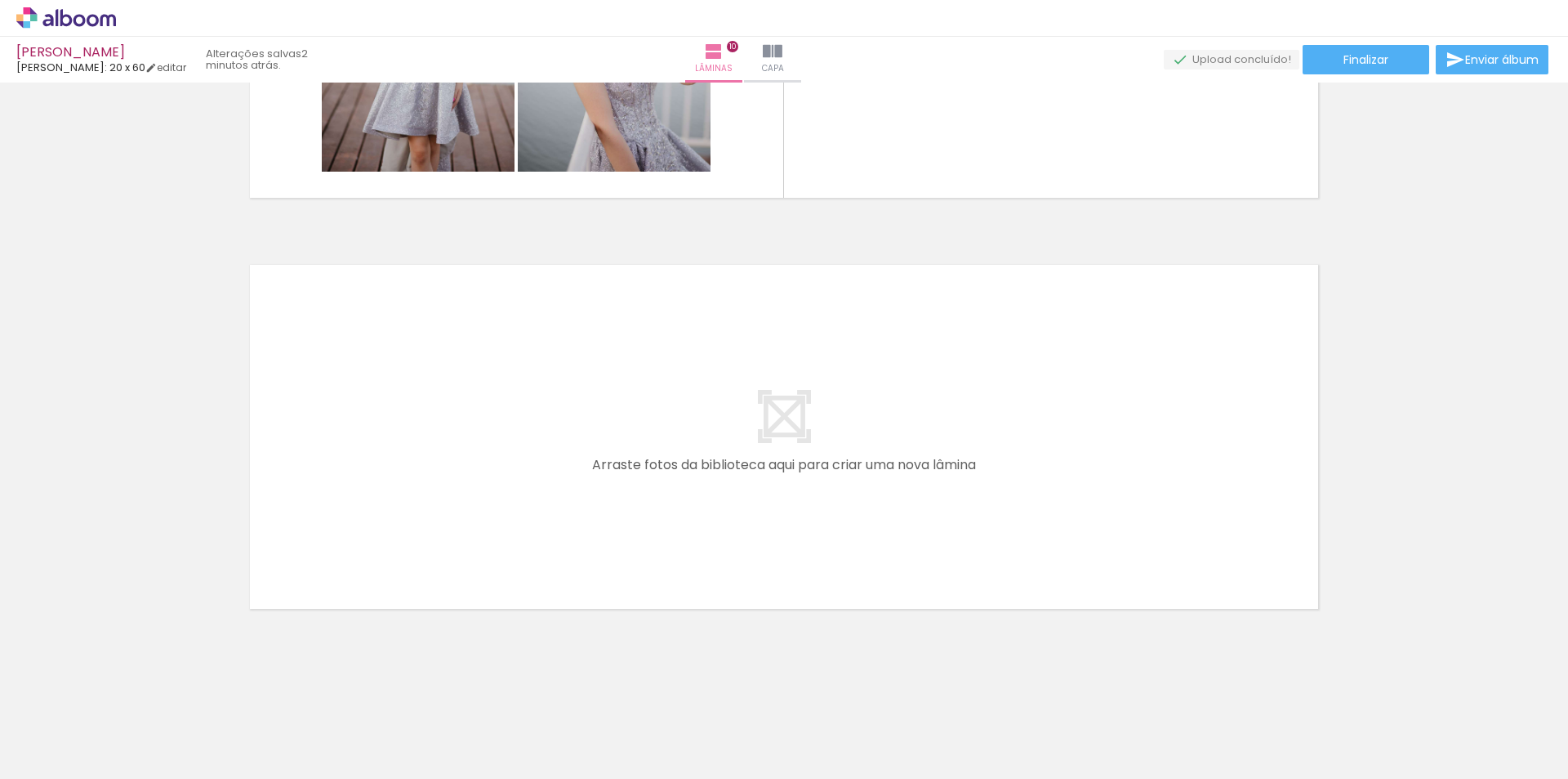
scroll to position [3991, 0]
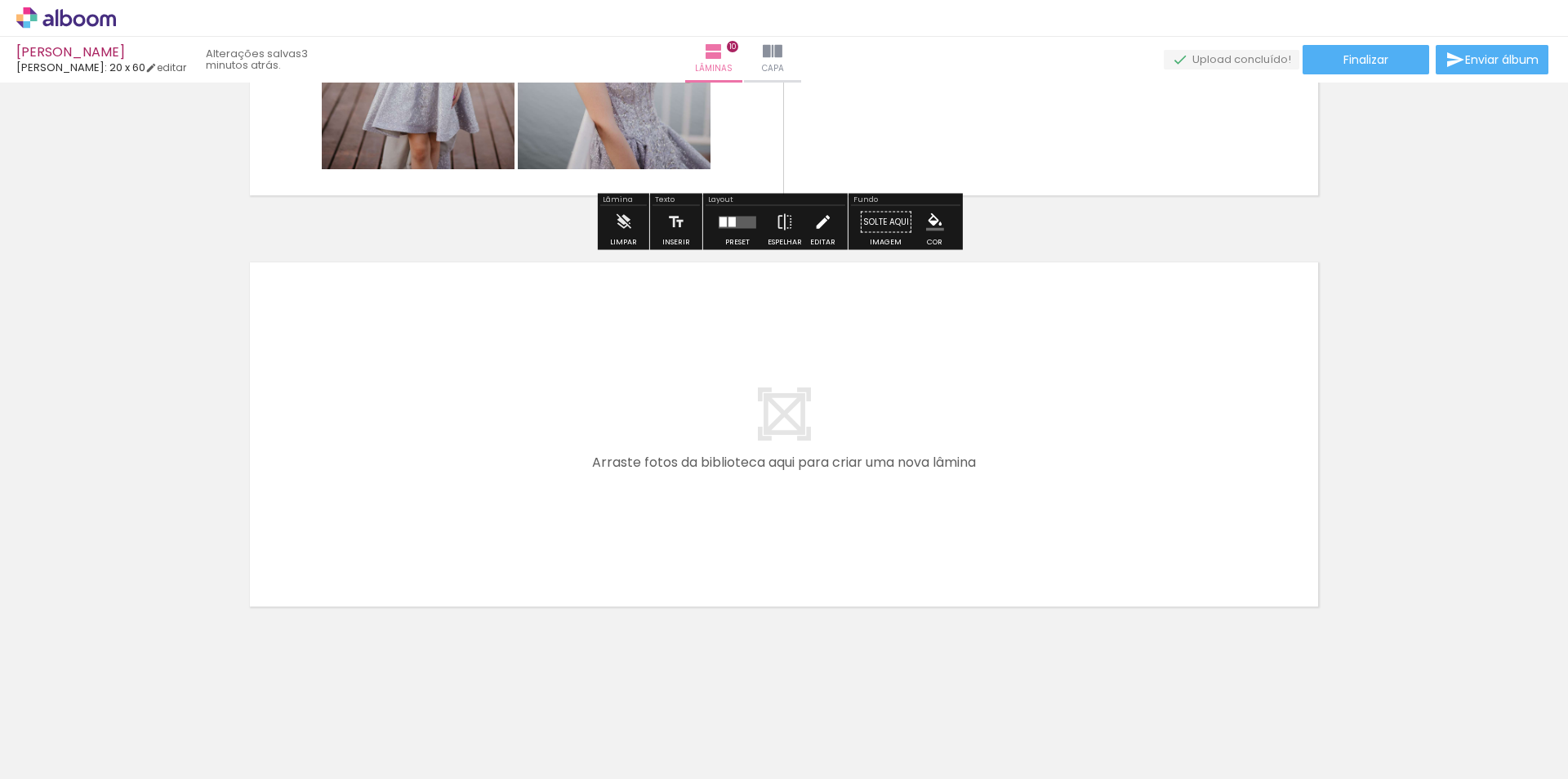
scroll to position [3418, 0]
